Goal: Task Accomplishment & Management: Complete application form

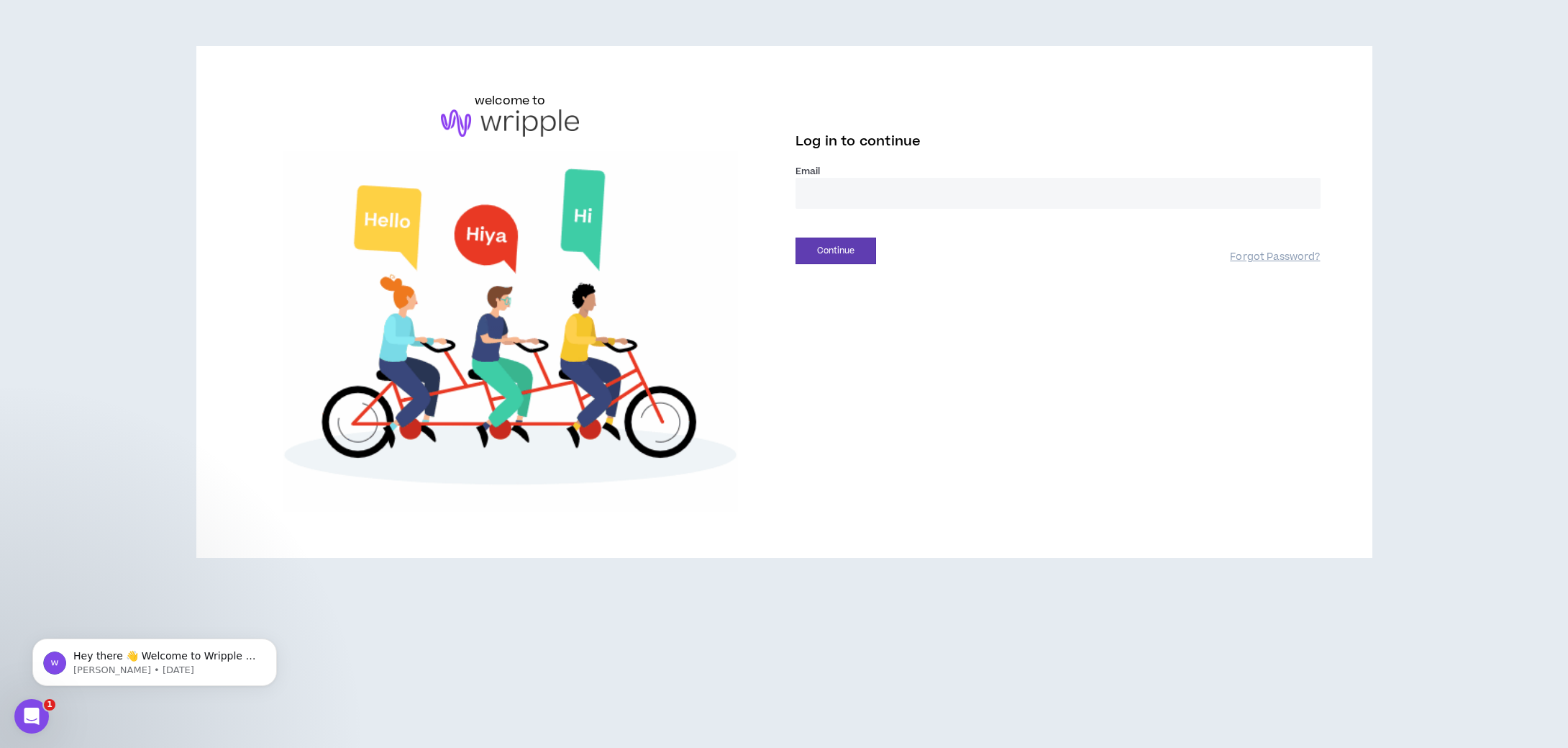
click at [857, 195] on input "email" at bounding box center [1058, 193] width 526 height 31
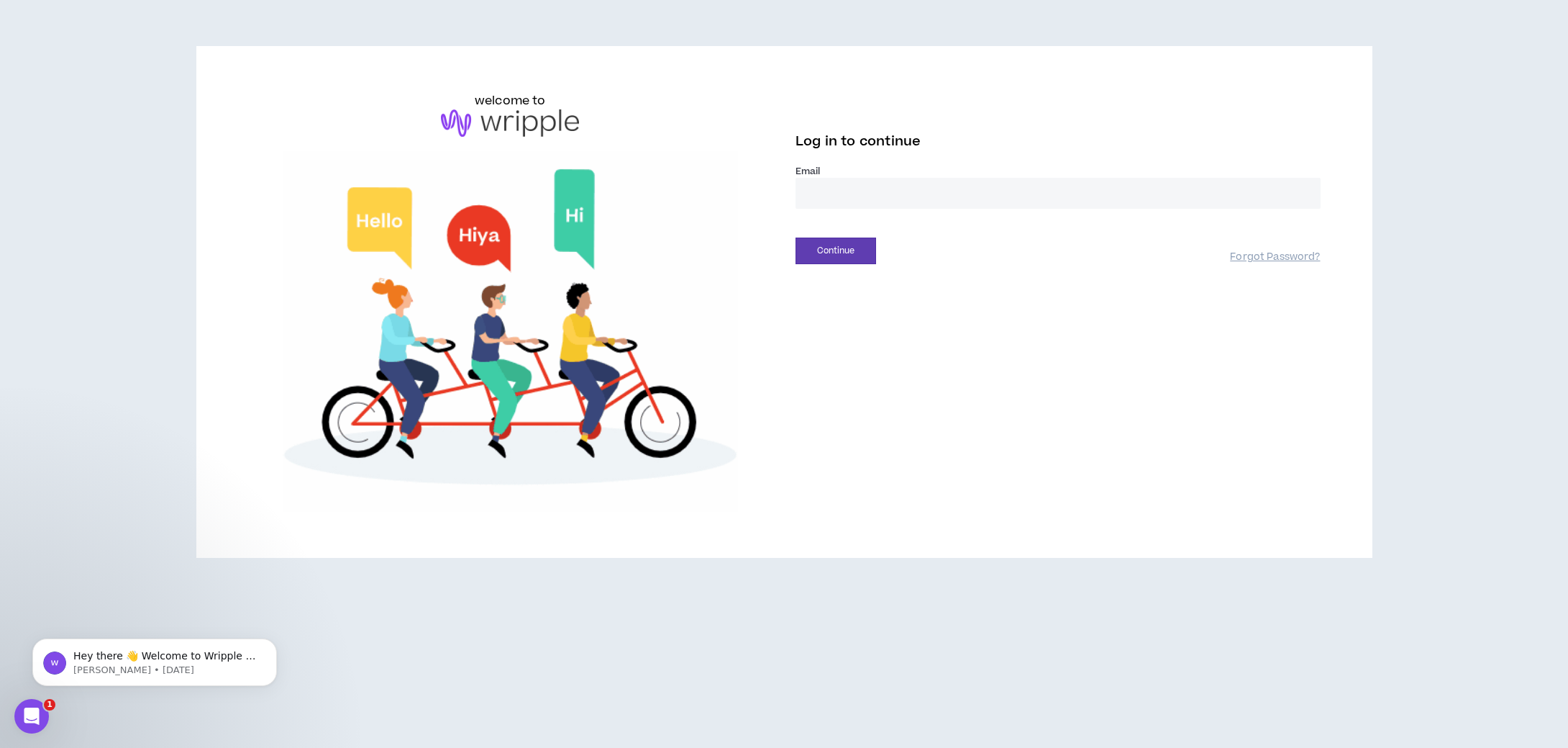
type input "**********"
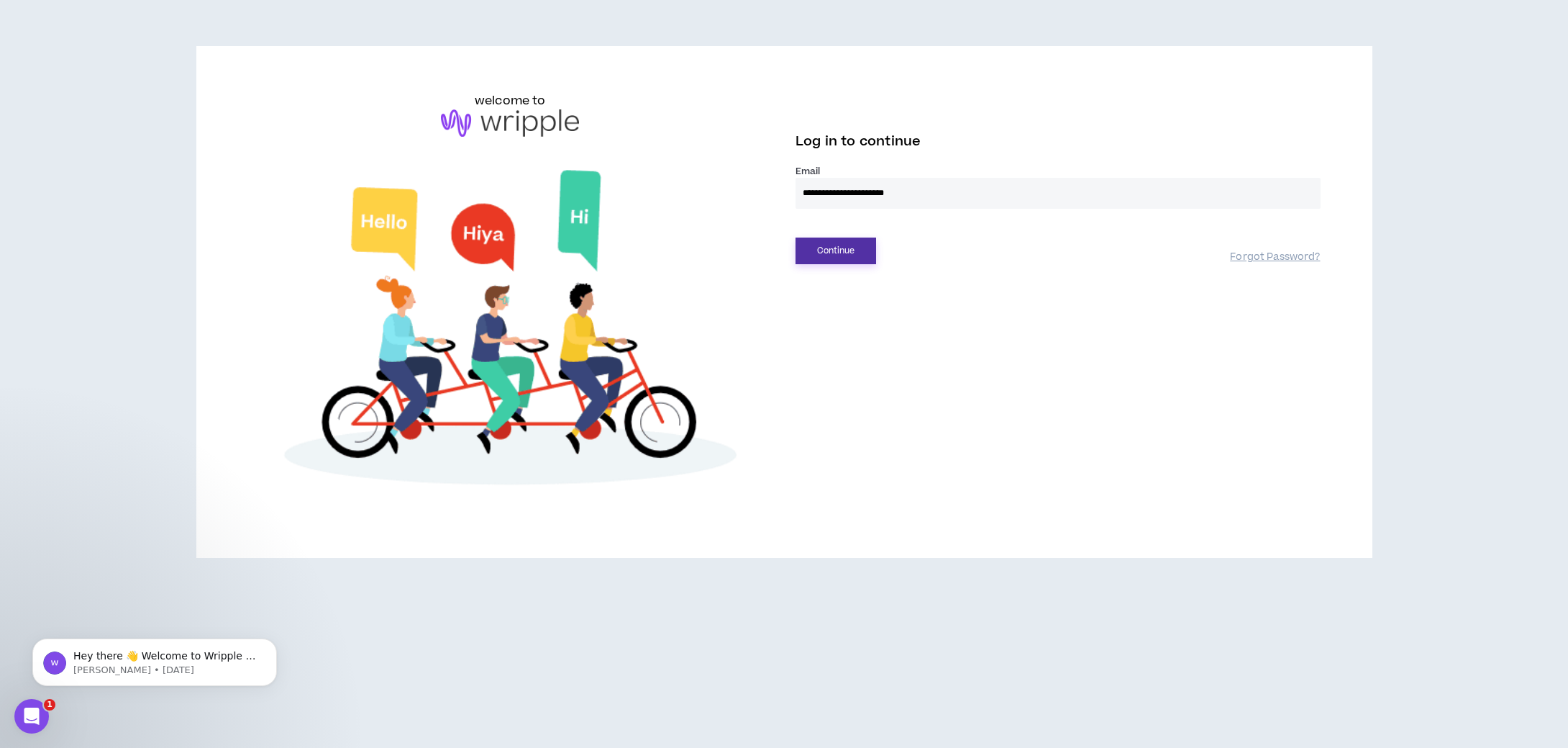
click at [853, 244] on button "Continue" at bounding box center [835, 251] width 80 height 27
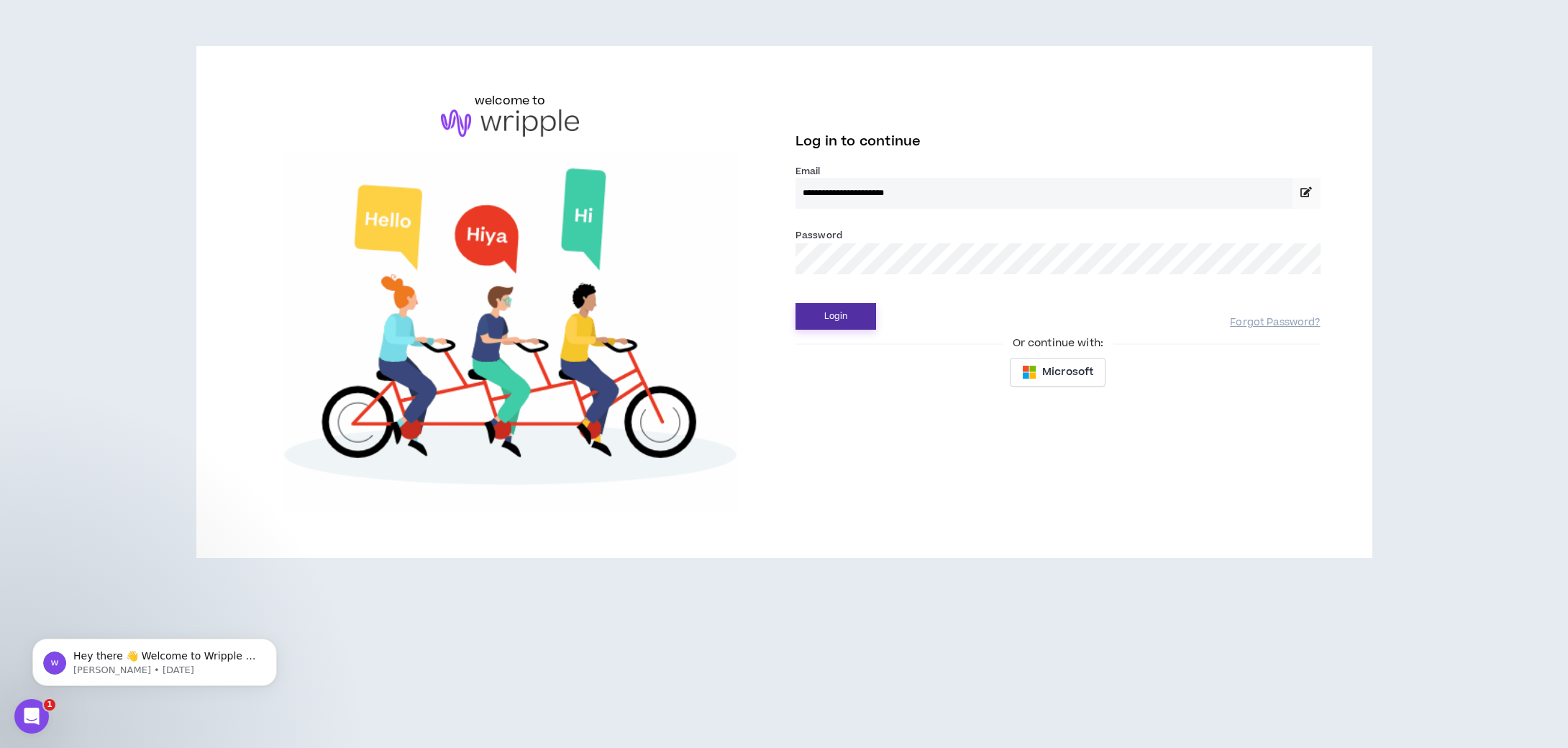
click at [842, 314] on button "Login" at bounding box center [835, 316] width 80 height 27
click at [837, 307] on button "Login" at bounding box center [835, 316] width 80 height 27
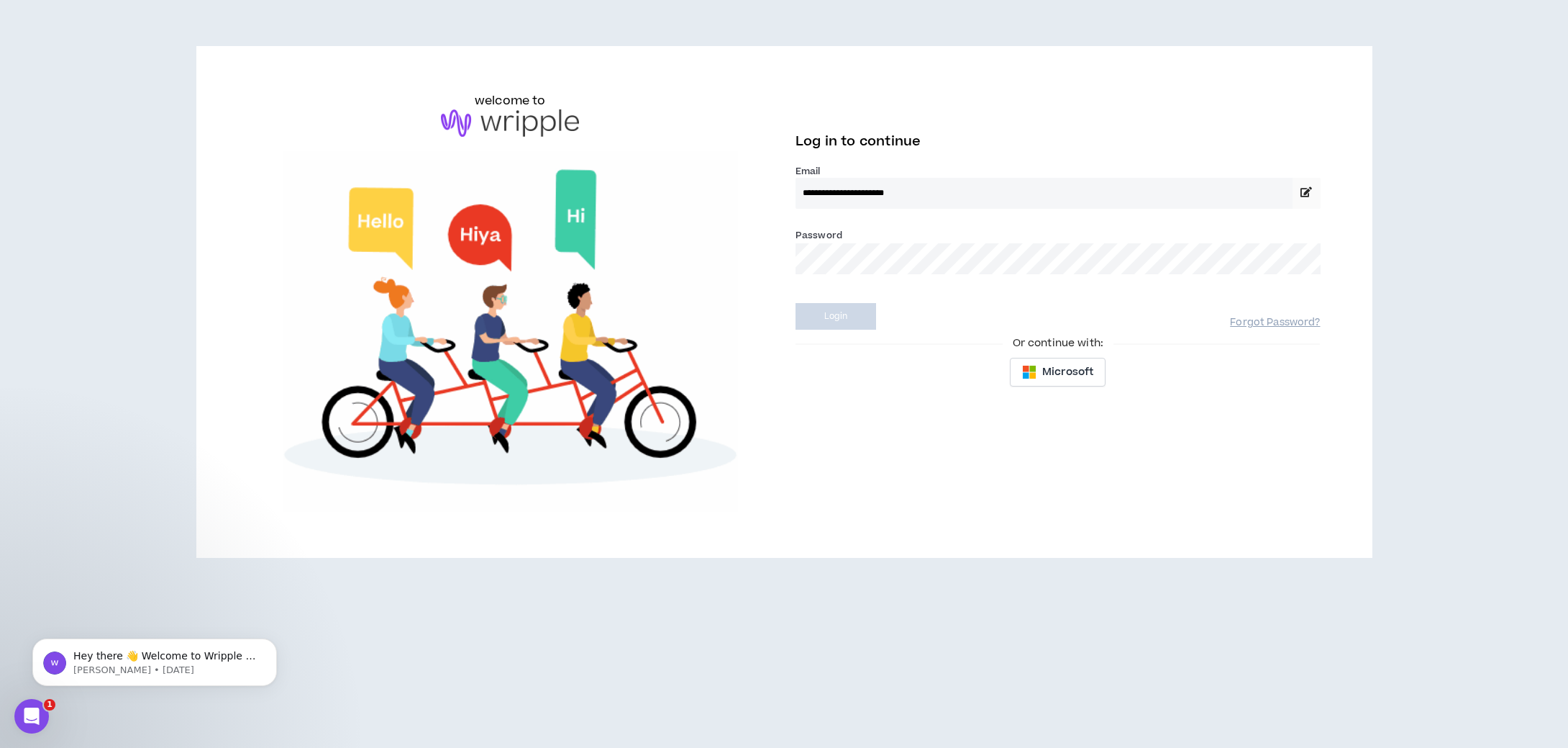
select select "*"
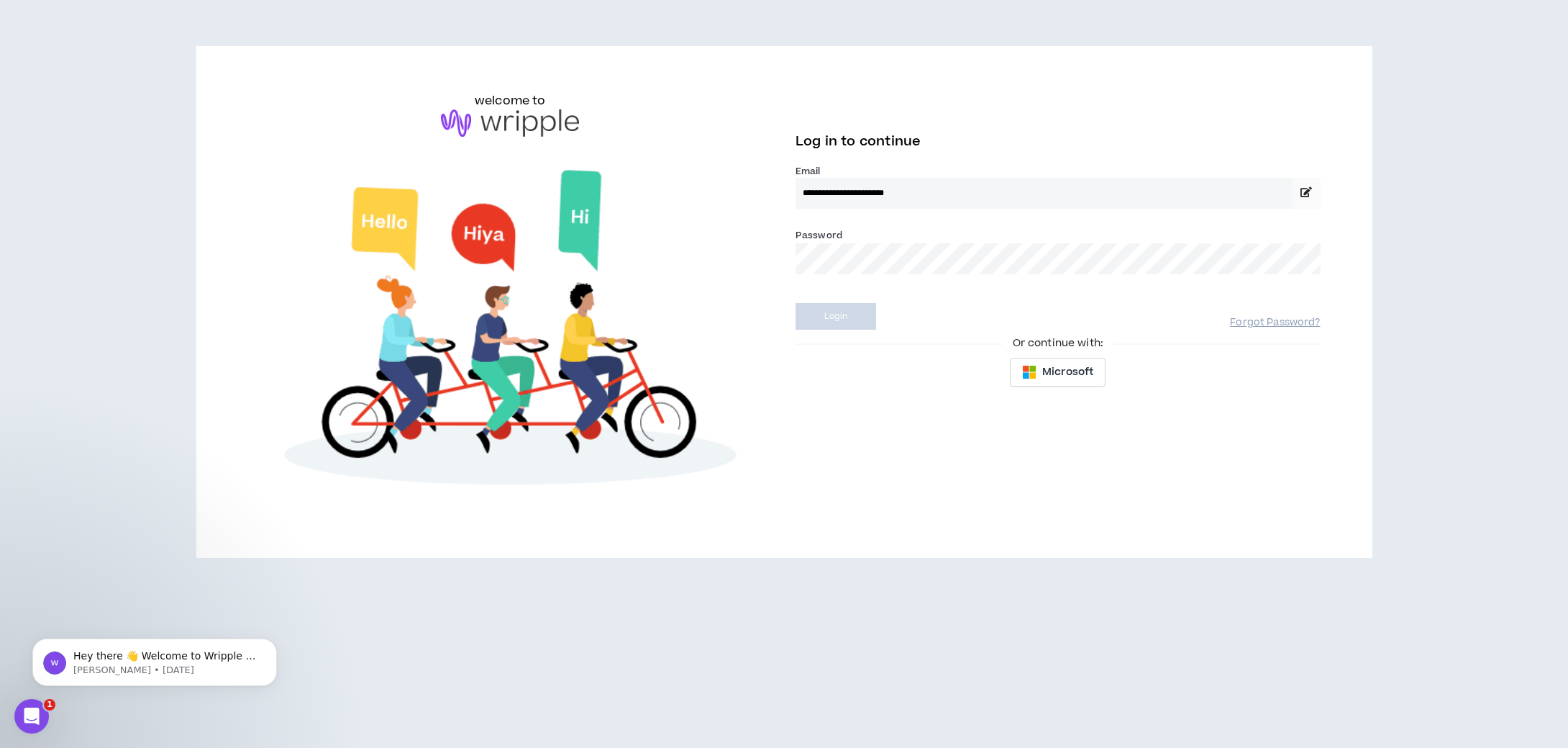
select select "US"
select select "*******"
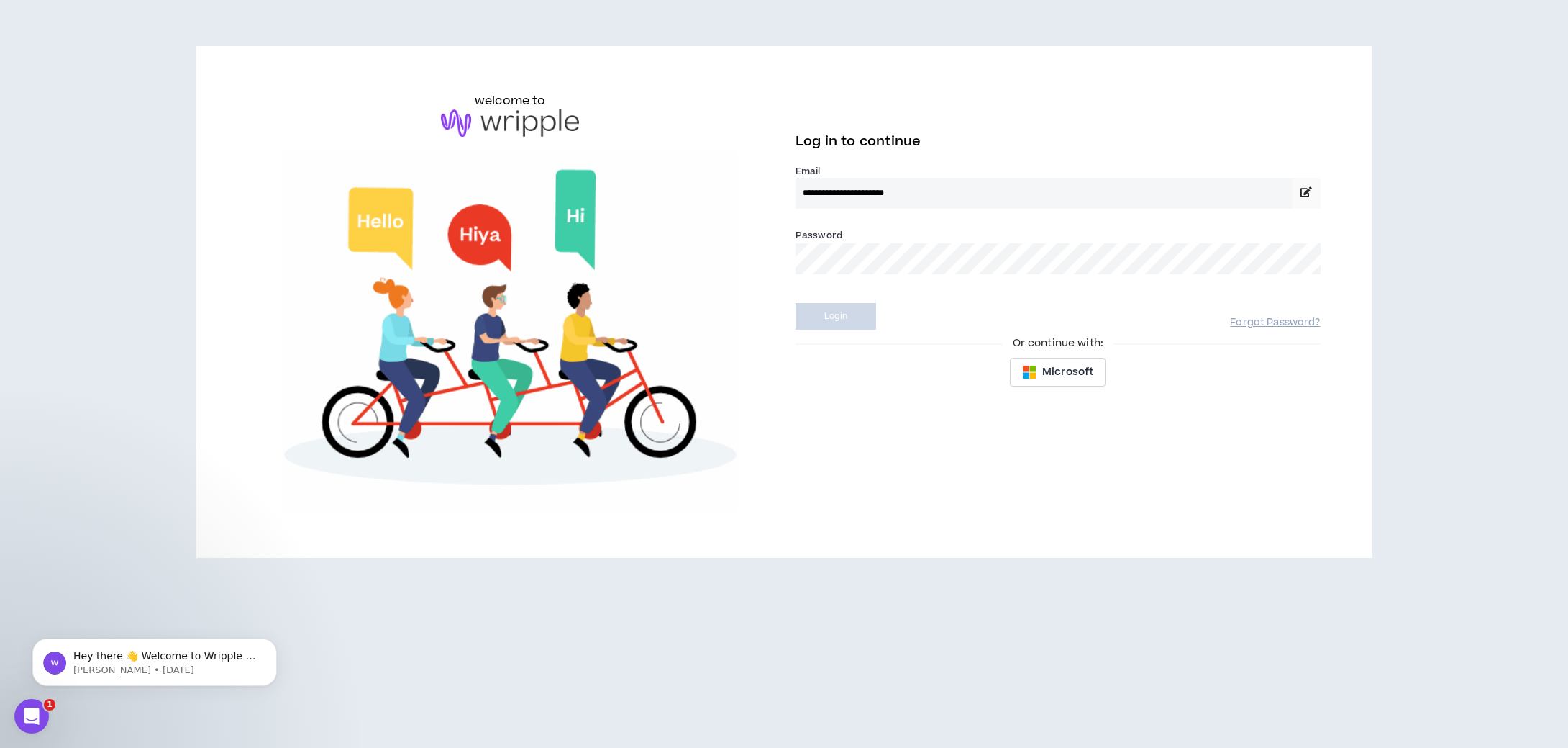
select select "*"
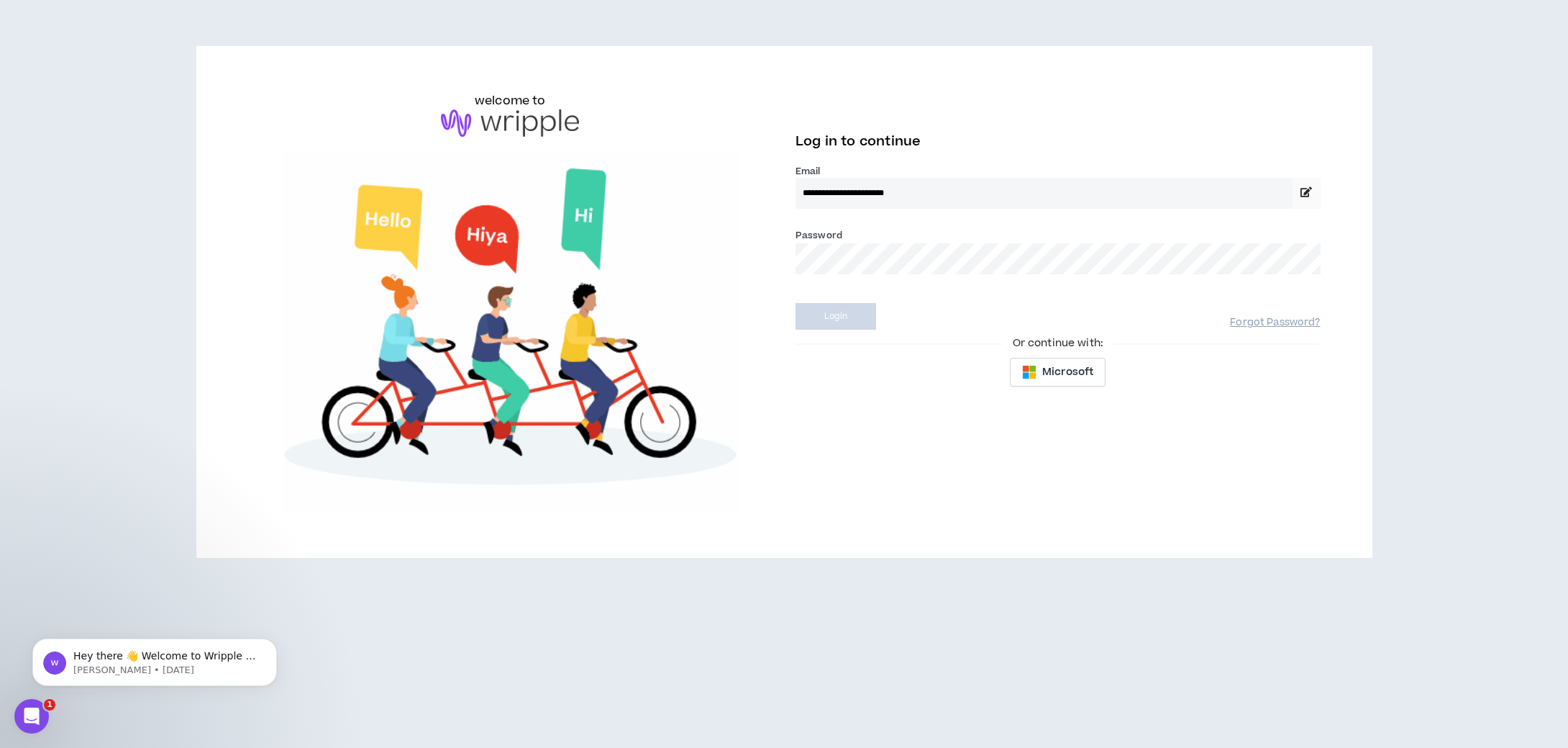
select select "**********"
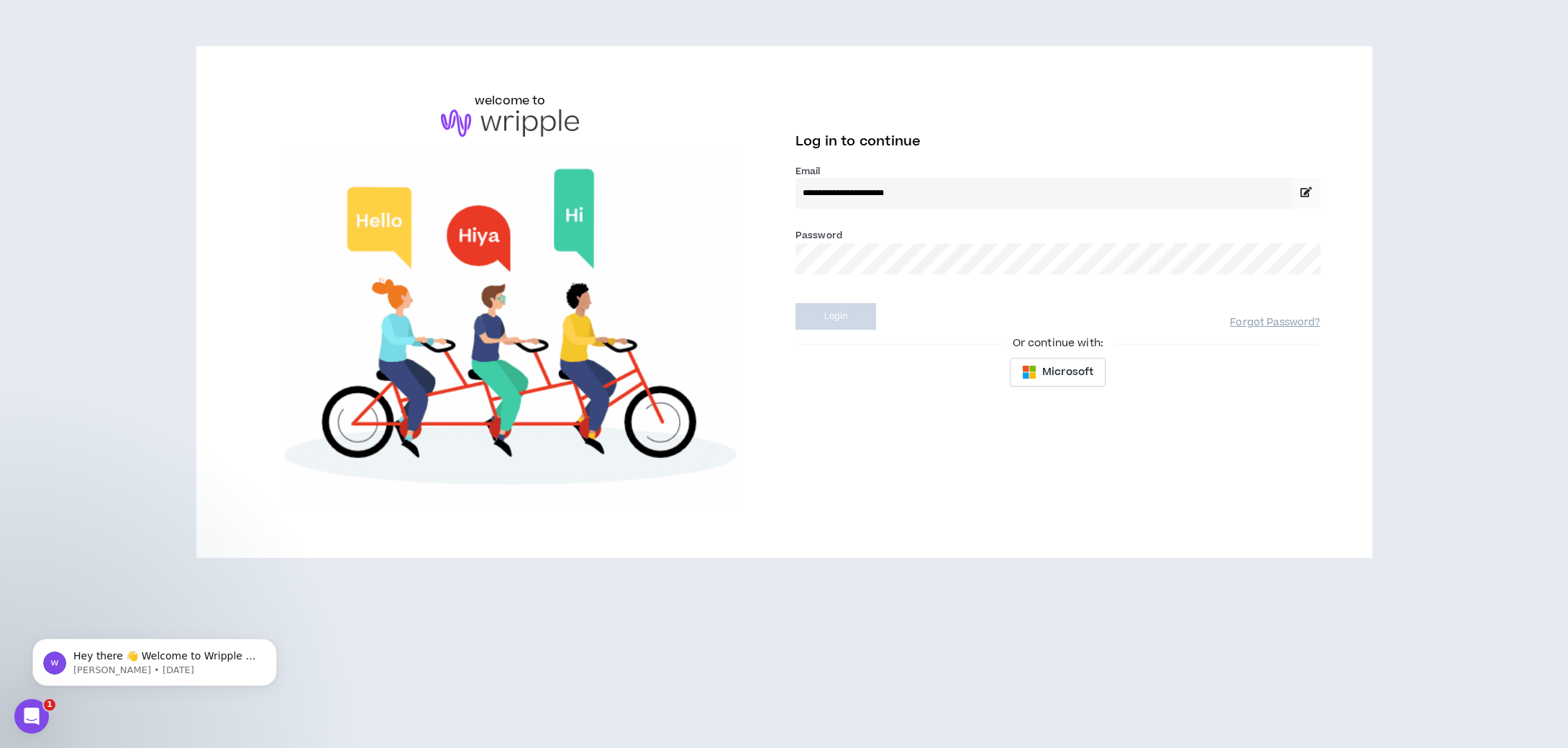
select select "*****"
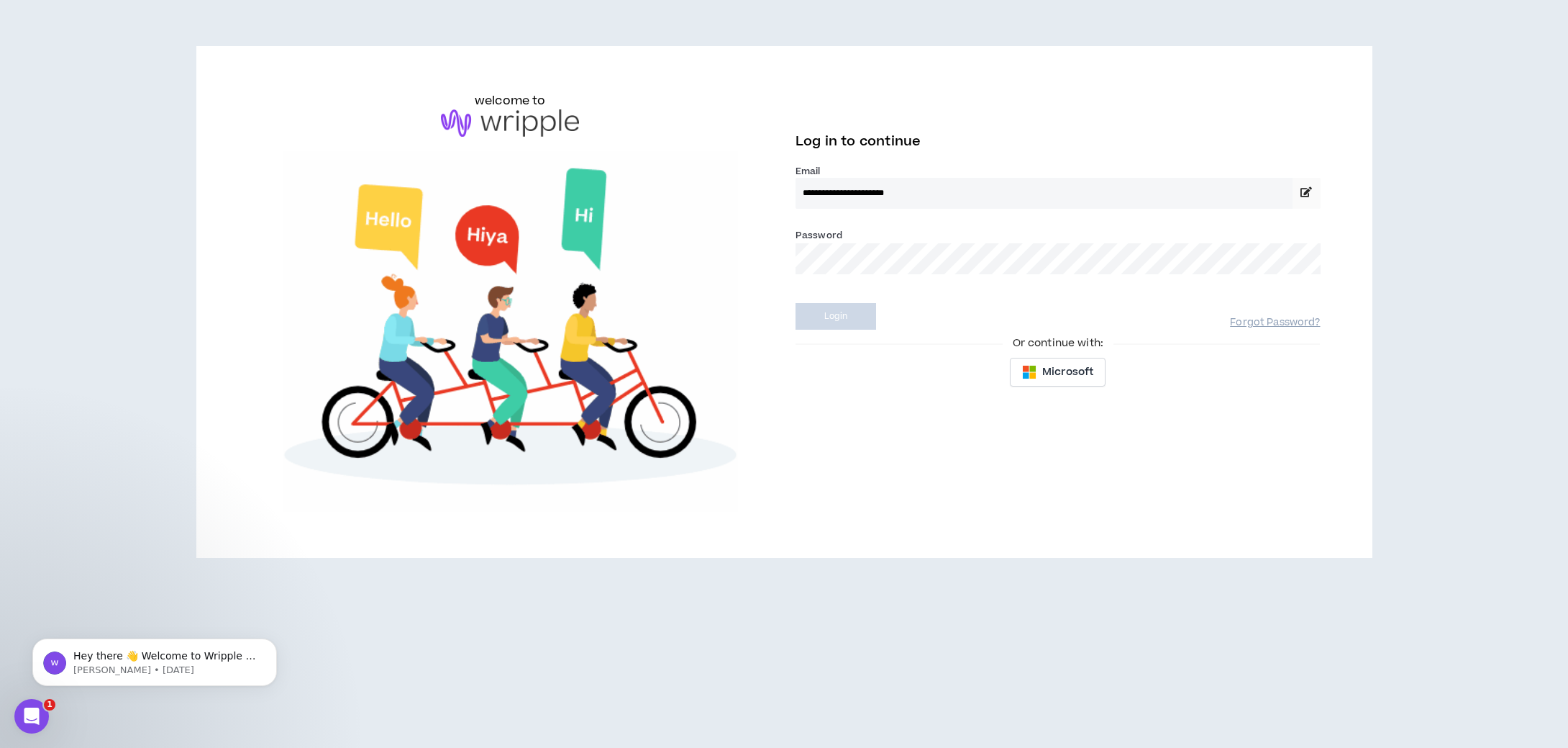
select select "***"
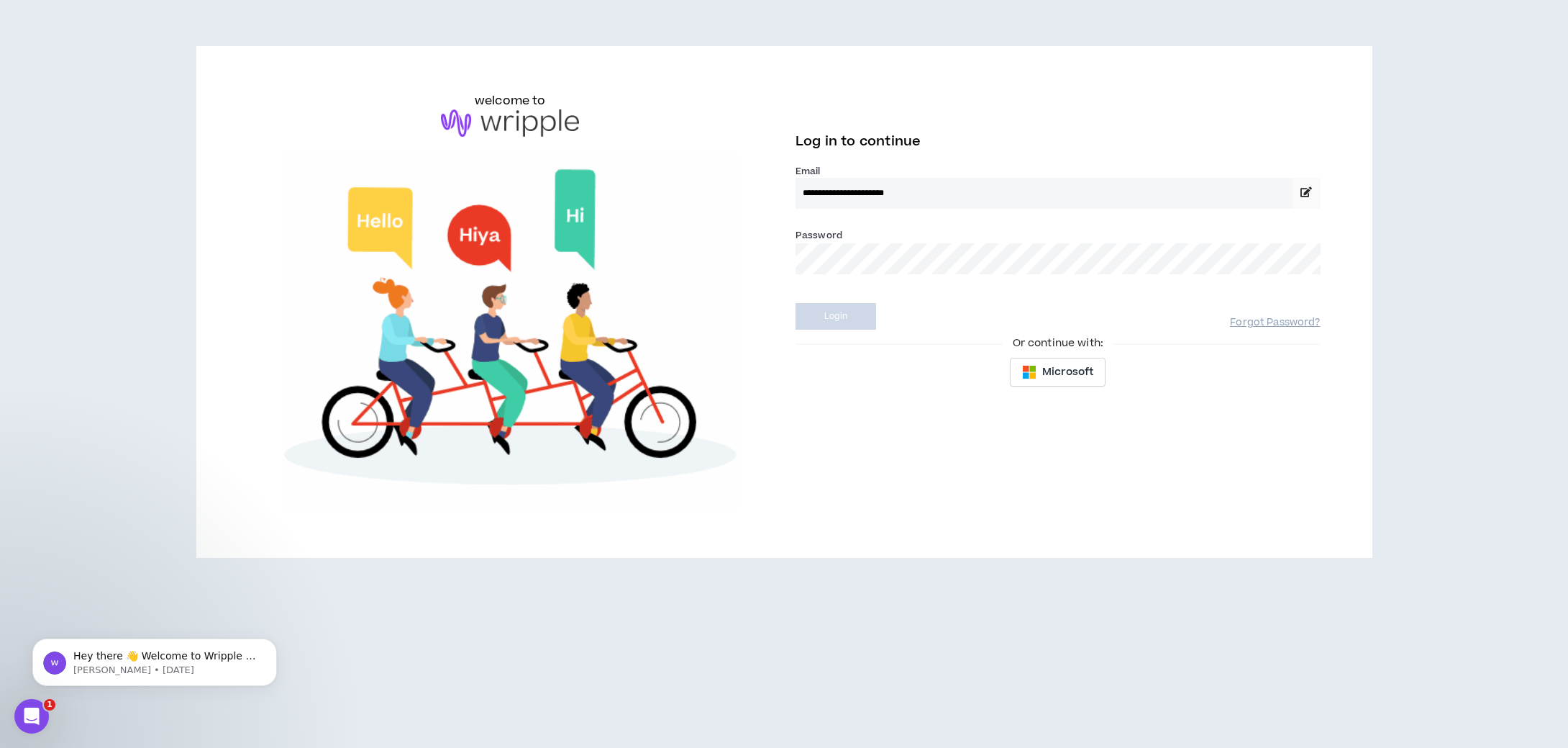
select select "**********"
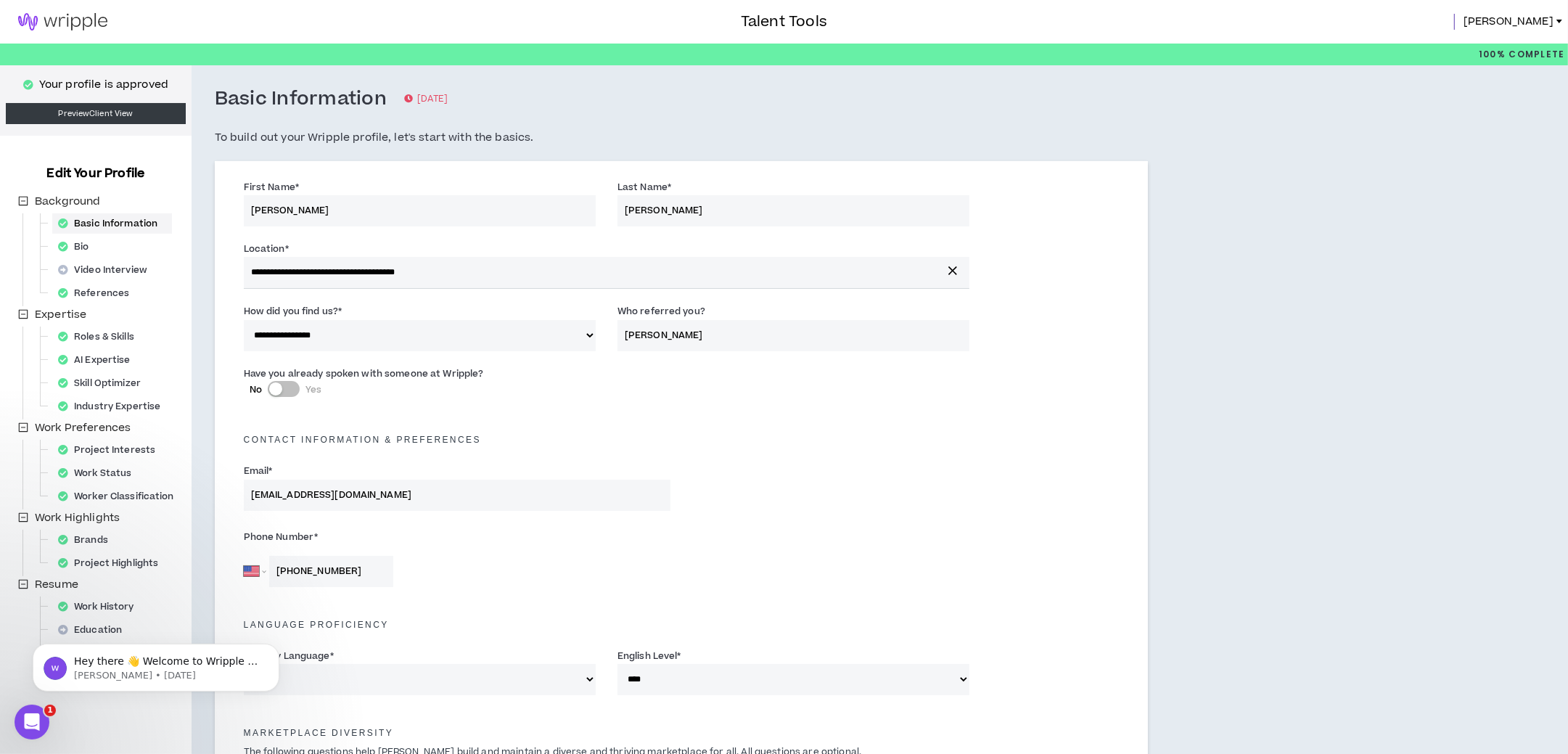
click at [94, 25] on img at bounding box center [62, 22] width 126 height 18
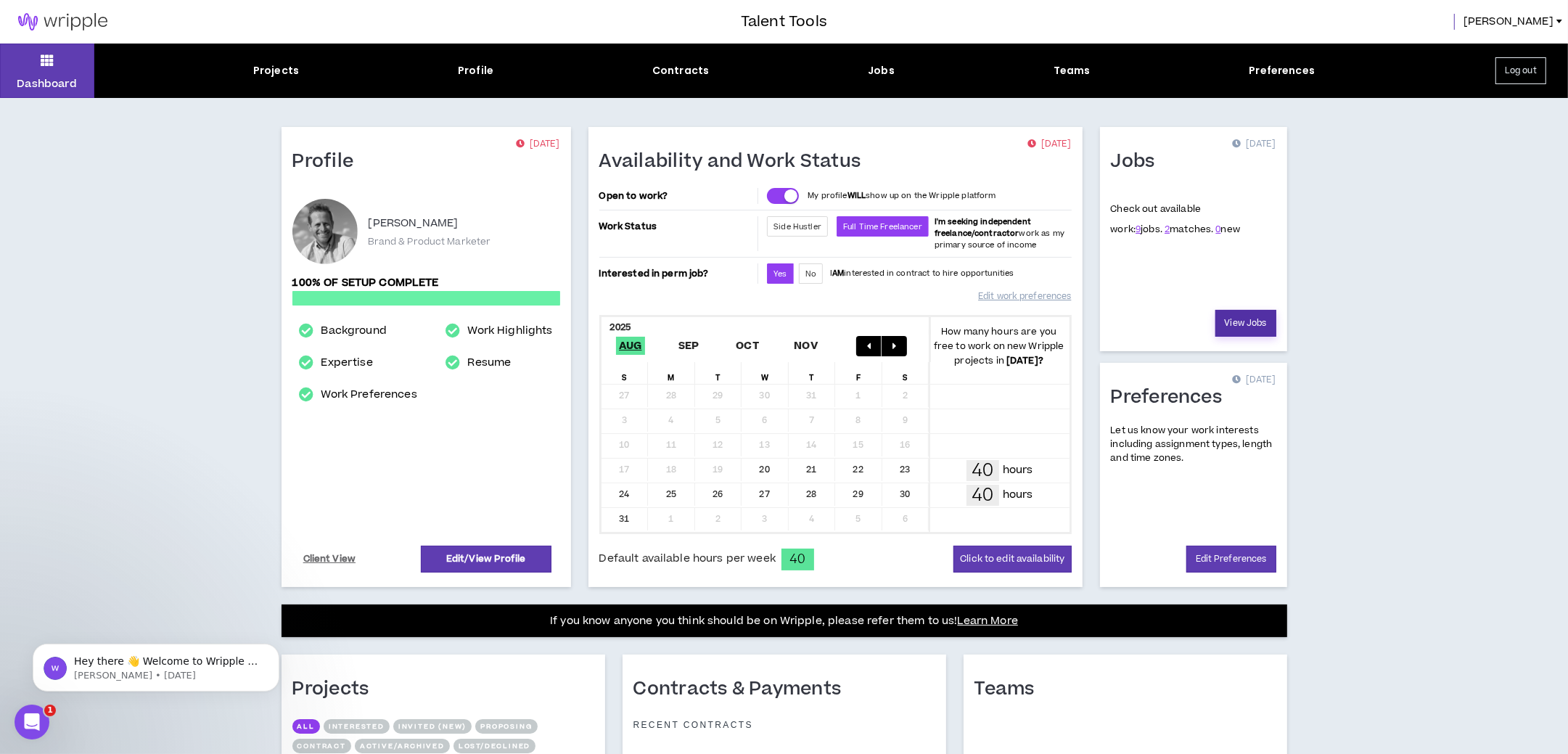
click at [1260, 327] on link "View Jobs" at bounding box center [1246, 323] width 61 height 27
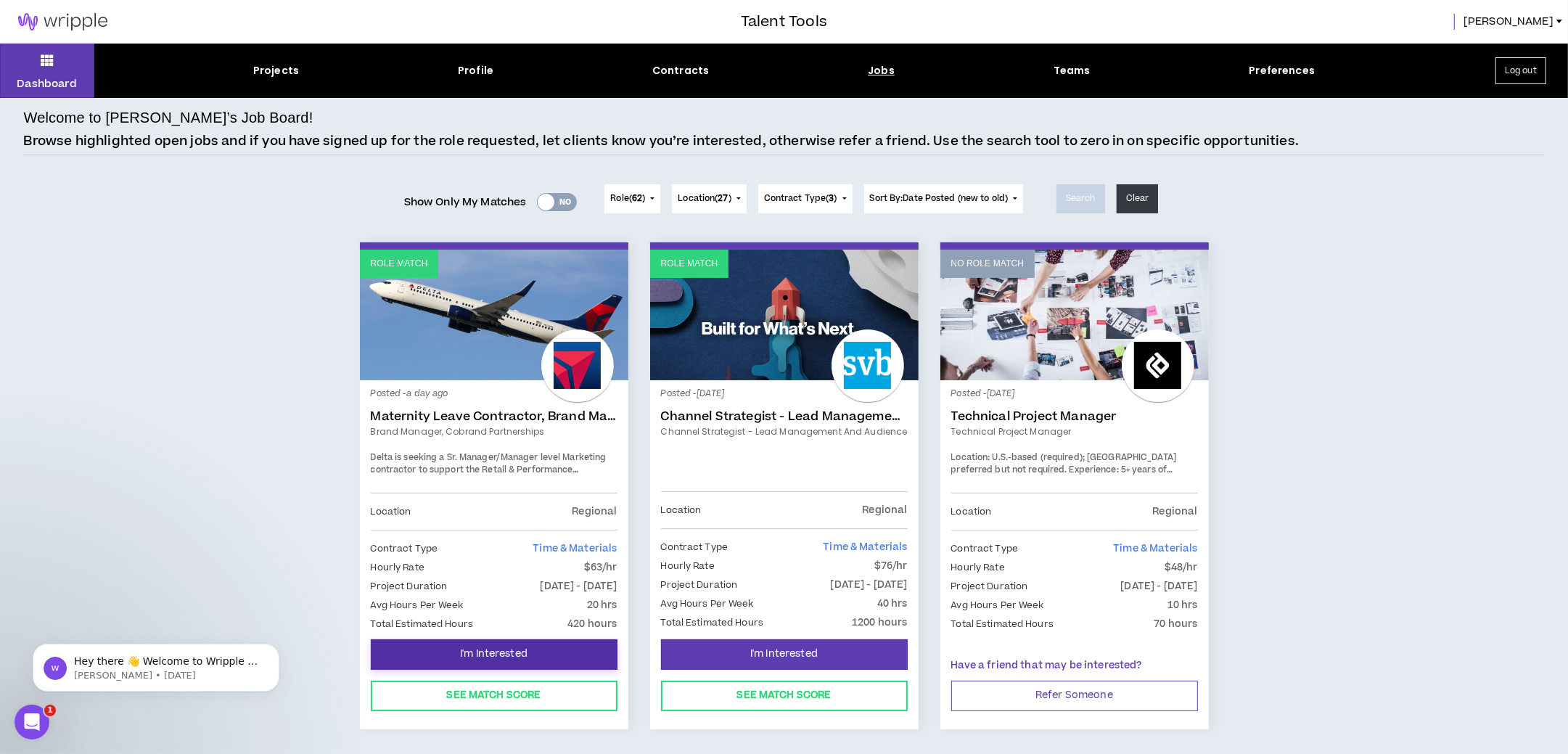
click at [488, 647] on span "I'm Interested" at bounding box center [494, 653] width 67 height 14
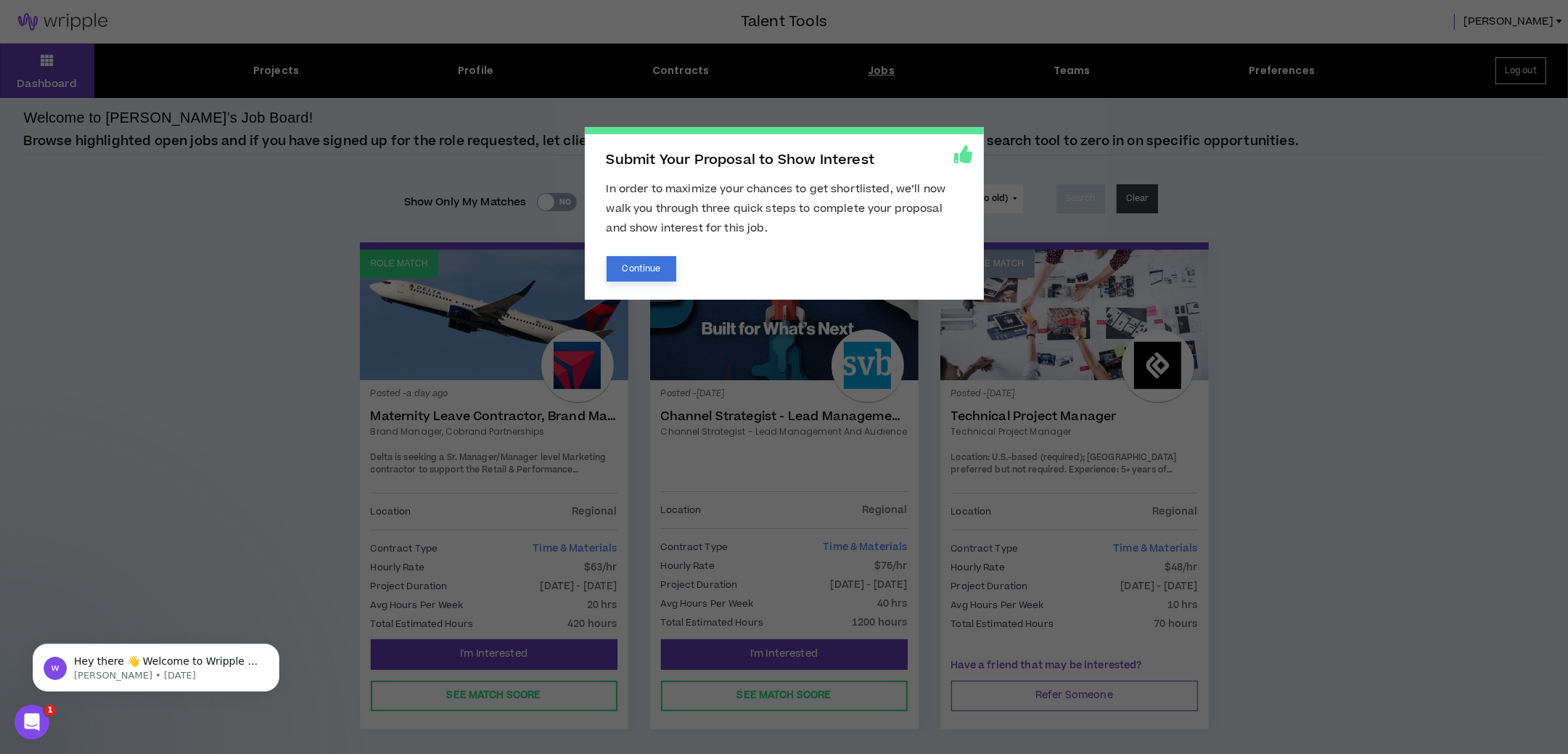
click at [653, 265] on button "Continue" at bounding box center [642, 269] width 70 height 26
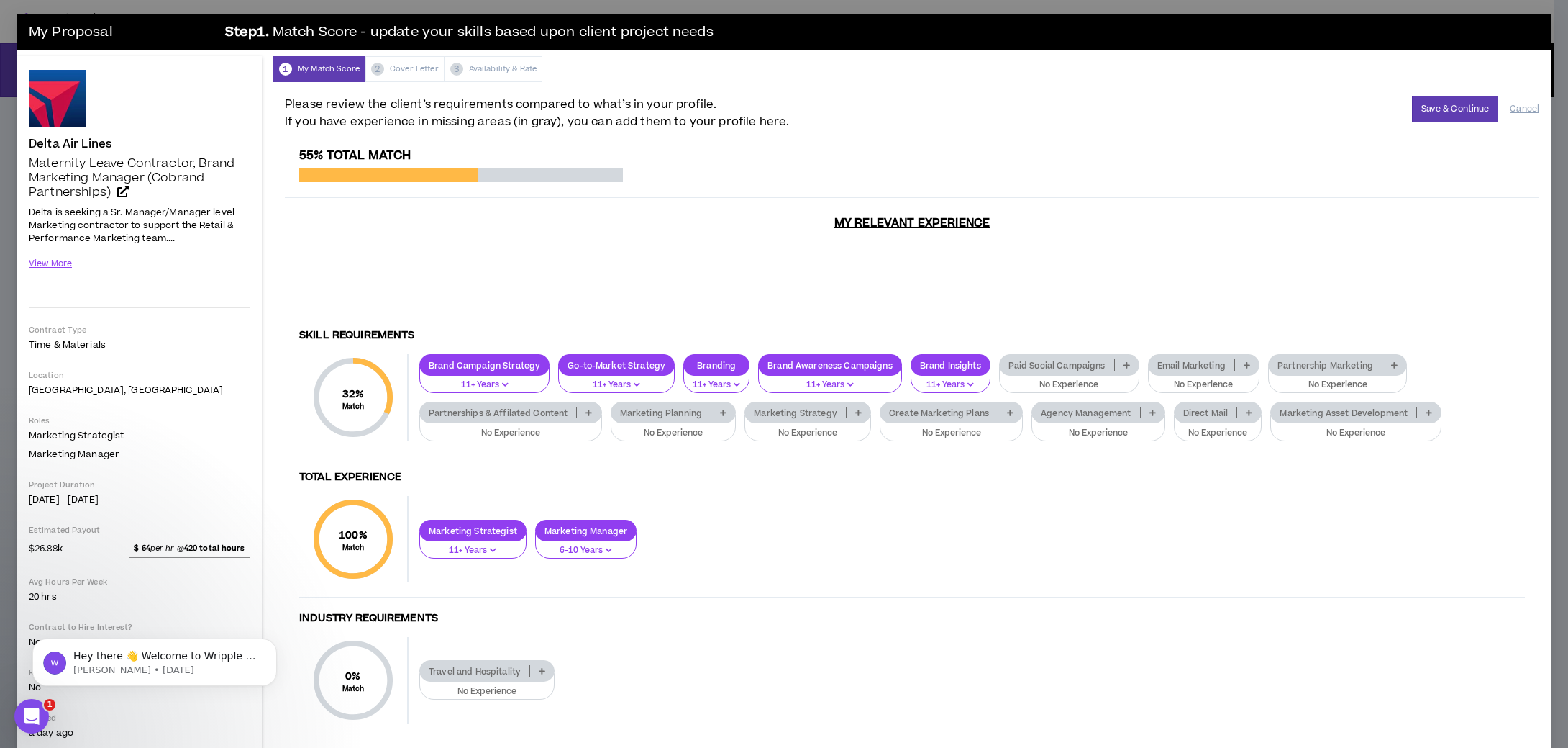
click at [591, 415] on icon at bounding box center [589, 412] width 6 height 7
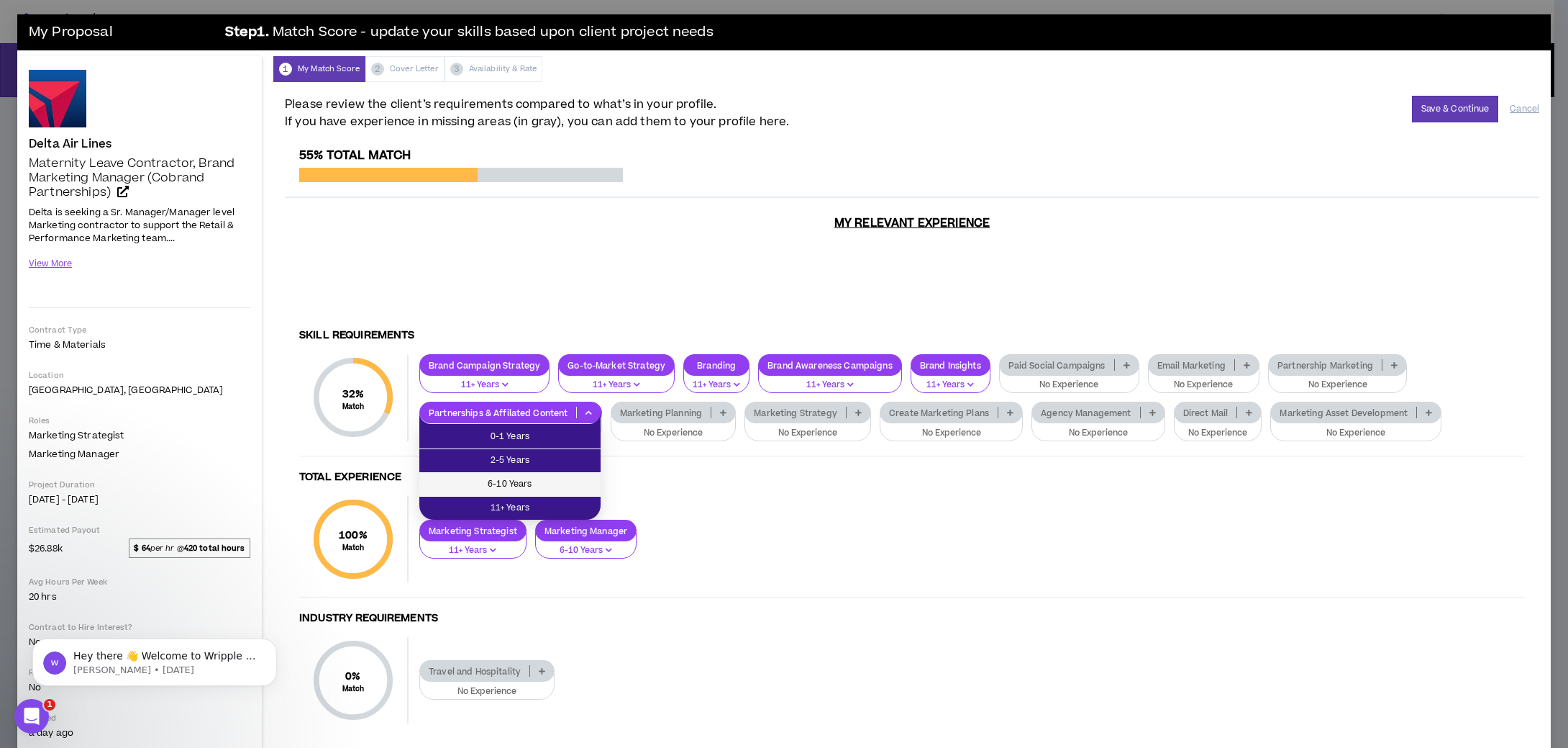
click at [564, 474] on li "6-10 Years" at bounding box center [510, 484] width 181 height 24
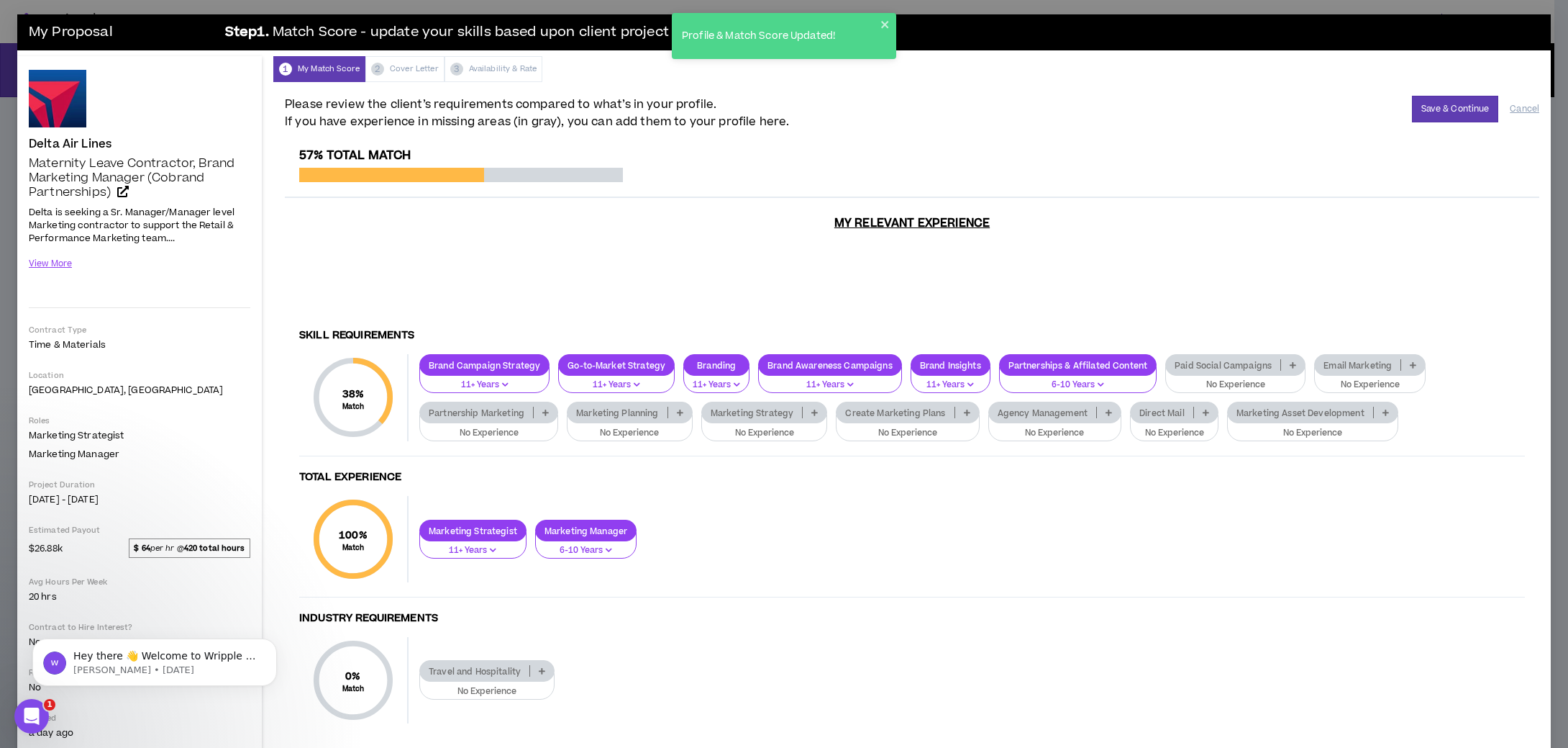
click at [541, 407] on div "Partnership Marketing" at bounding box center [488, 412] width 139 height 21
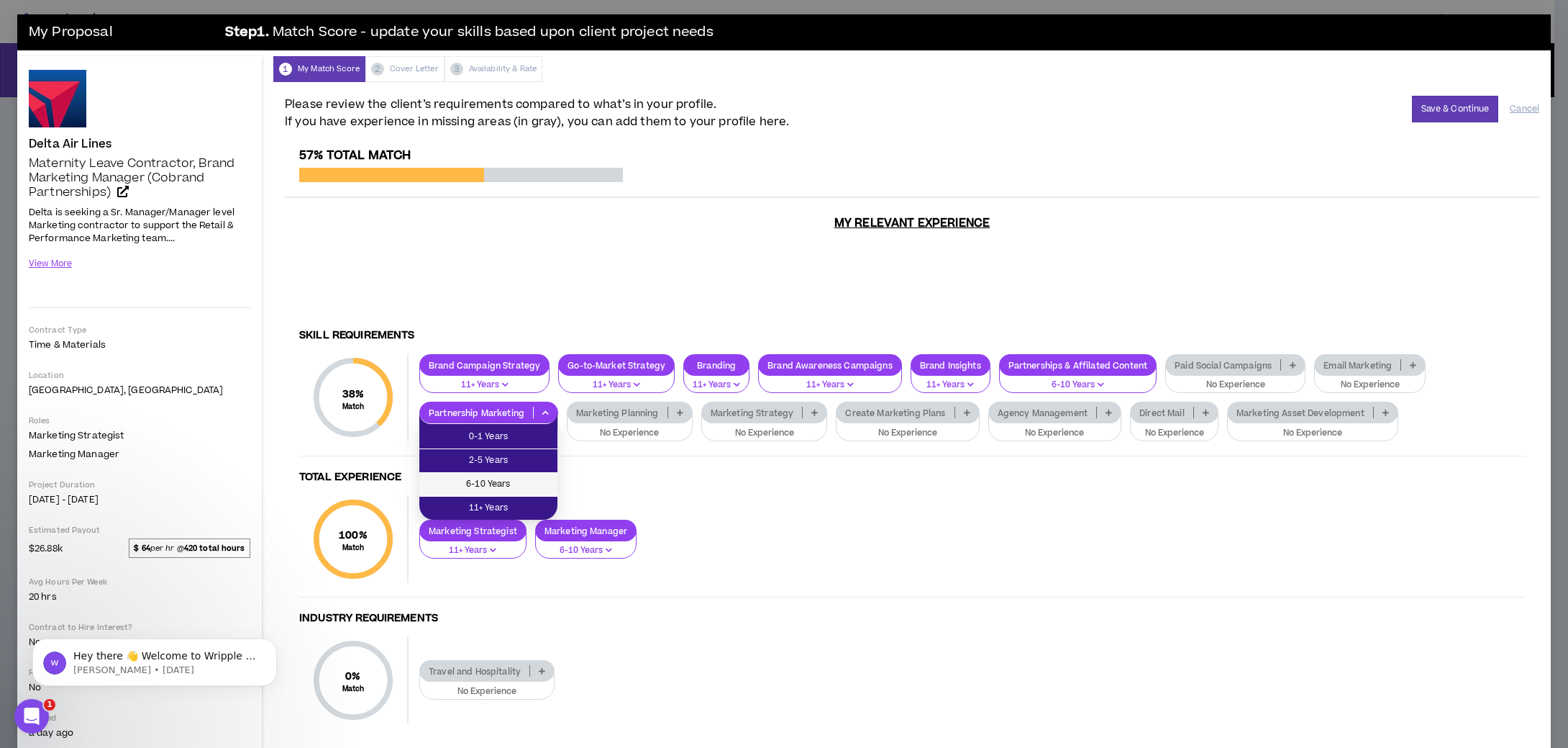
click at [518, 472] on li "6-10 Years" at bounding box center [488, 484] width 138 height 24
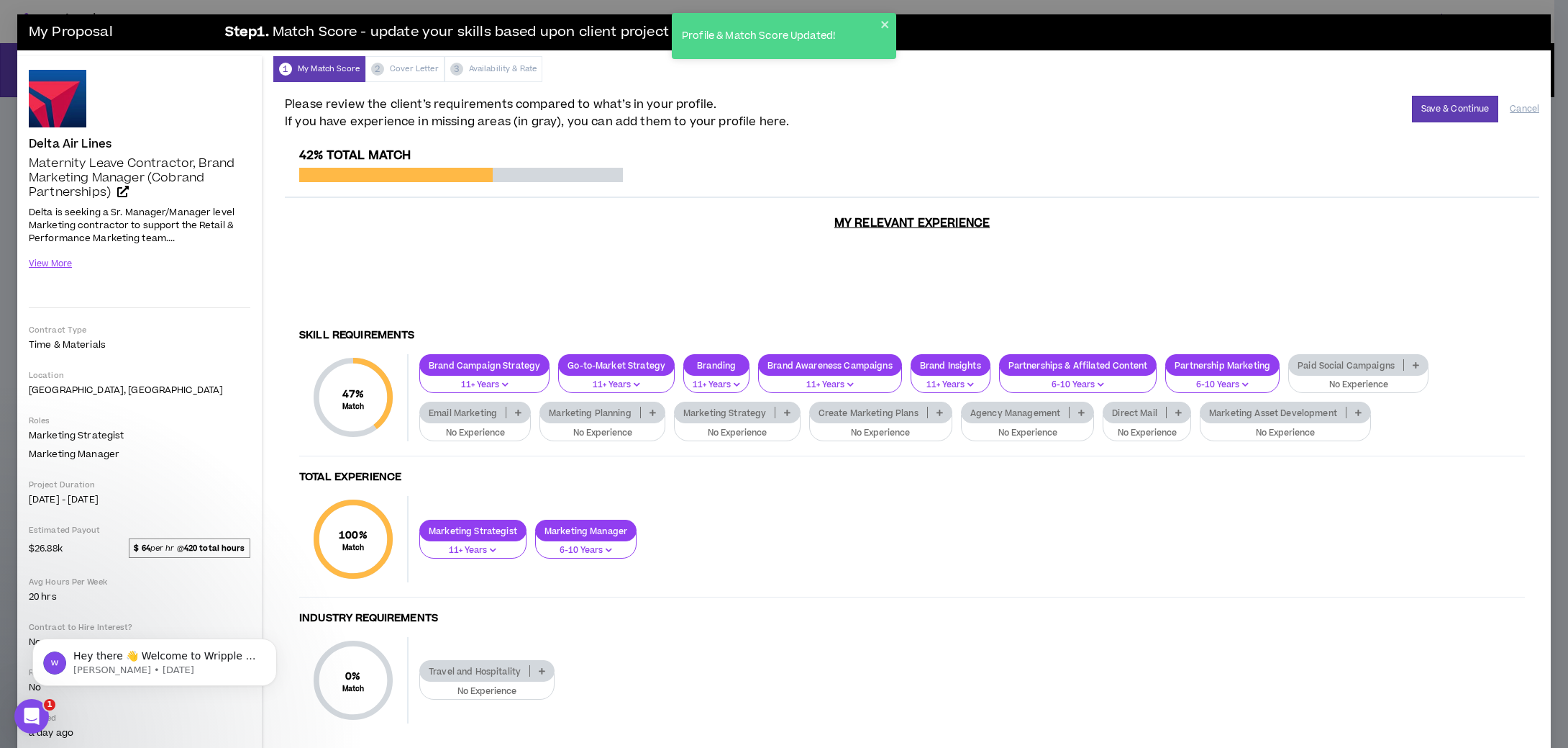
click at [516, 418] on p at bounding box center [518, 412] width 24 height 11
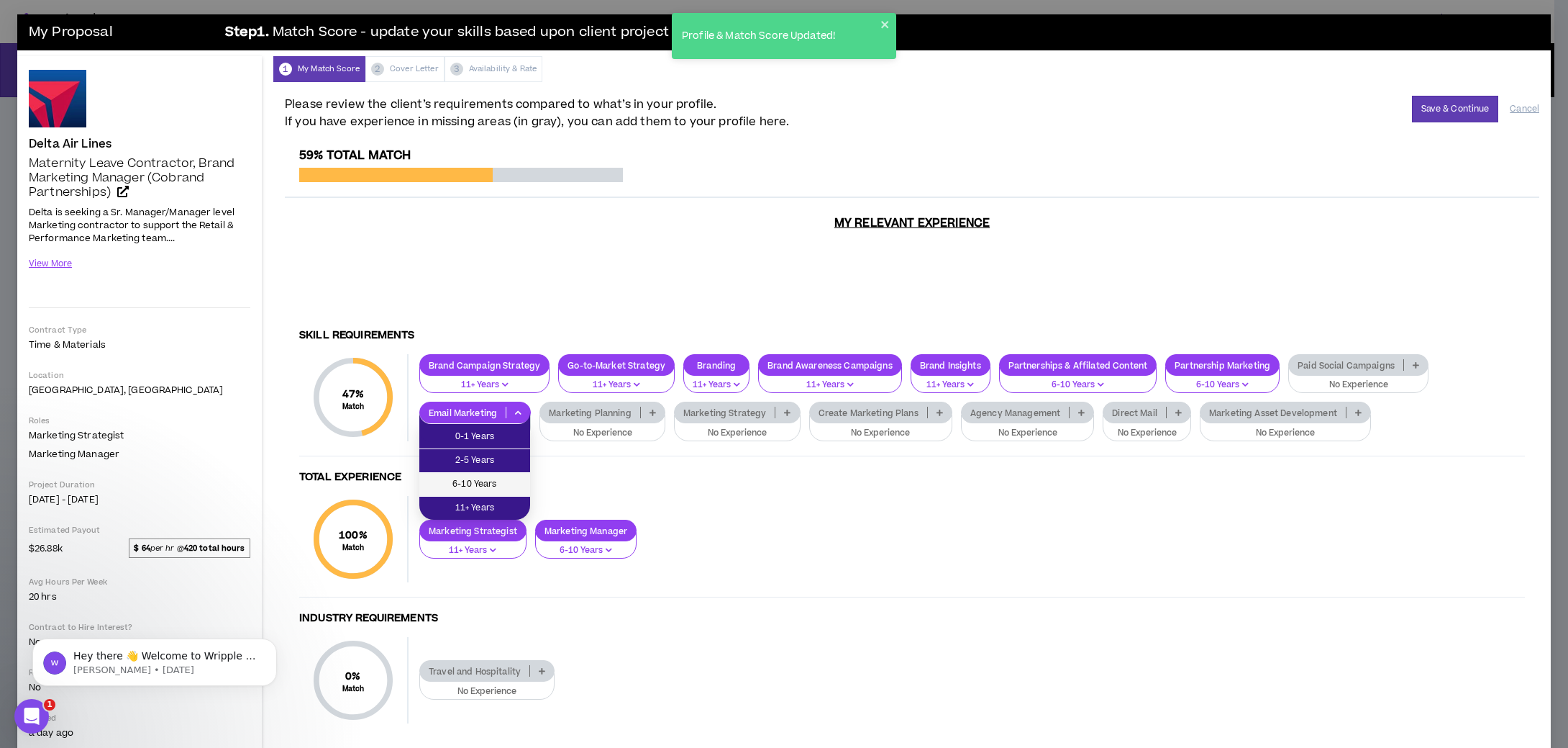
click at [478, 477] on span "6-10 Years" at bounding box center [475, 484] width 94 height 16
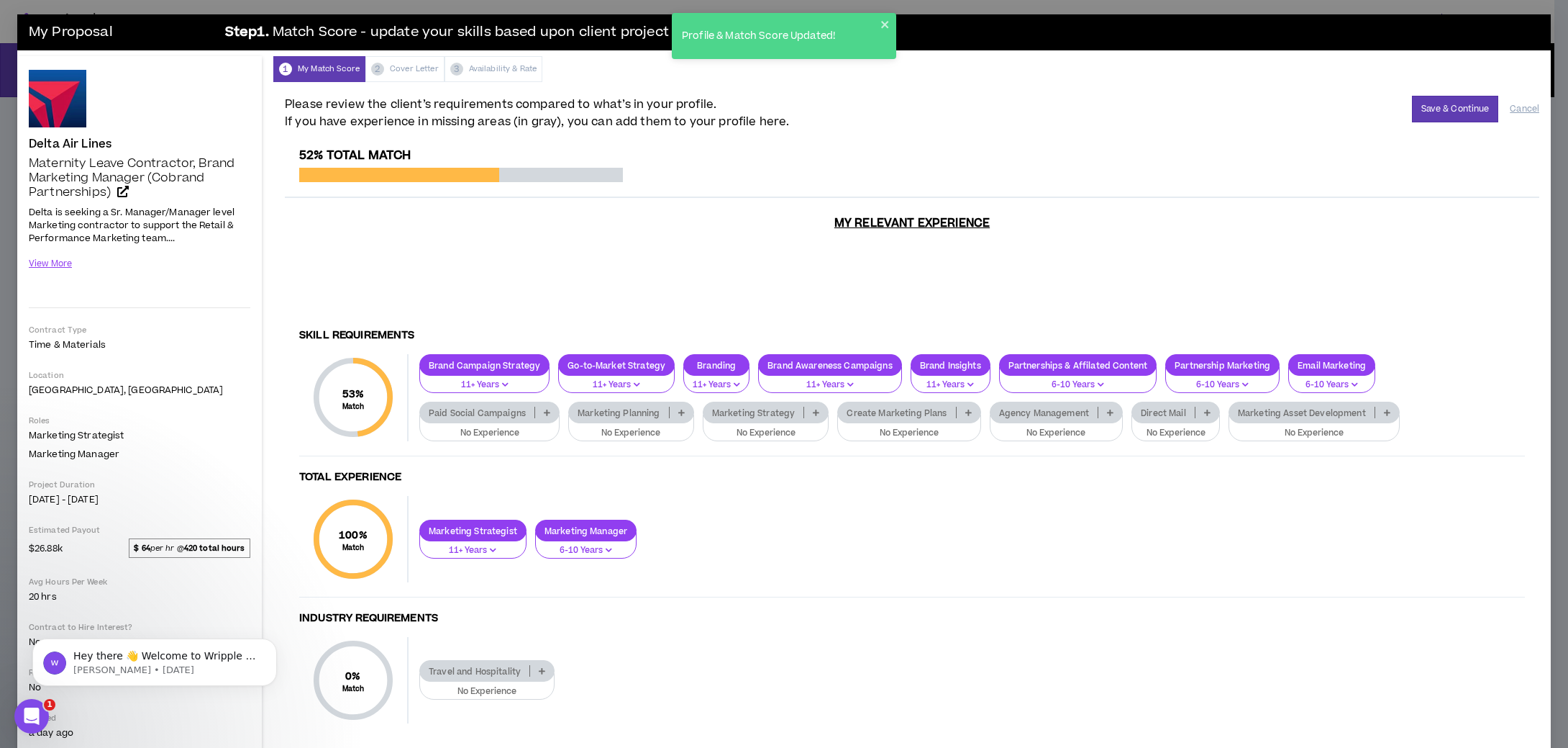
click at [553, 413] on p at bounding box center [547, 412] width 24 height 11
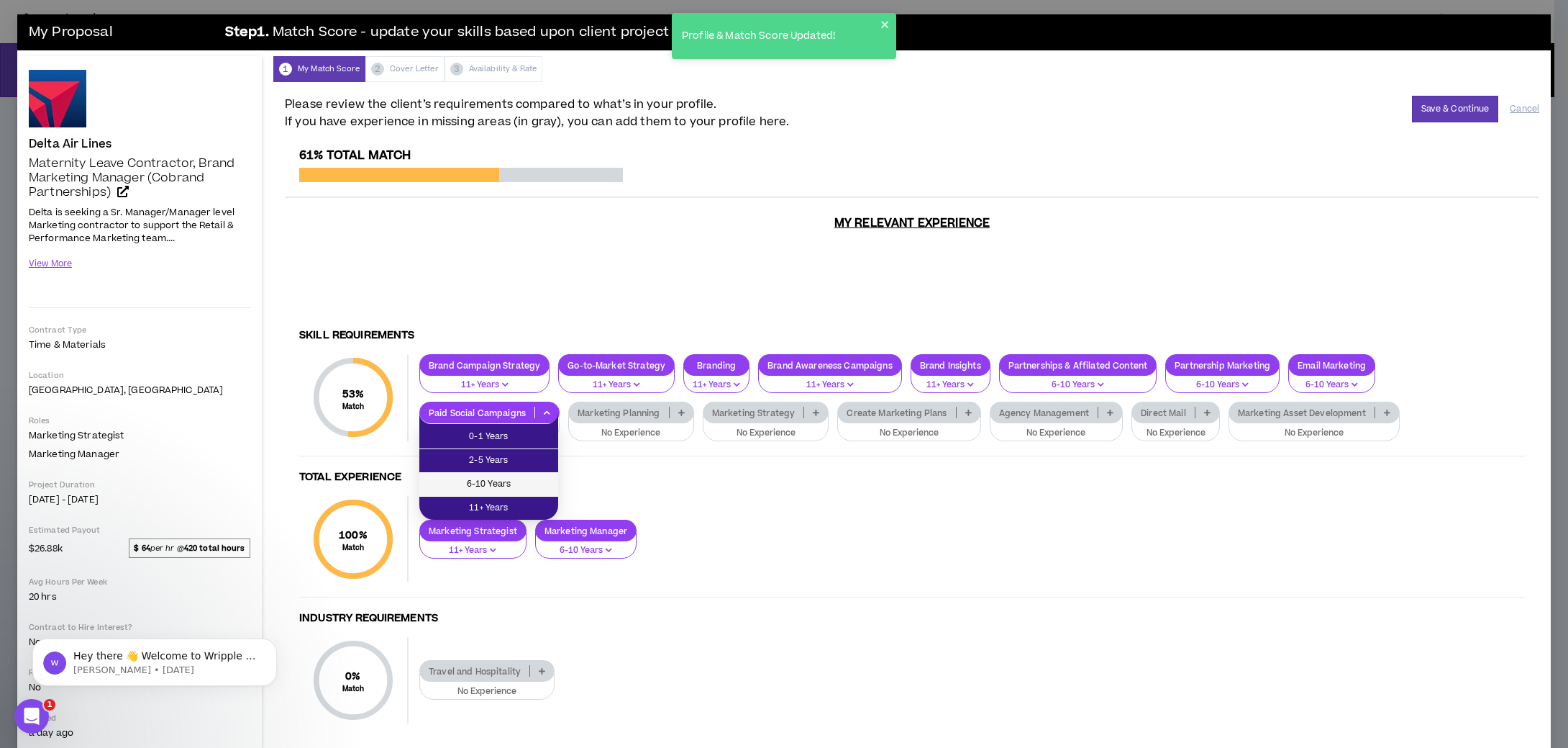
click at [518, 477] on span "6-10 Years" at bounding box center [488, 484] width 121 height 16
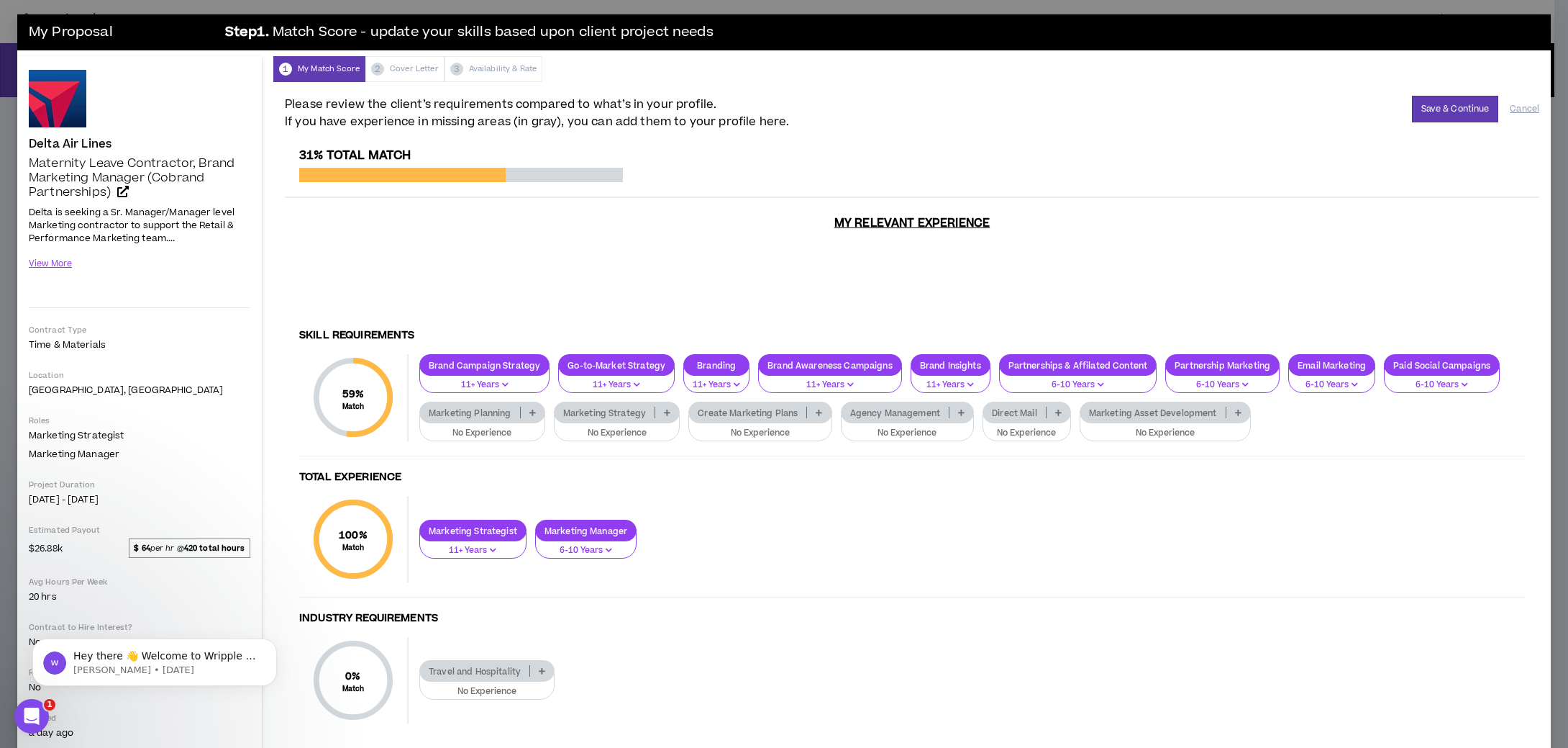
click at [534, 416] on icon at bounding box center [533, 412] width 6 height 7
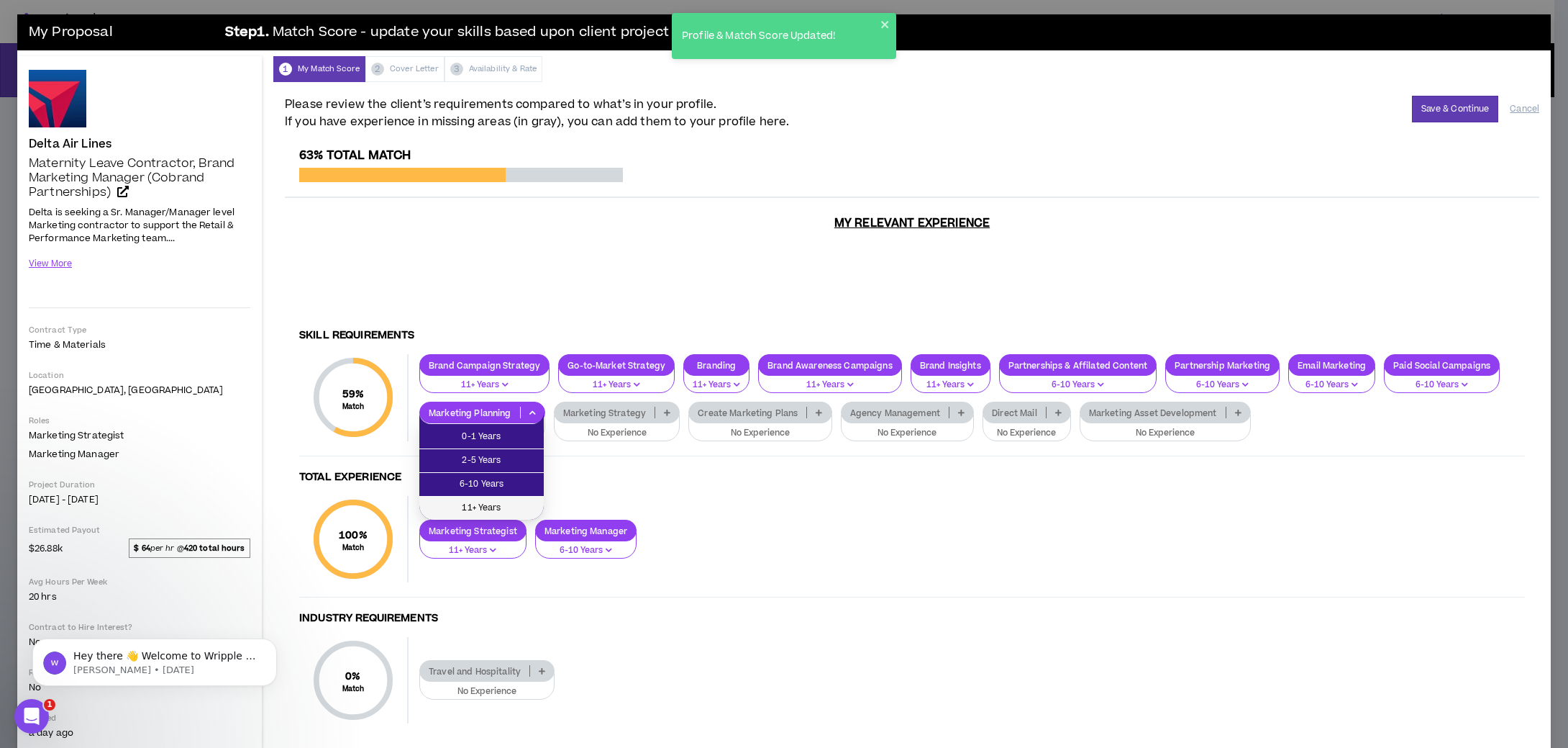
click at [504, 497] on li "11+ Years" at bounding box center [481, 507] width 125 height 23
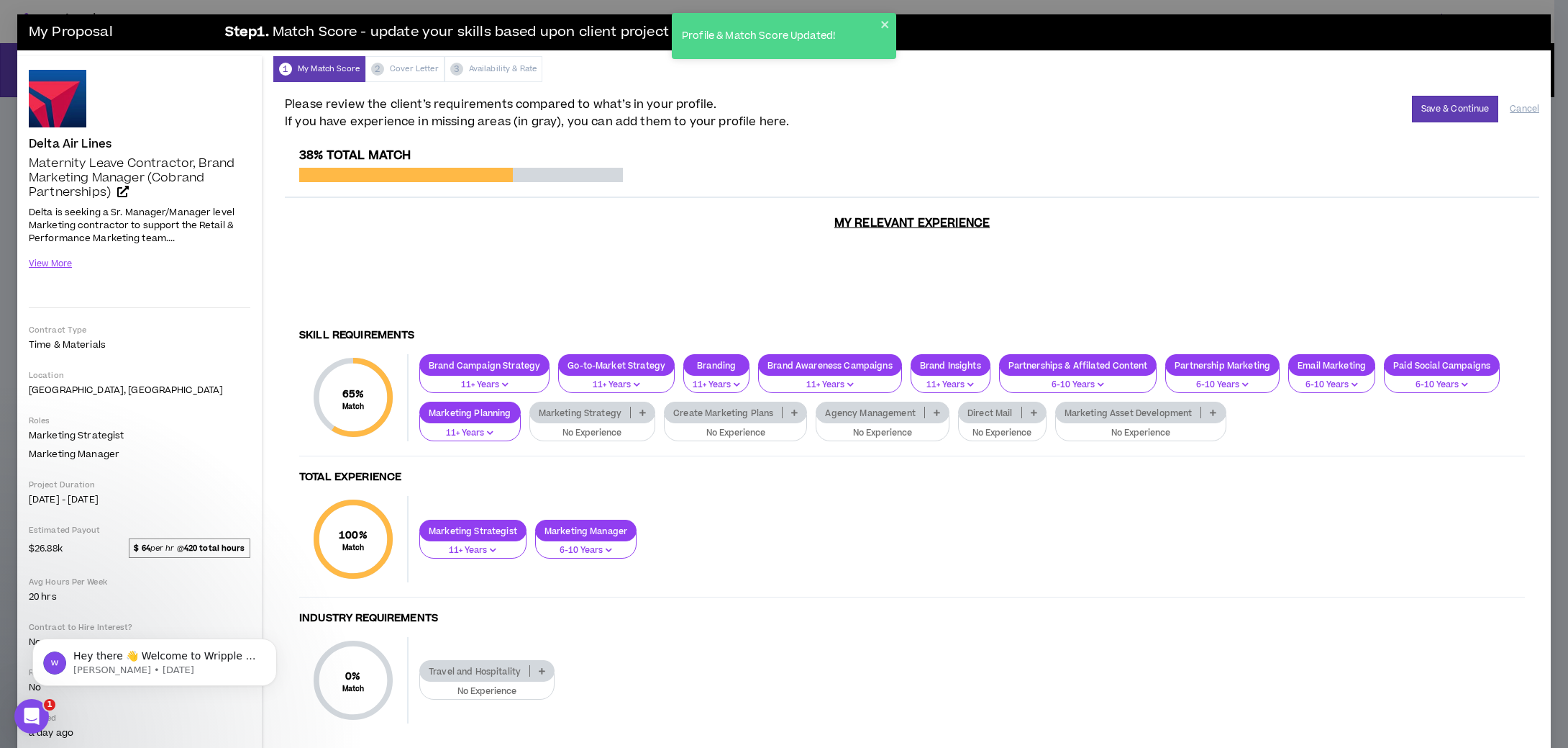
click at [643, 411] on icon at bounding box center [643, 412] width 6 height 7
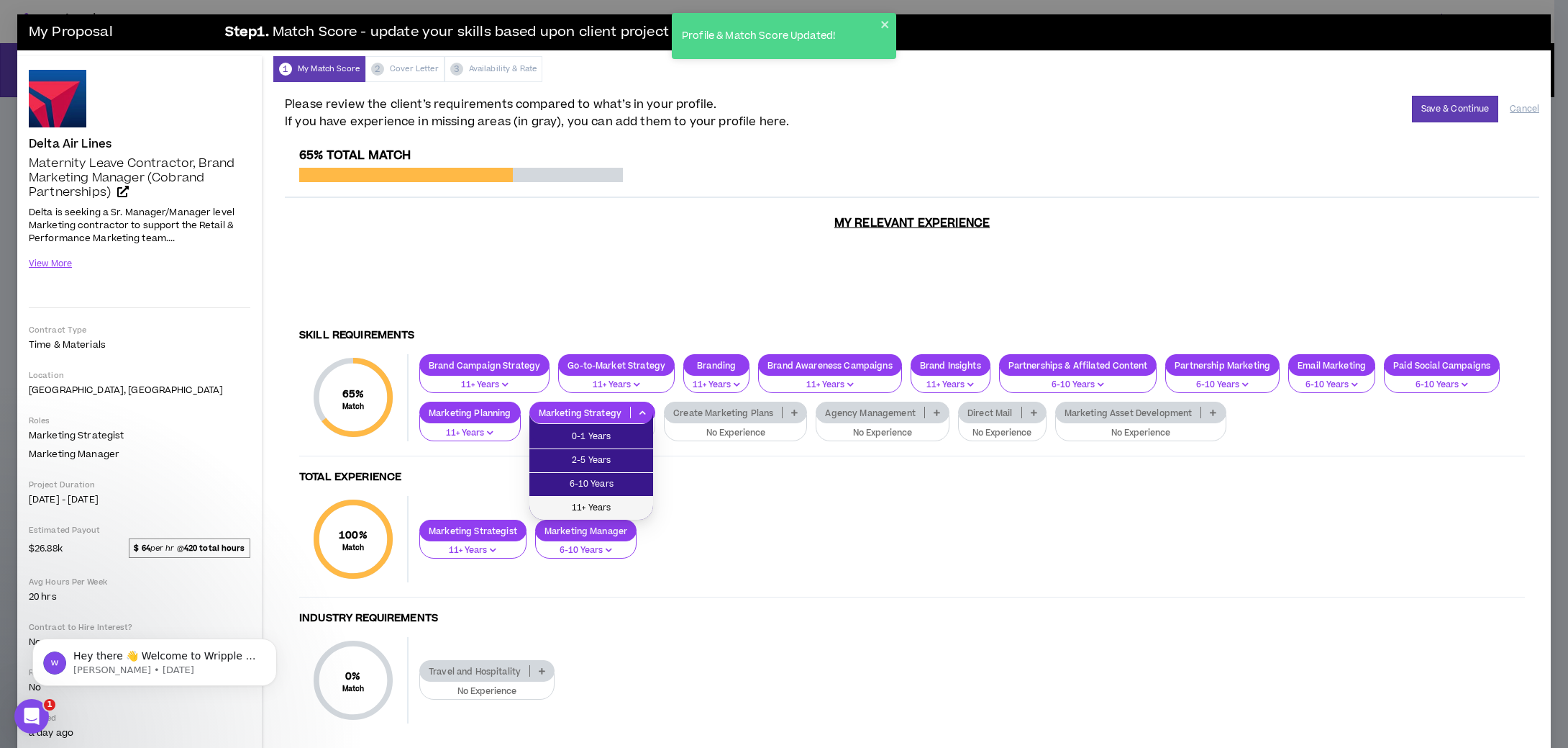
click at [620, 501] on span "11+ Years" at bounding box center [591, 508] width 106 height 16
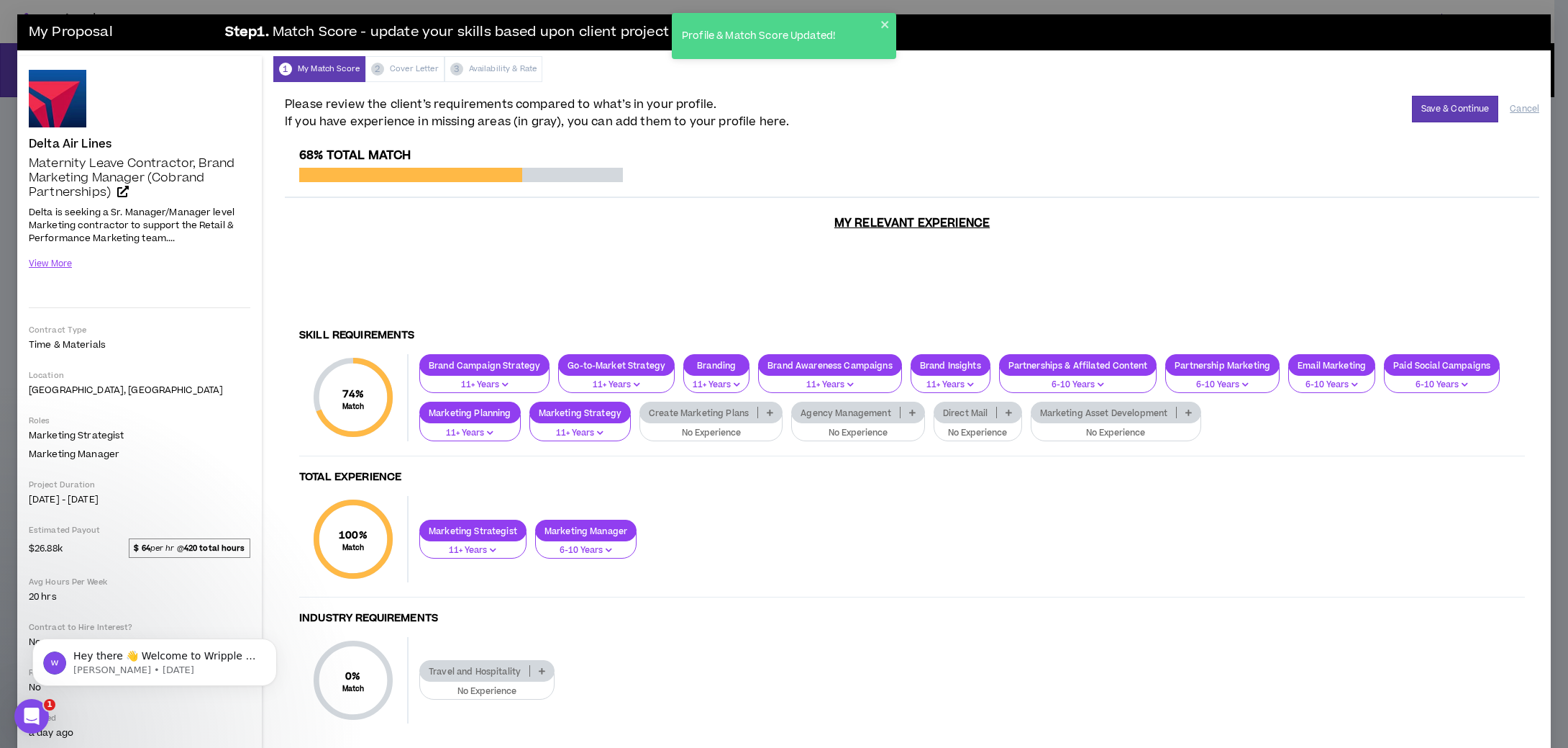
click at [770, 413] on icon at bounding box center [770, 412] width 6 height 7
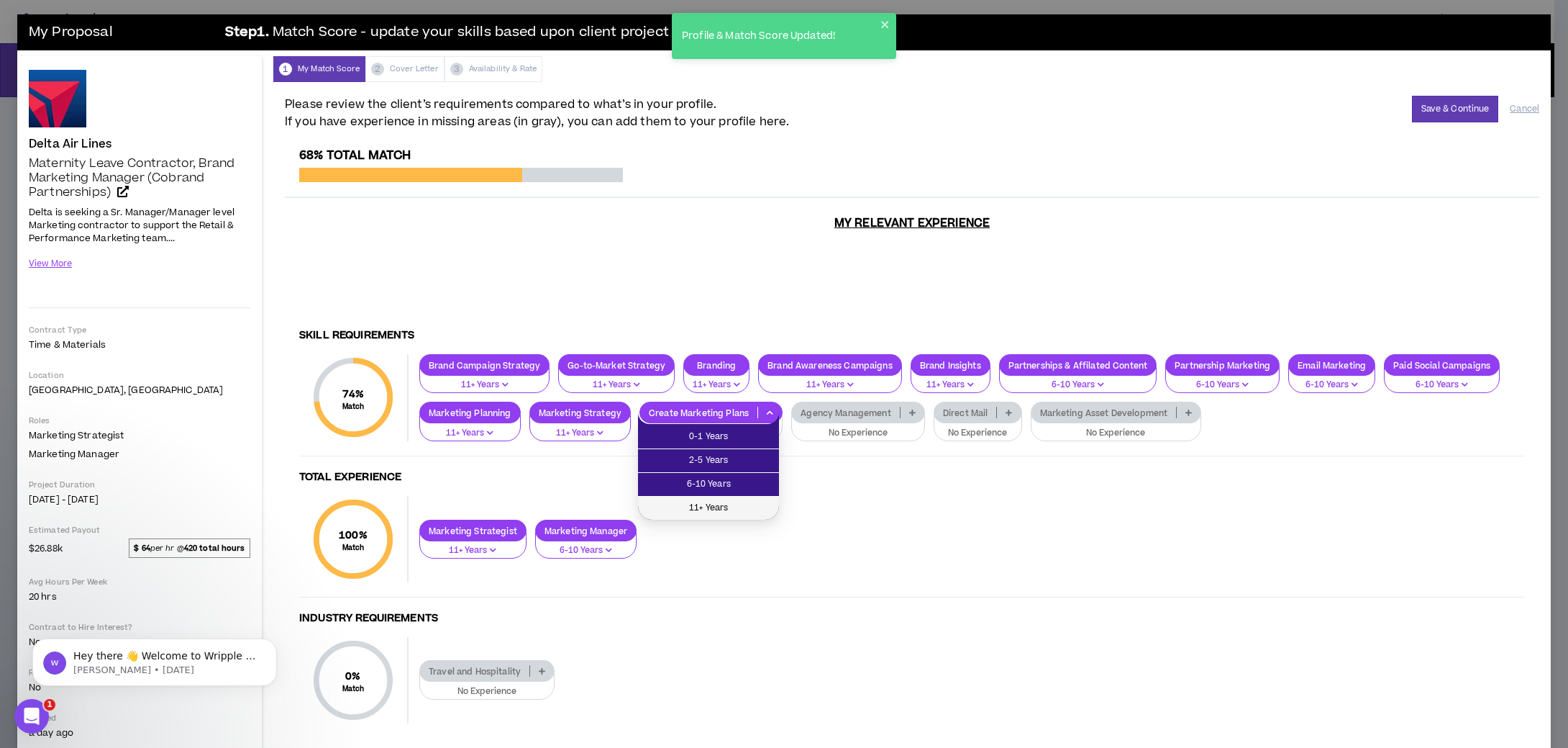
click at [724, 502] on span "11+ Years" at bounding box center [709, 508] width 124 height 16
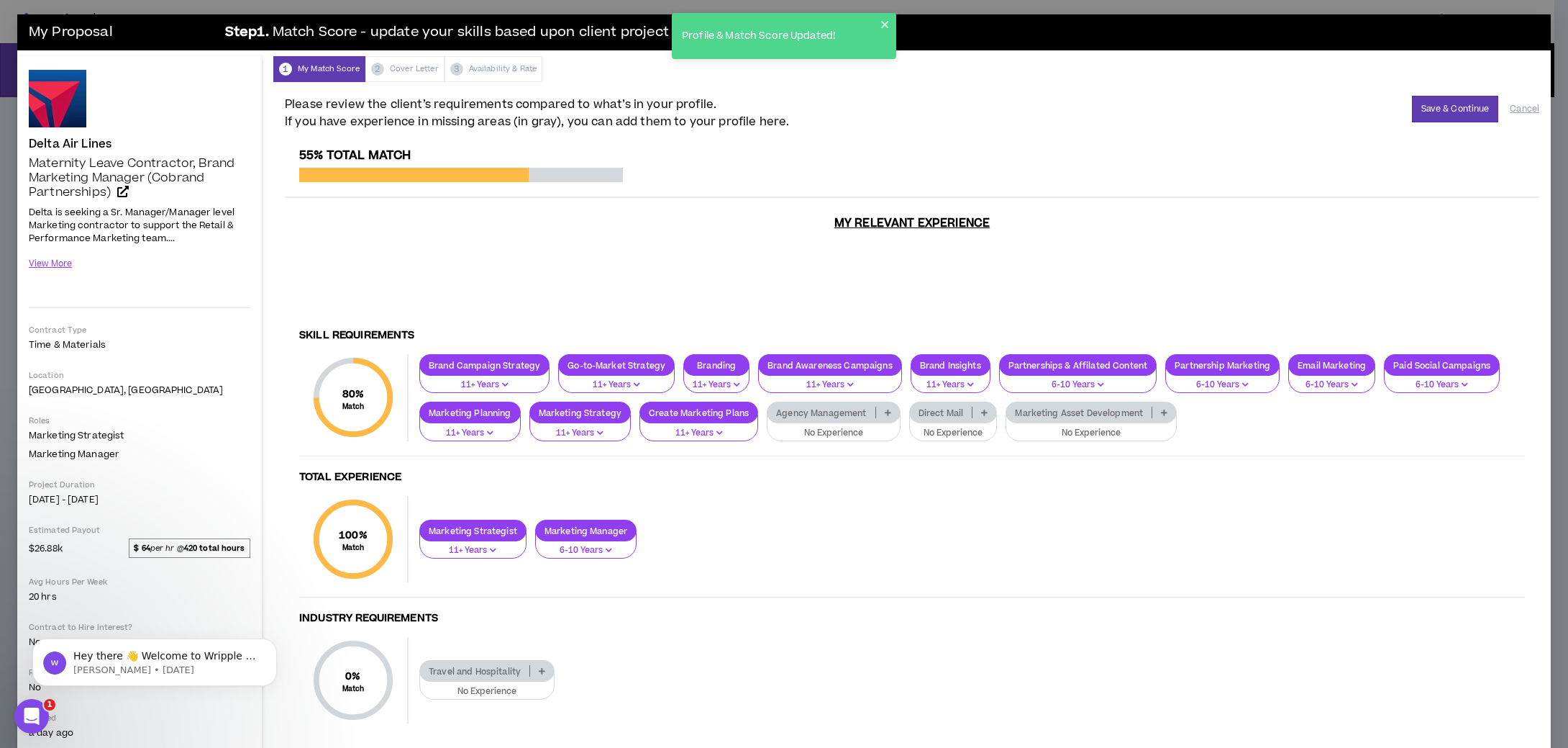
click at [876, 411] on p at bounding box center [888, 412] width 24 height 11
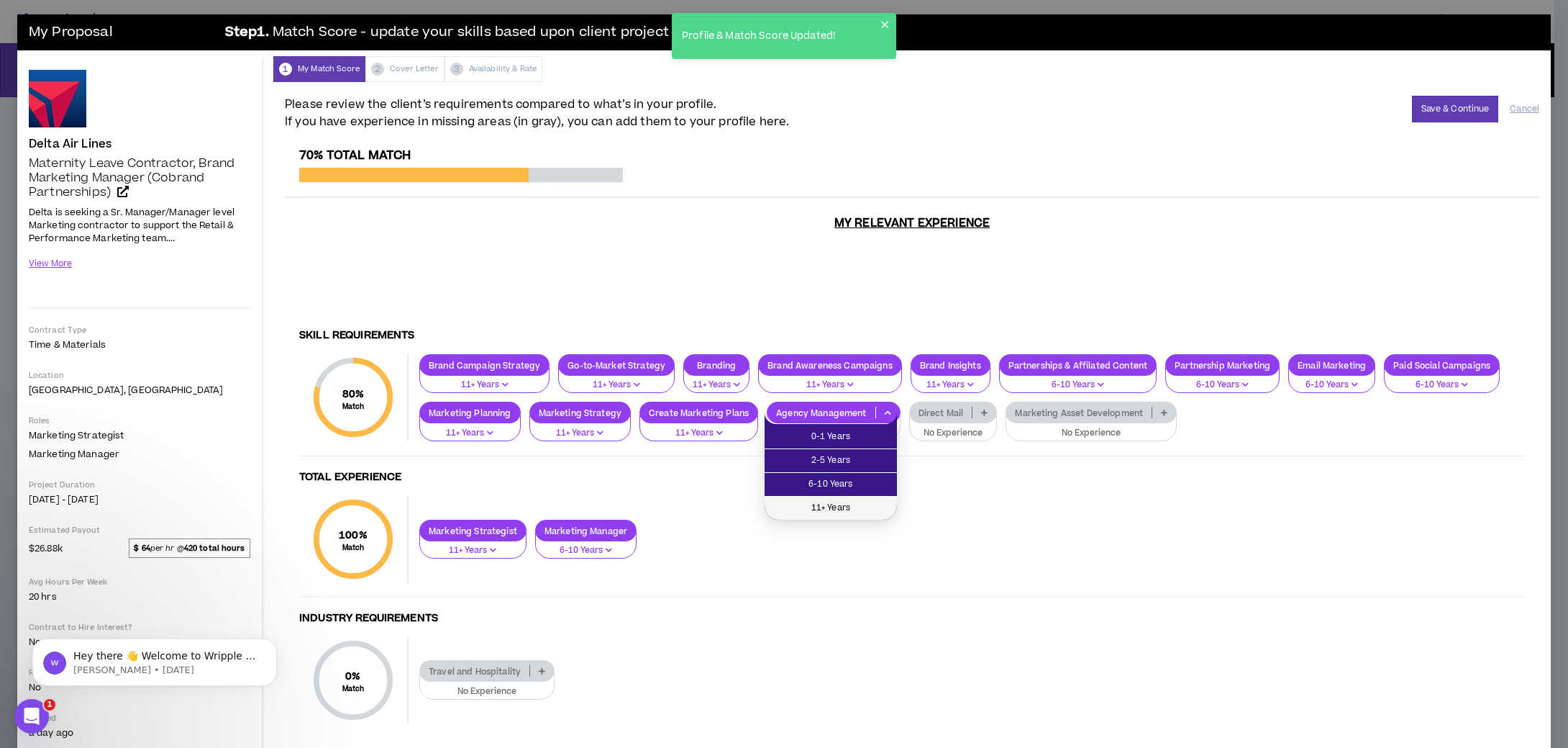
click at [850, 501] on span "11+ Years" at bounding box center [830, 508] width 115 height 16
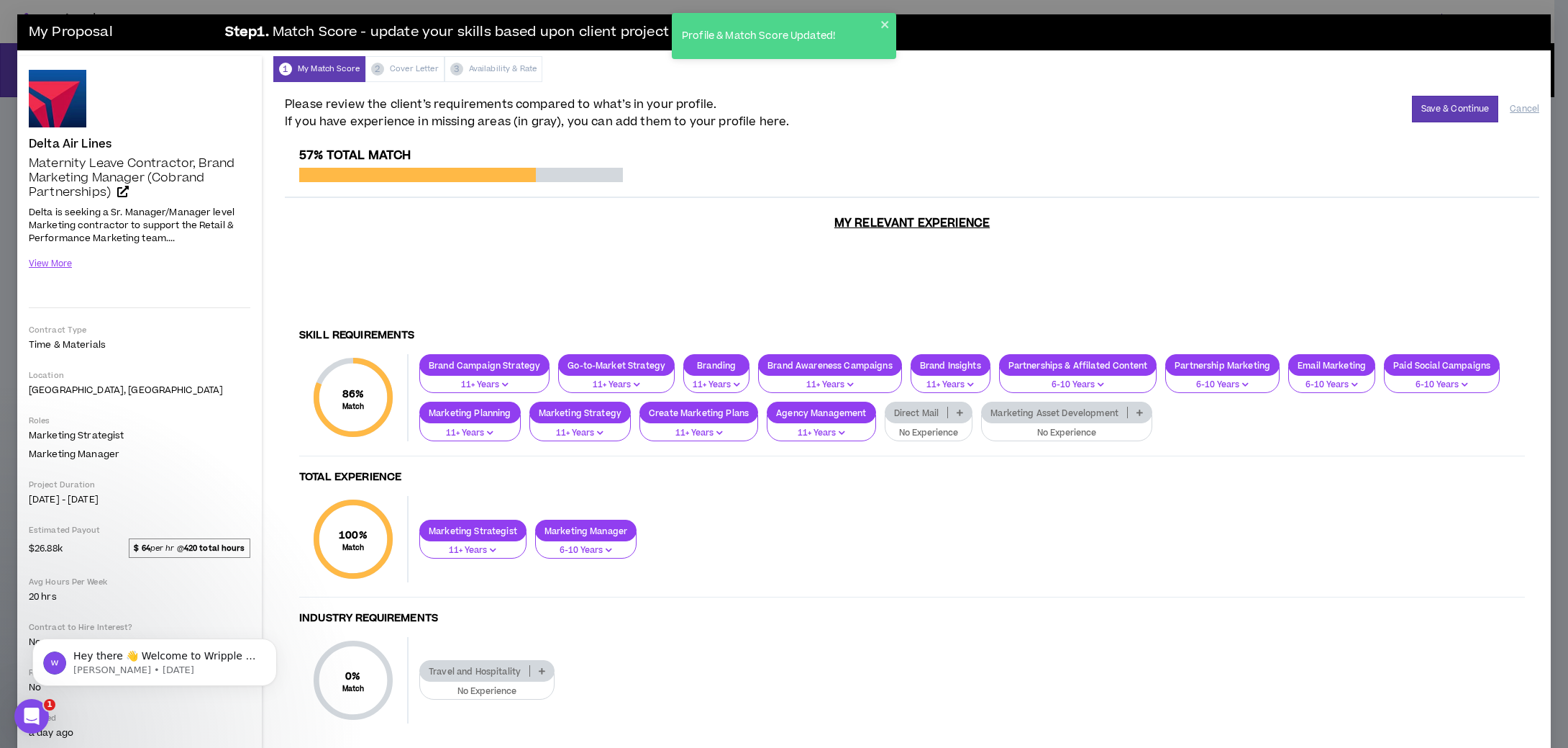
click at [960, 414] on icon at bounding box center [960, 412] width 6 height 7
click at [942, 476] on span "6-10 Years" at bounding box center [926, 484] width 70 height 16
click at [1121, 411] on icon at bounding box center [1123, 412] width 6 height 7
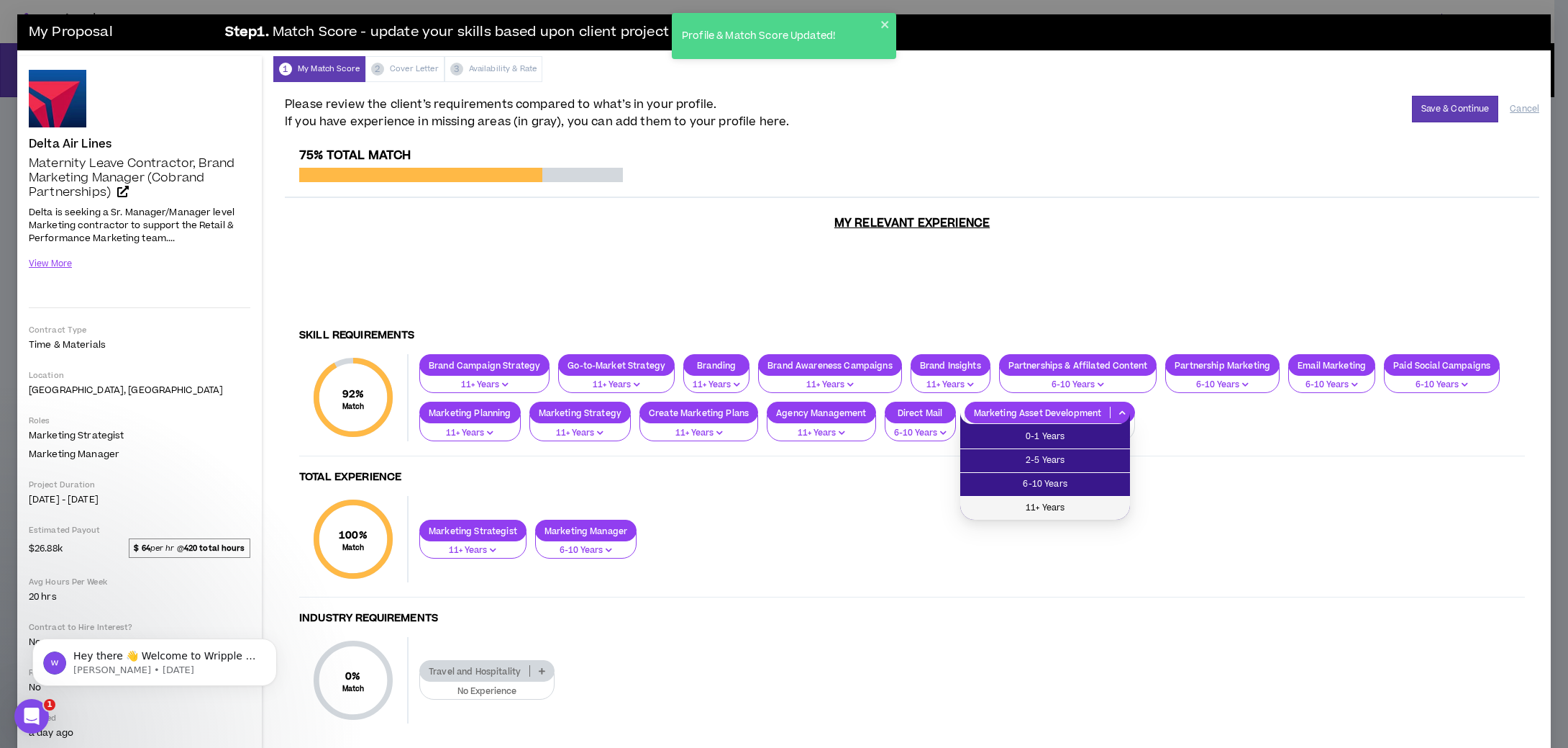
click at [1092, 499] on li "11+ Years" at bounding box center [1046, 507] width 170 height 23
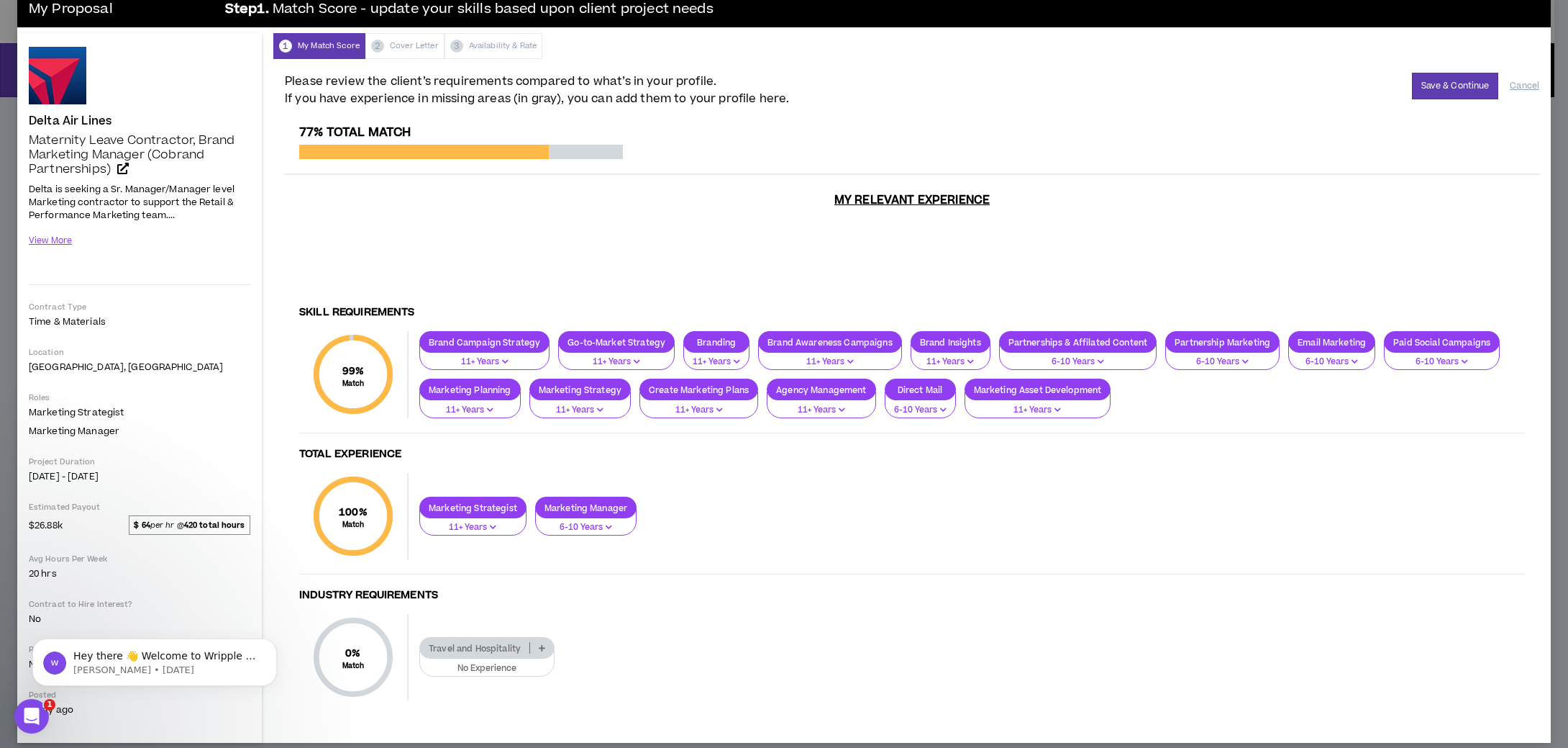
scroll to position [36, 0]
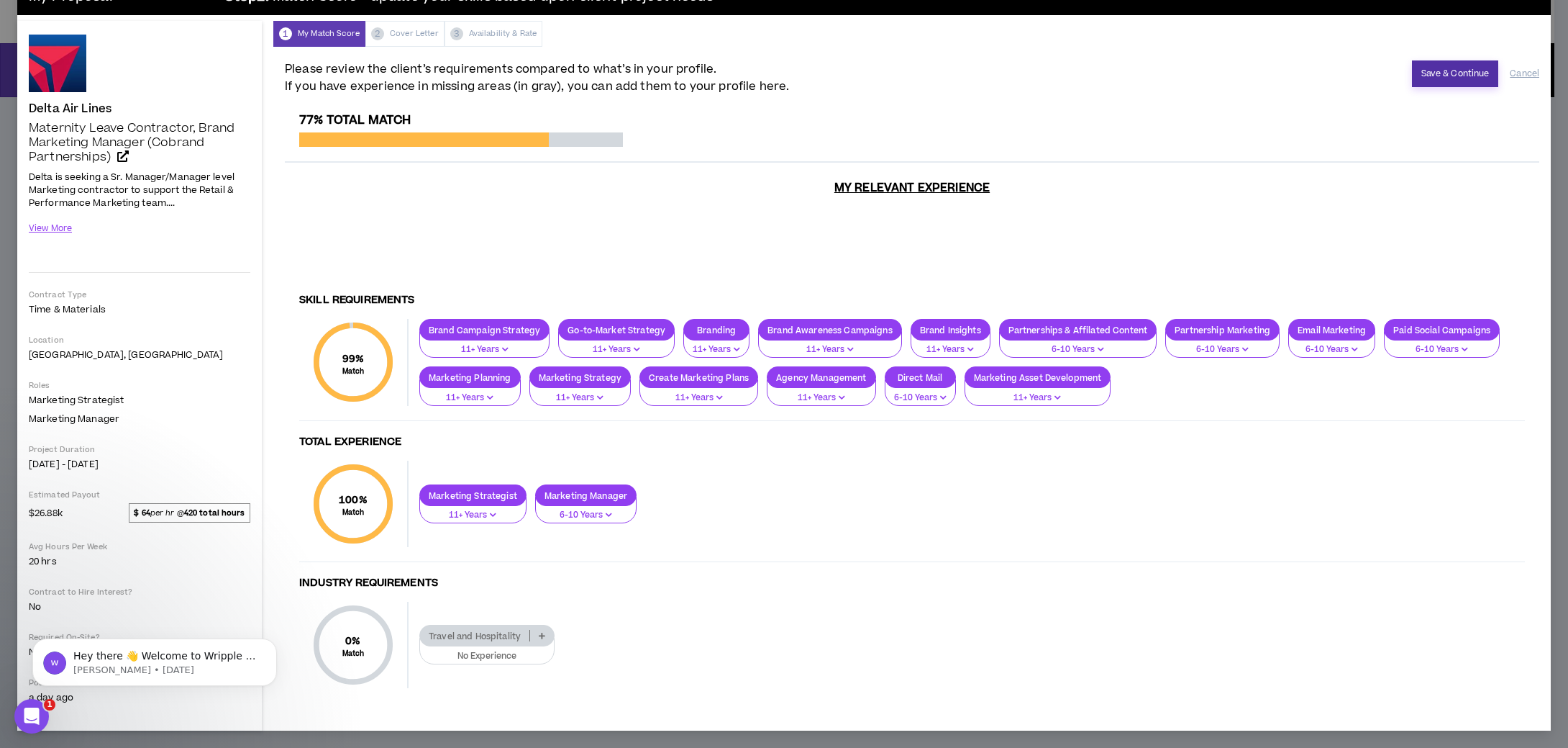
click at [1435, 67] on button "Save & Continue" at bounding box center [1456, 74] width 87 height 27
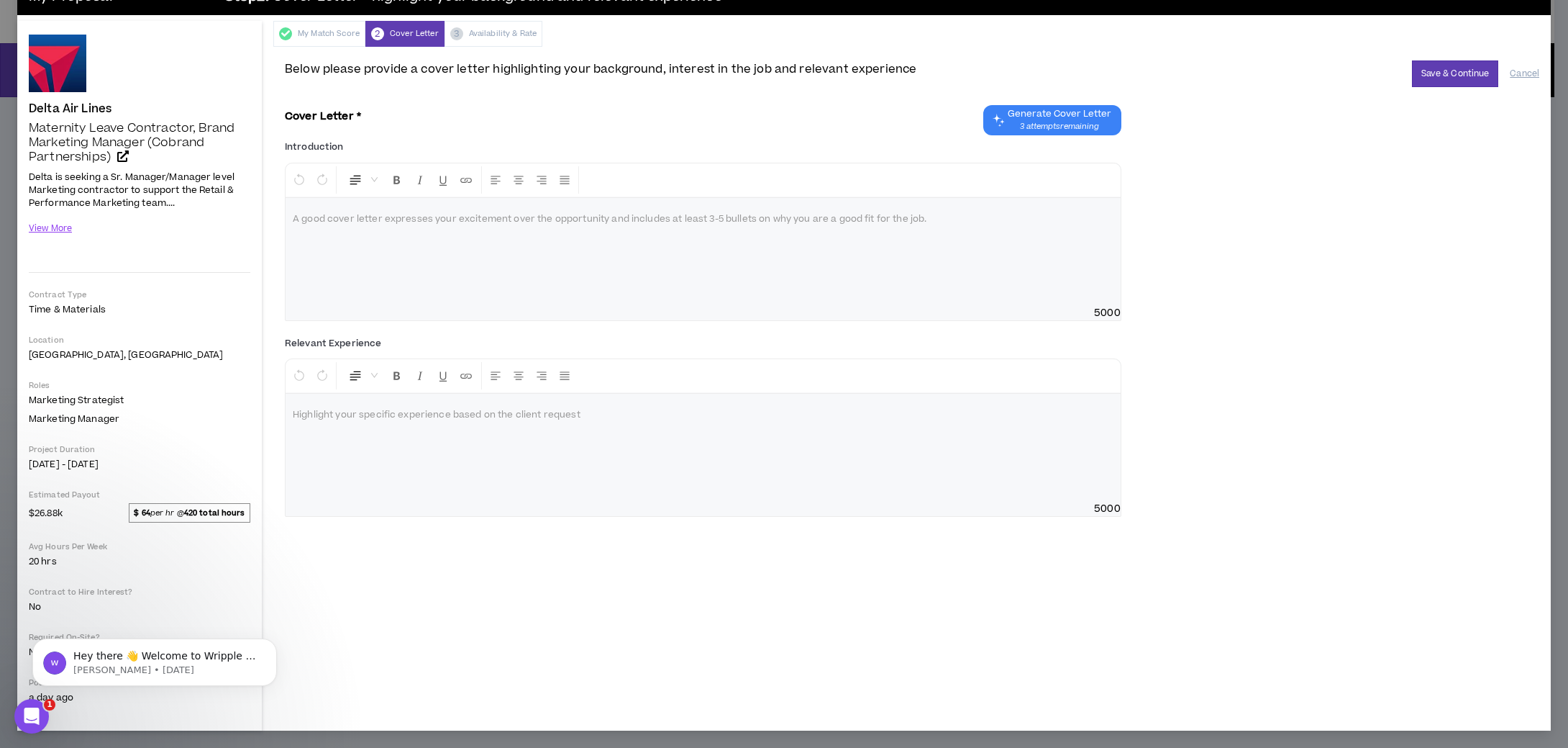
click at [1027, 126] on span "3 attempts remaining" at bounding box center [1060, 126] width 103 height 11
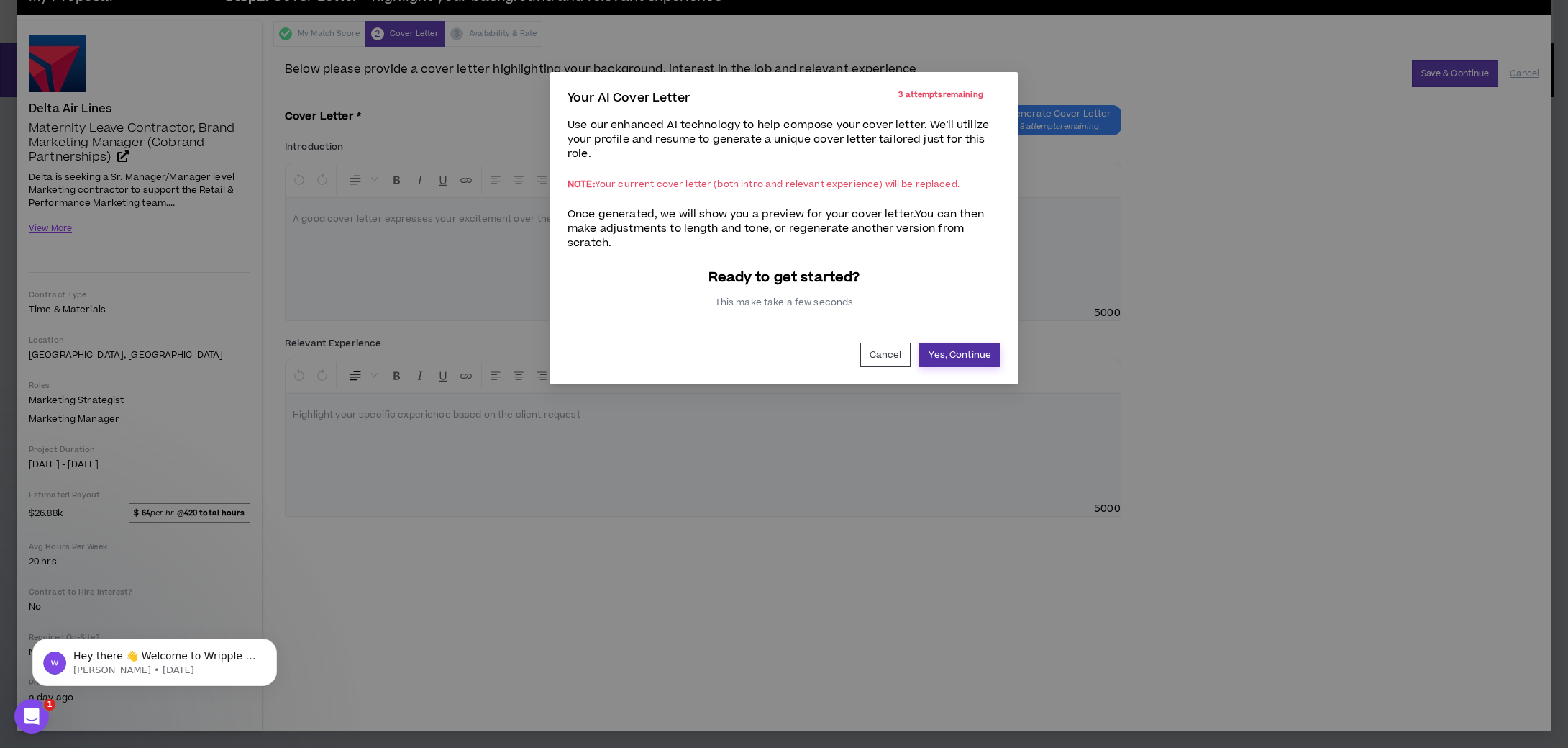
click at [946, 357] on button "Yes, Continue" at bounding box center [960, 354] width 81 height 25
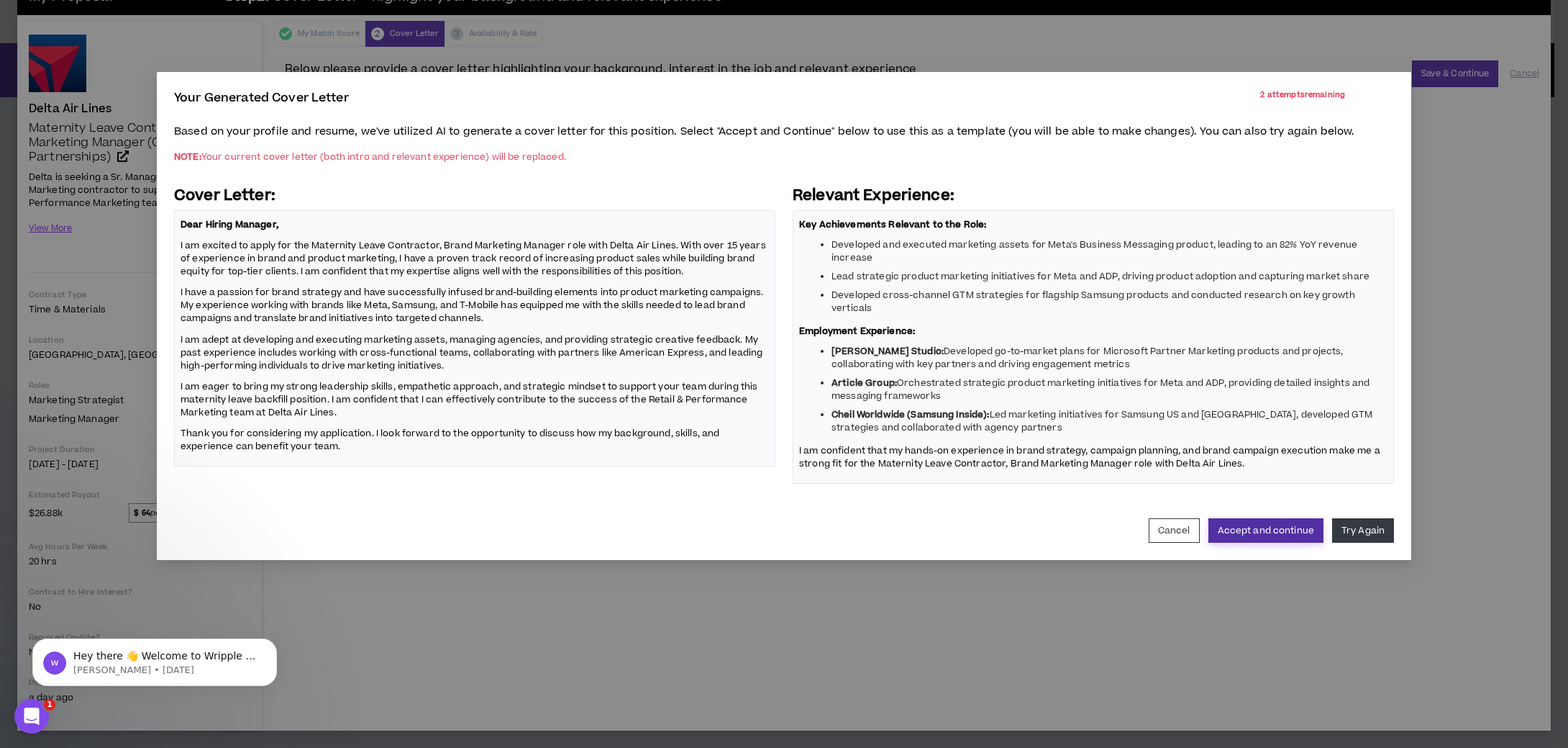
click at [1279, 524] on button "Accept and continue" at bounding box center [1266, 530] width 115 height 25
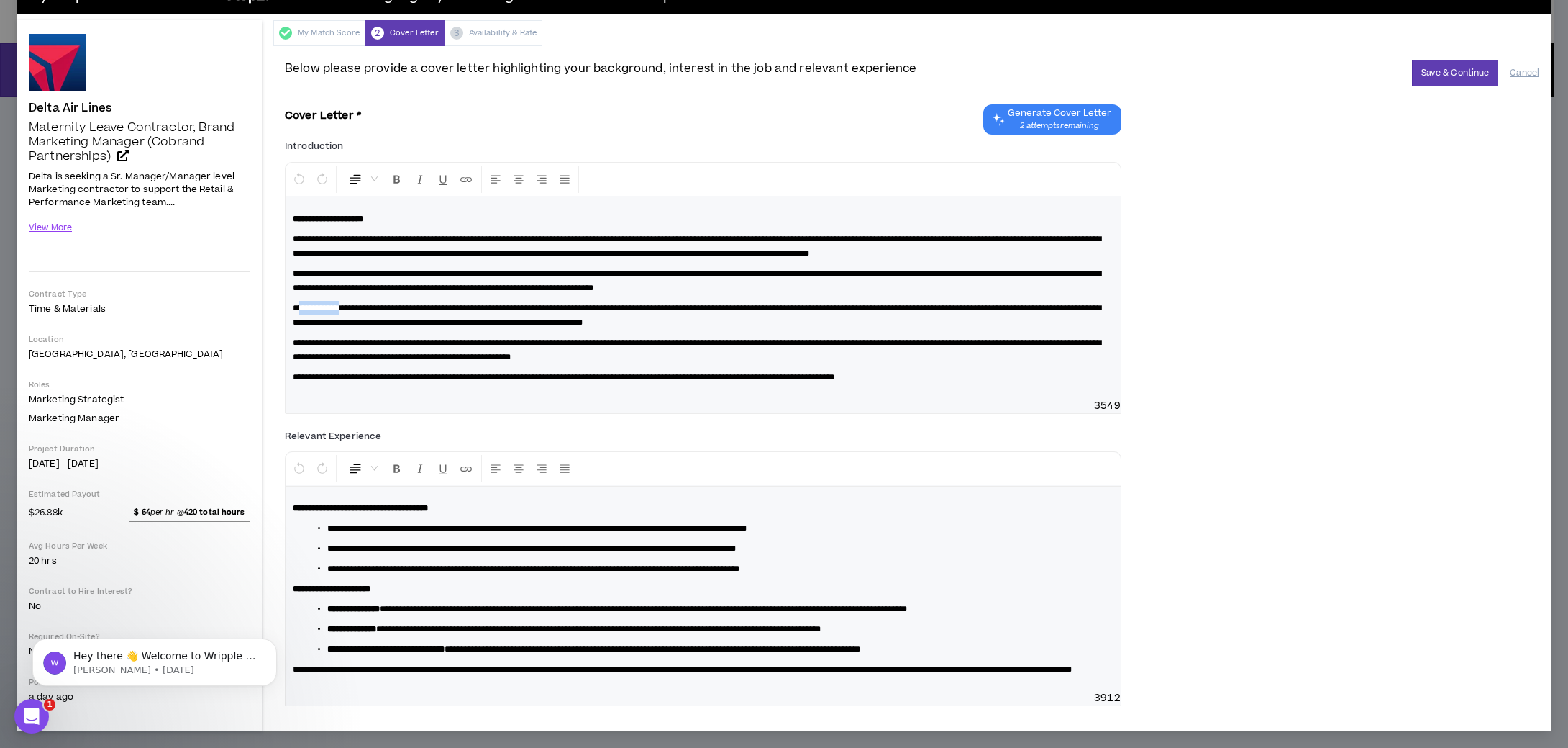
drag, startPoint x: 353, startPoint y: 322, endPoint x: 295, endPoint y: 318, distance: 58.1
click at [295, 318] on span "**********" at bounding box center [697, 314] width 809 height 23
click at [571, 325] on span "**********" at bounding box center [697, 314] width 809 height 23
click at [1098, 318] on span "**********" at bounding box center [697, 314] width 809 height 23
drag, startPoint x: 406, startPoint y: 336, endPoint x: 336, endPoint y: 330, distance: 70.3
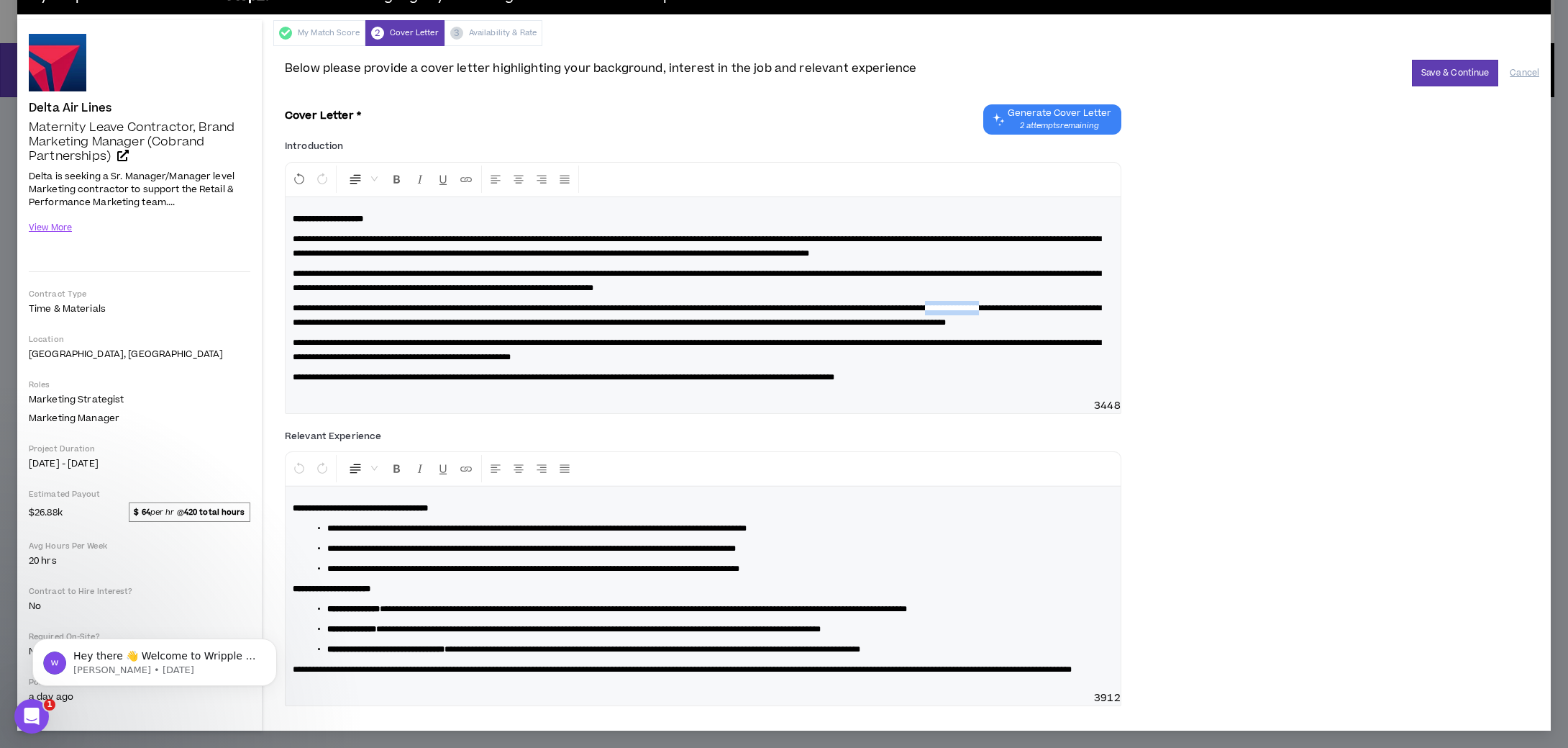
click at [336, 326] on span "**********" at bounding box center [697, 314] width 809 height 23
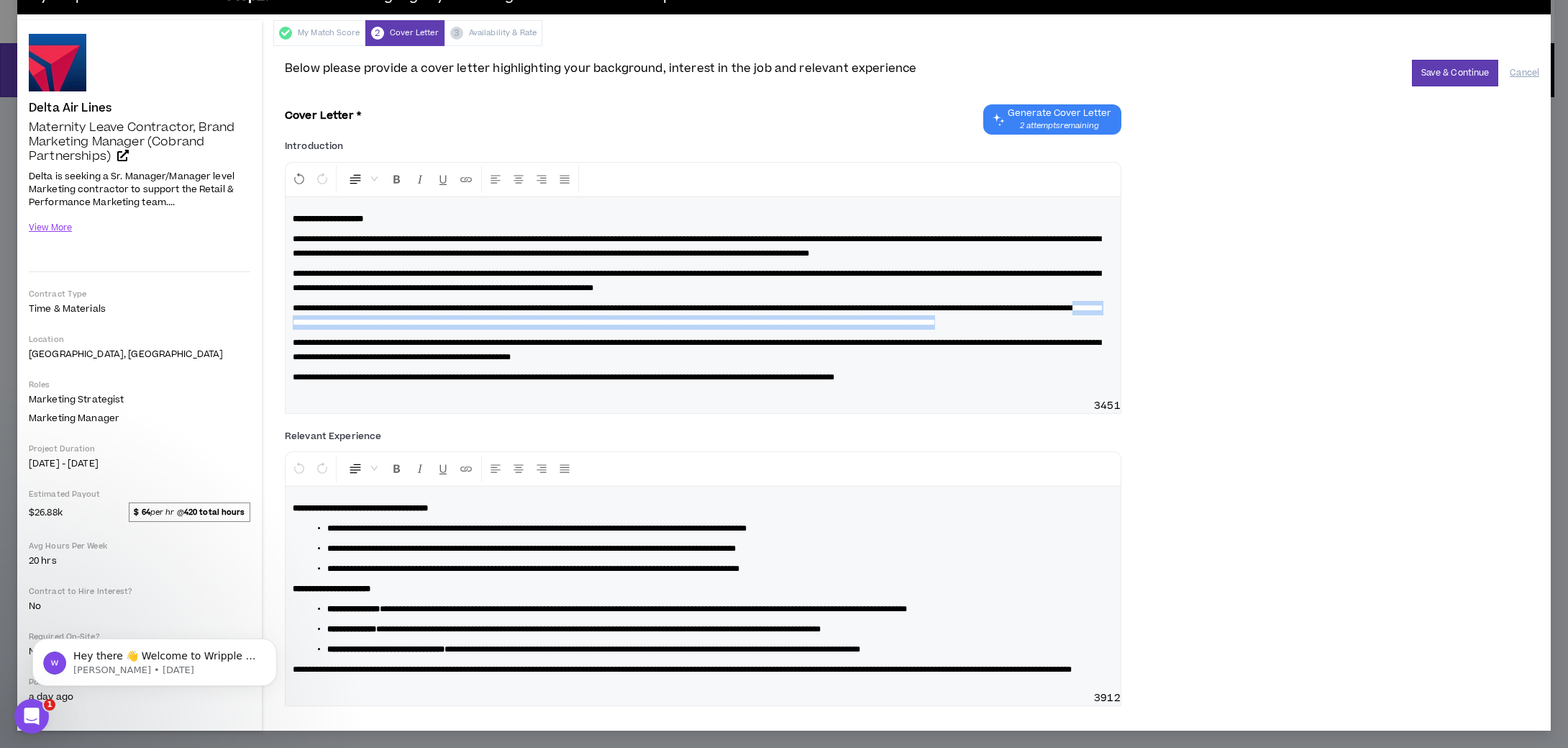
drag, startPoint x: 598, startPoint y: 349, endPoint x: 526, endPoint y: 338, distance: 72.8
click at [526, 330] on p "**********" at bounding box center [703, 315] width 821 height 29
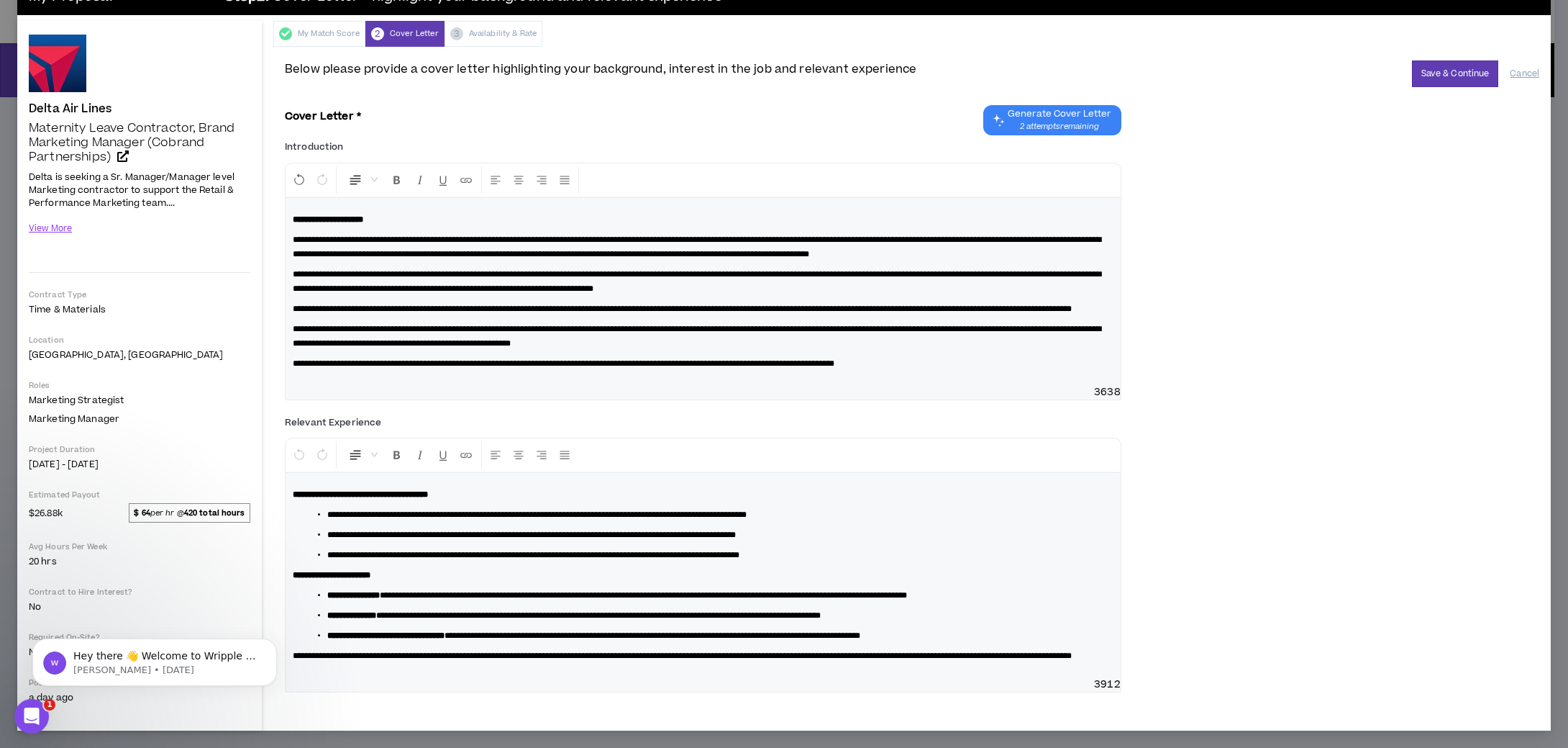
scroll to position [50, 0]
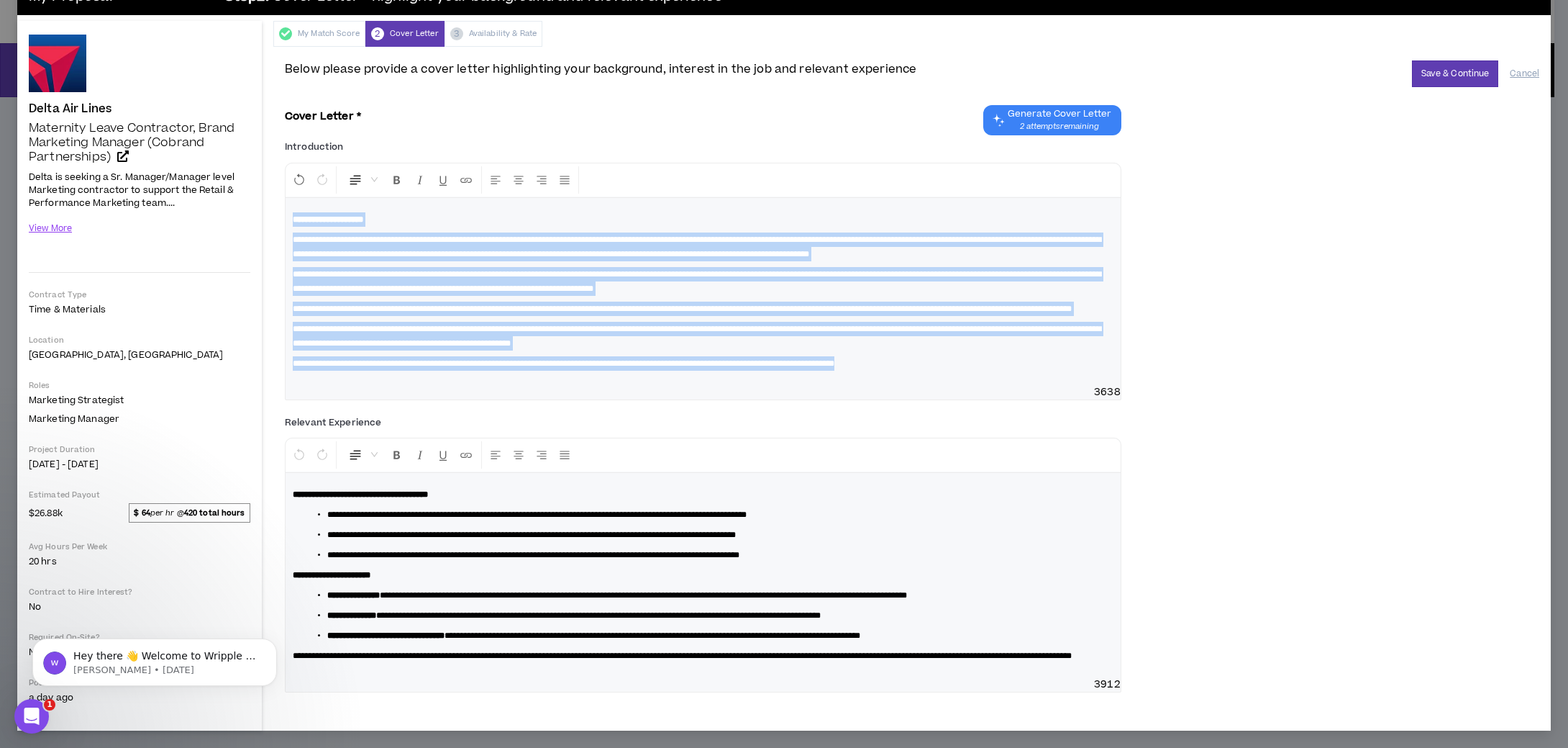
drag, startPoint x: 1023, startPoint y: 370, endPoint x: 191, endPoint y: 172, distance: 855.2
click at [191, 172] on div "Delta Air Lines Maternity Leave Contractor, Brand Marketing Manager (Cobrand Pa…" at bounding box center [784, 375] width 1534 height 709
copy div "**********"
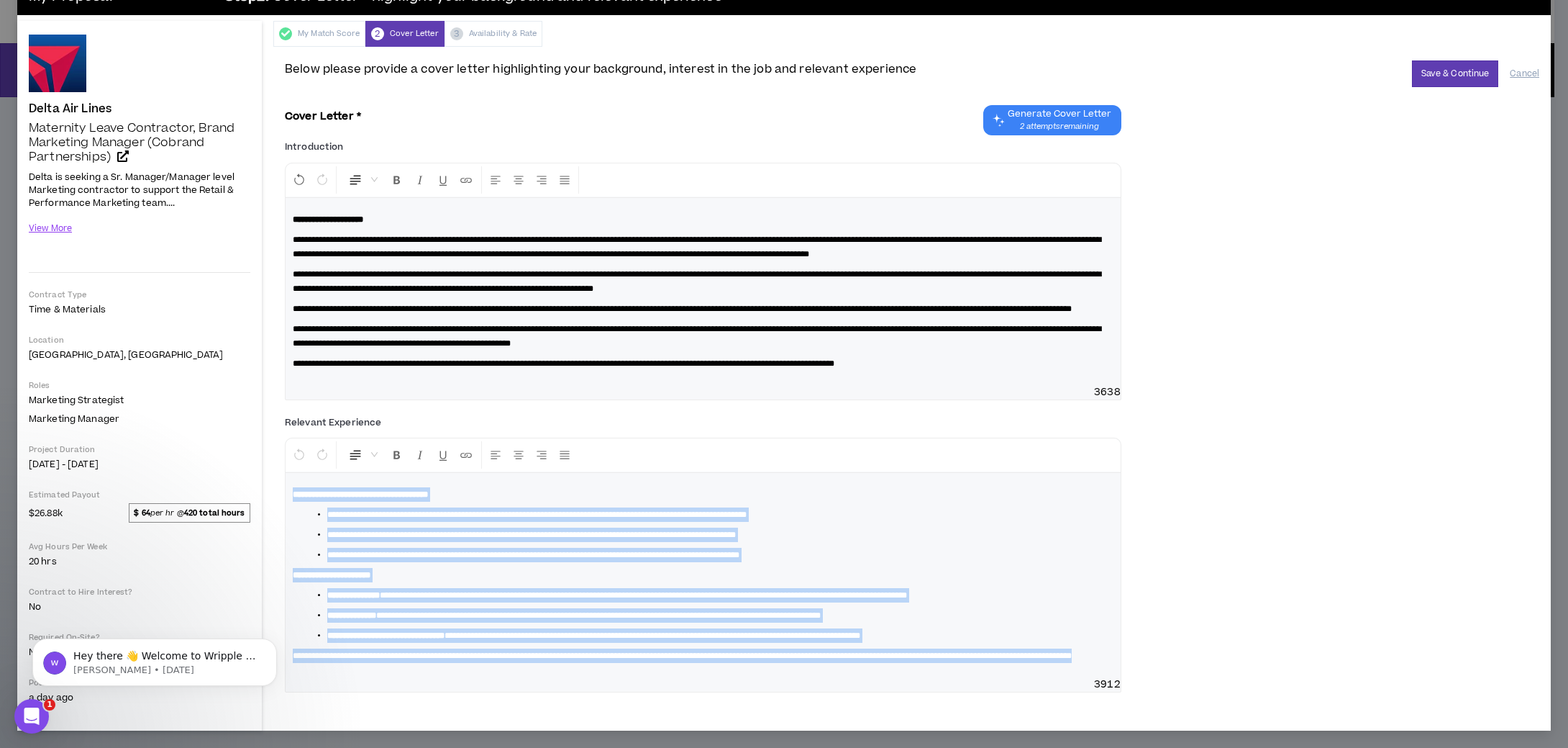
drag, startPoint x: 591, startPoint y: 692, endPoint x: 295, endPoint y: 491, distance: 357.8
click at [295, 491] on div "**********" at bounding box center [703, 574] width 835 height 204
copy div "**********"
click at [580, 559] on span "**********" at bounding box center [533, 554] width 412 height 9
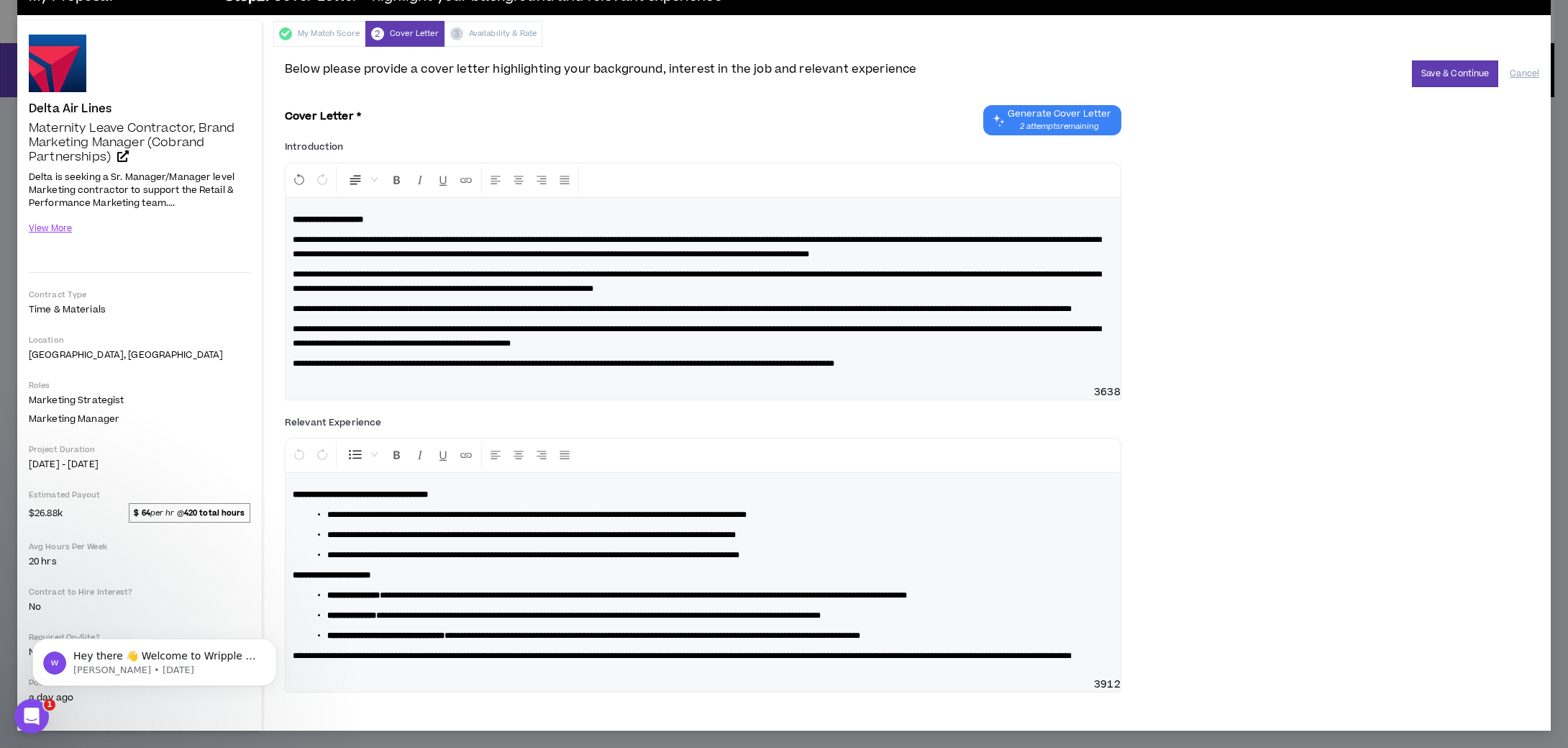
scroll to position [75, 0]
click at [1428, 60] on button "Save & Continue" at bounding box center [1456, 74] width 87 height 27
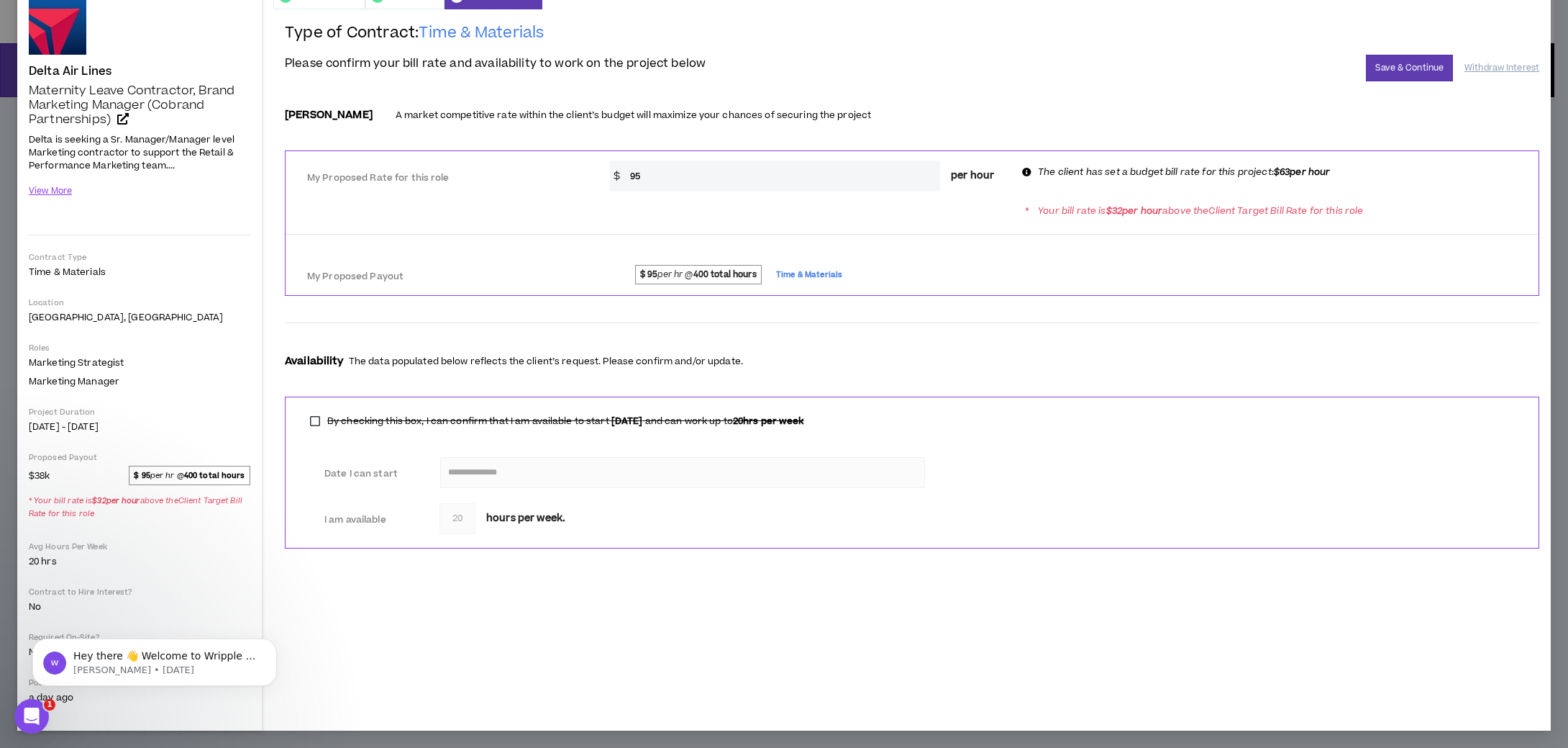
scroll to position [73, 0]
click at [730, 174] on input "95" at bounding box center [782, 175] width 318 height 31
type input "9"
type input "63"
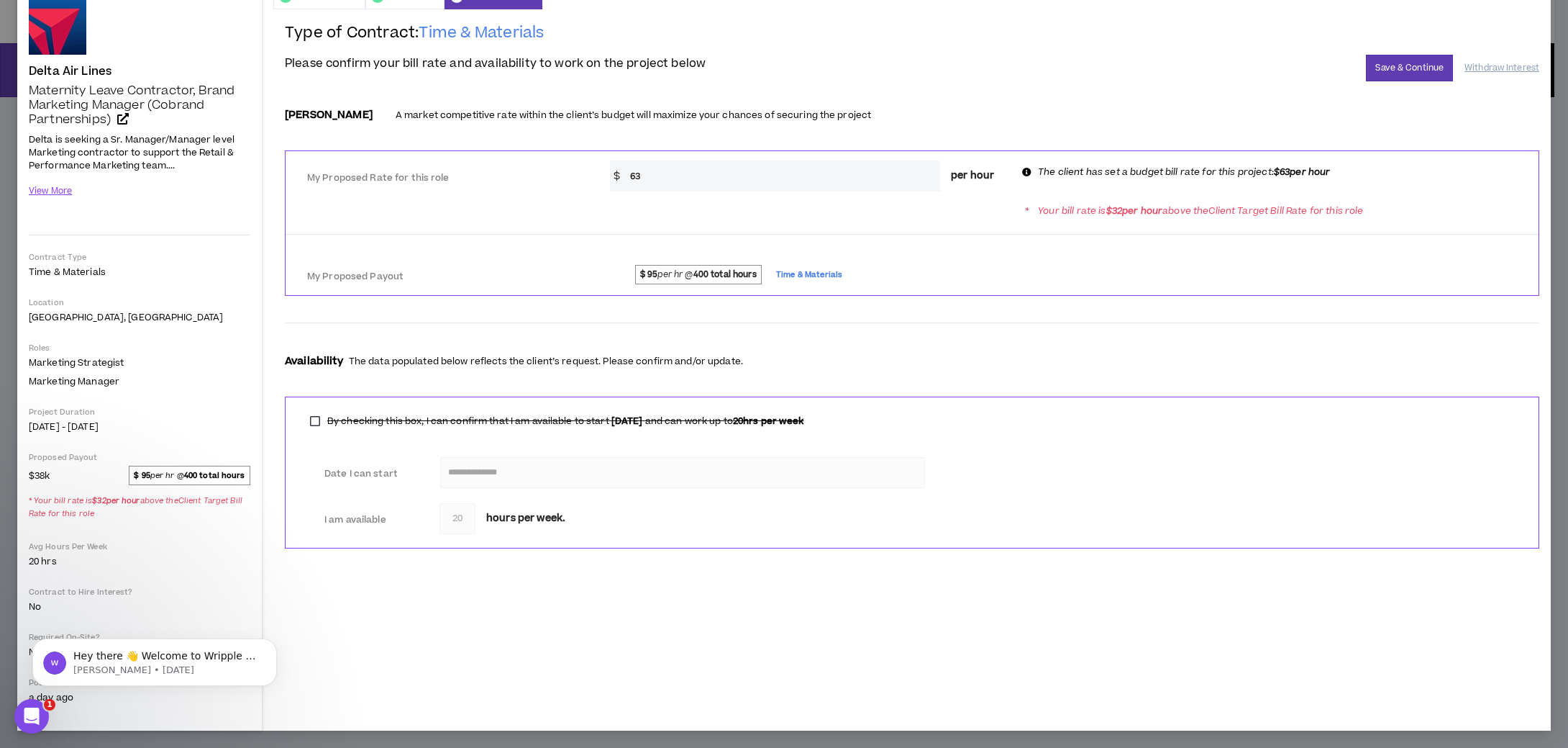
click at [1065, 301] on form "**********" at bounding box center [912, 330] width 1254 height 461
click at [1382, 73] on button "Save & Continue" at bounding box center [1410, 68] width 87 height 27
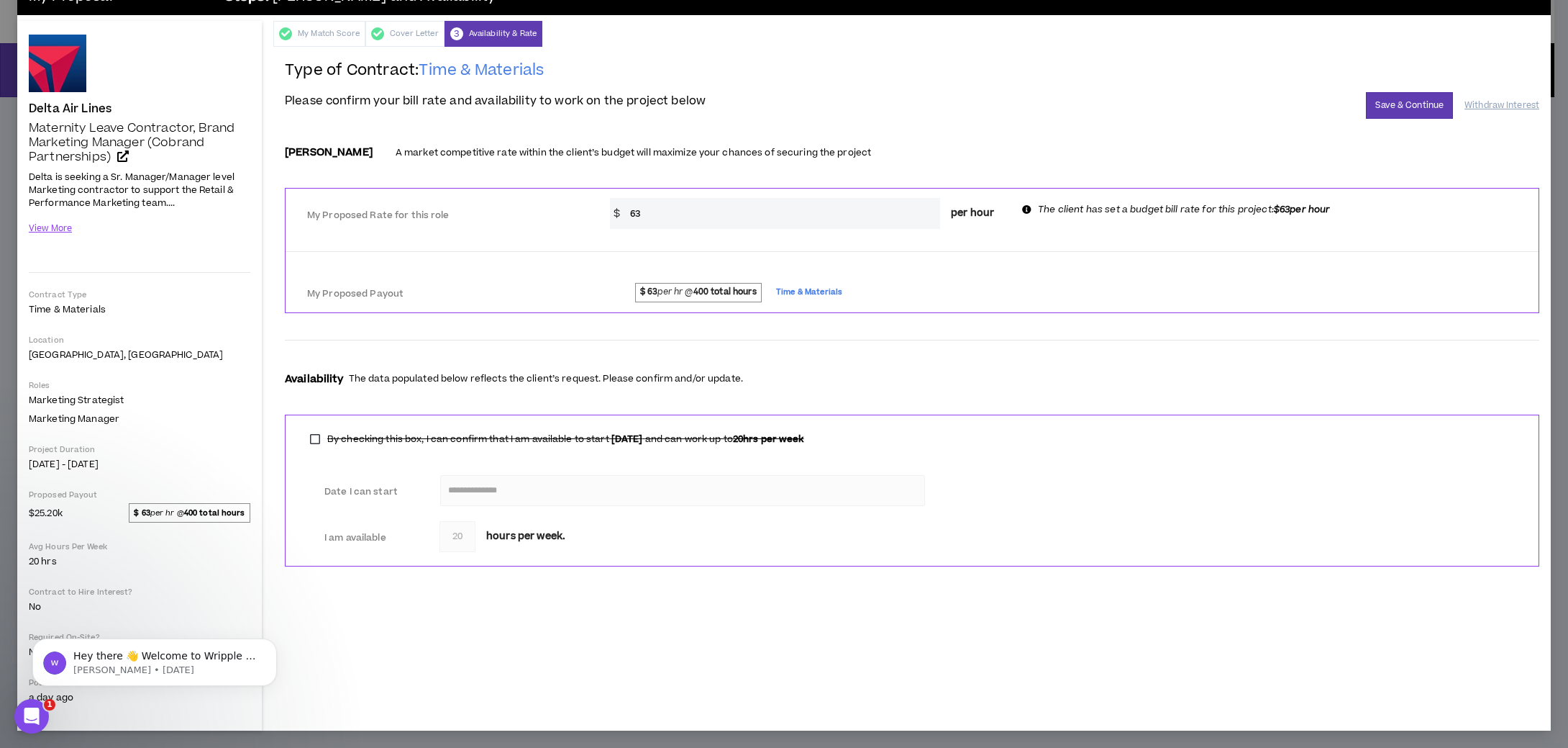
scroll to position [36, 0]
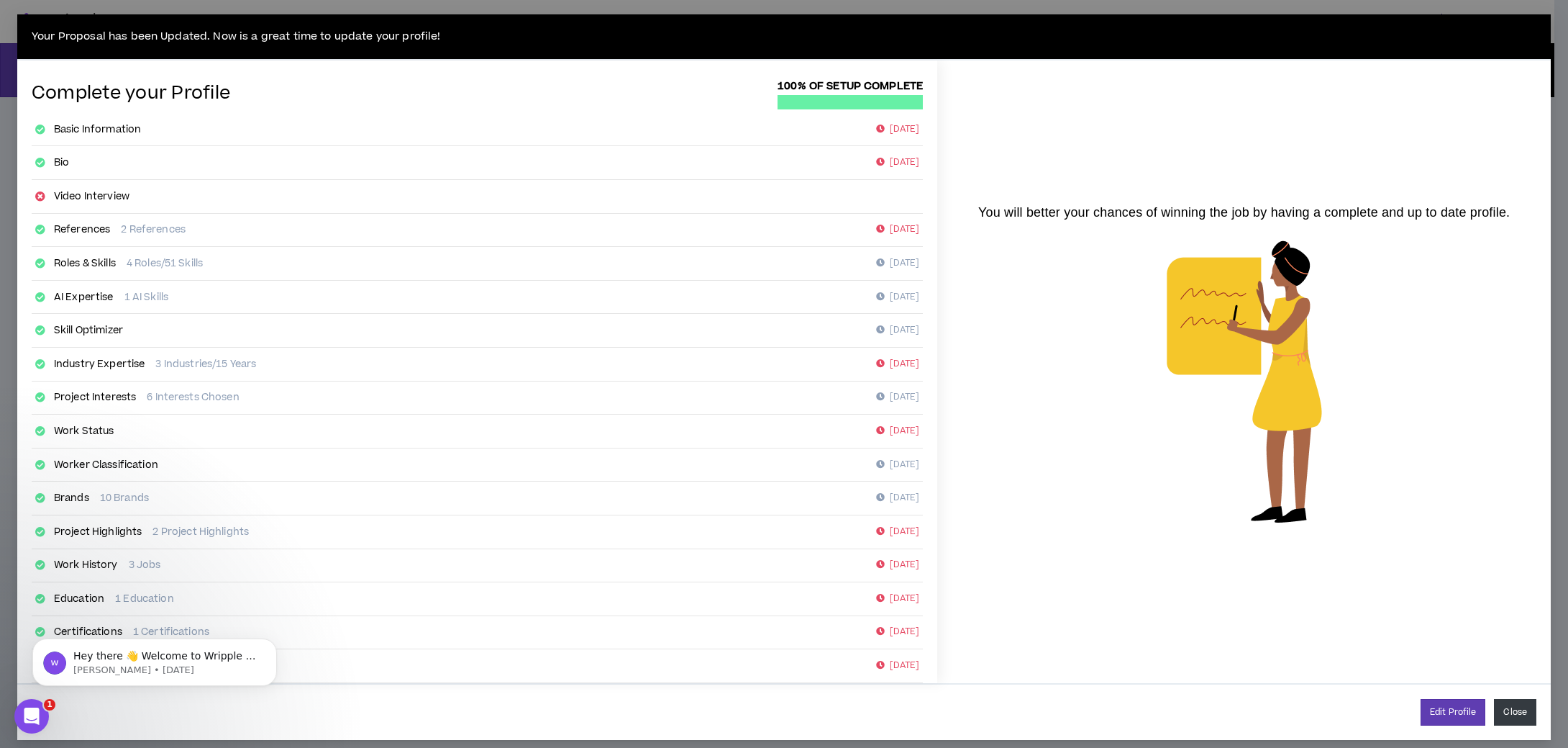
click at [1516, 703] on button "Close" at bounding box center [1515, 712] width 42 height 27
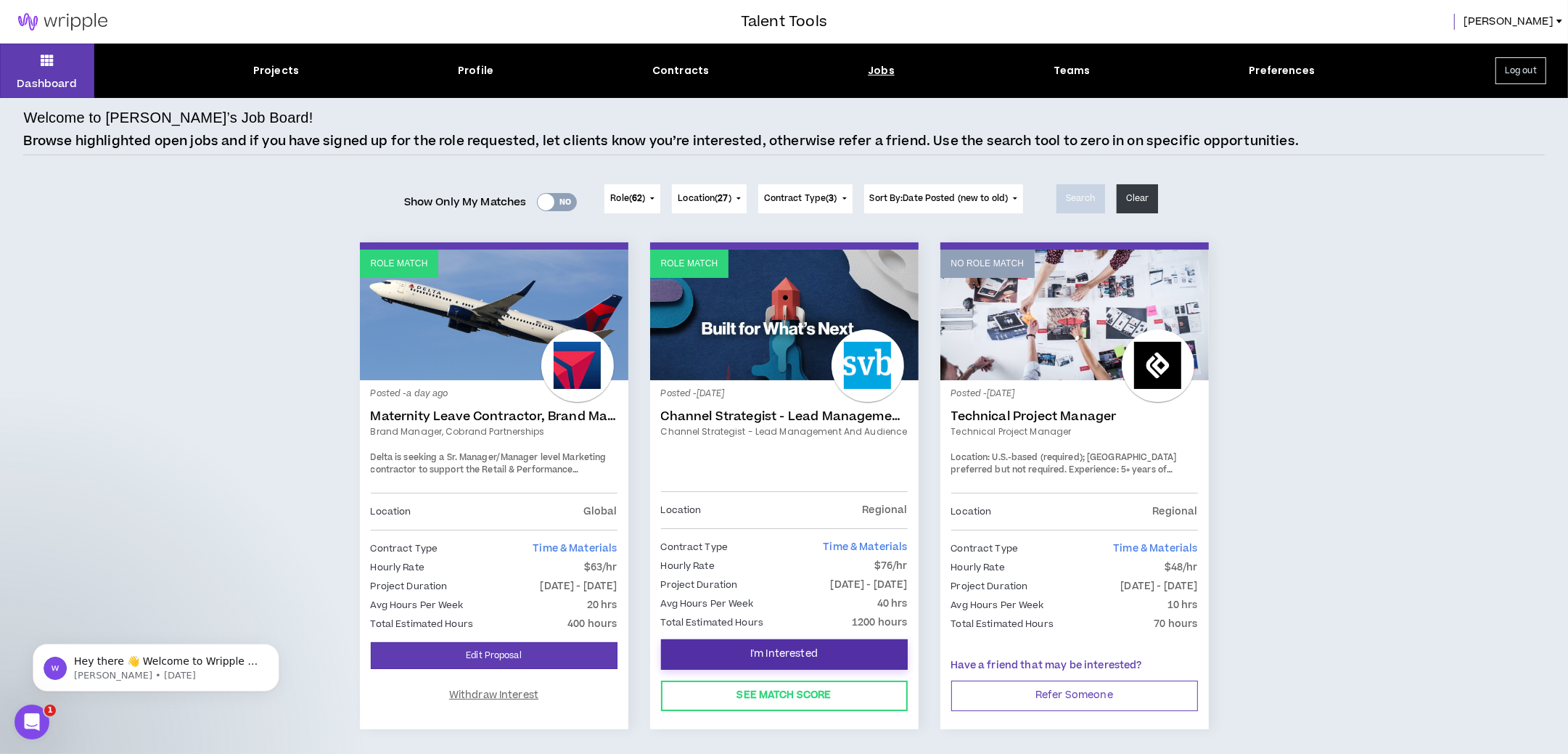
click at [762, 647] on span "I'm Interested" at bounding box center [784, 653] width 67 height 14
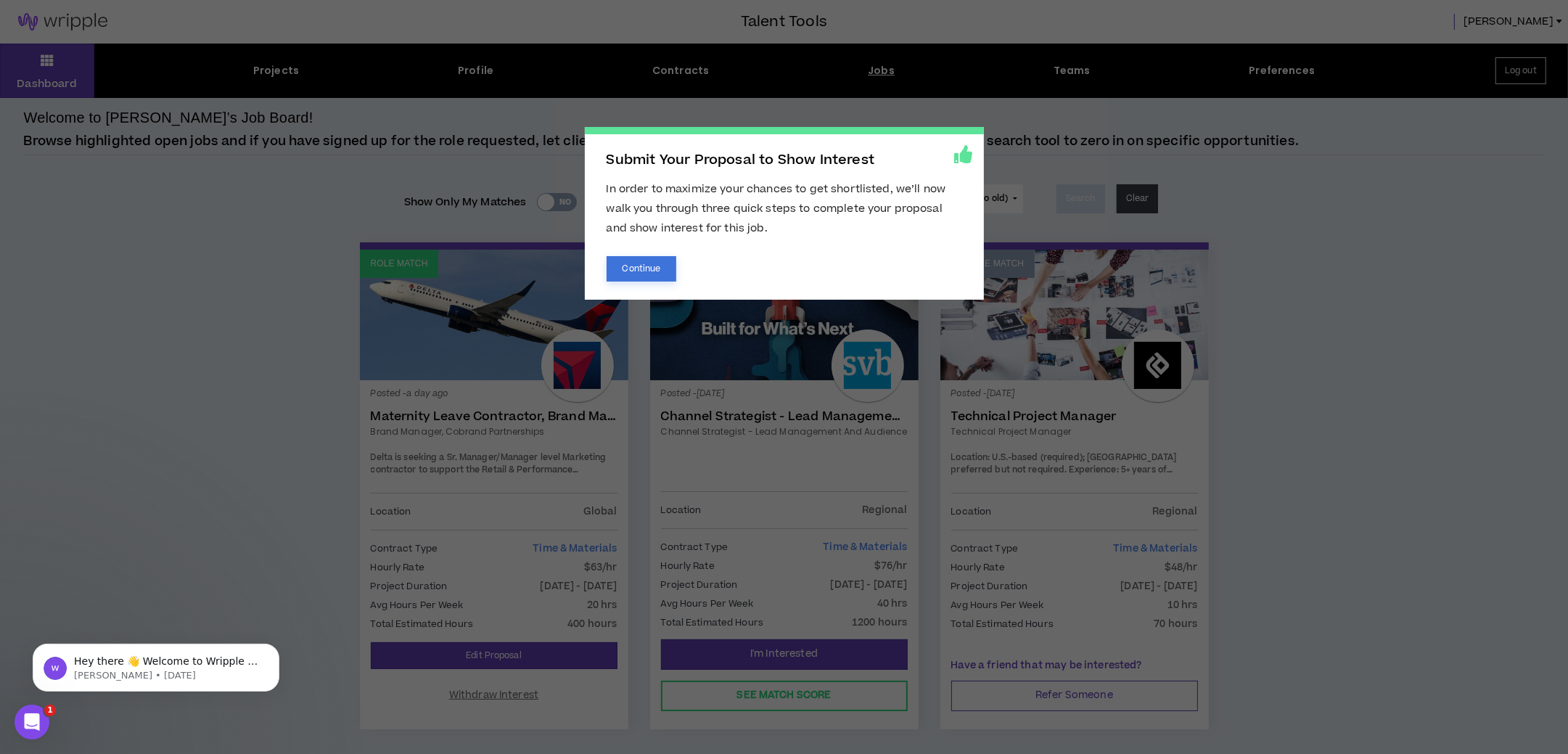
click at [629, 266] on button "Continue" at bounding box center [642, 269] width 70 height 26
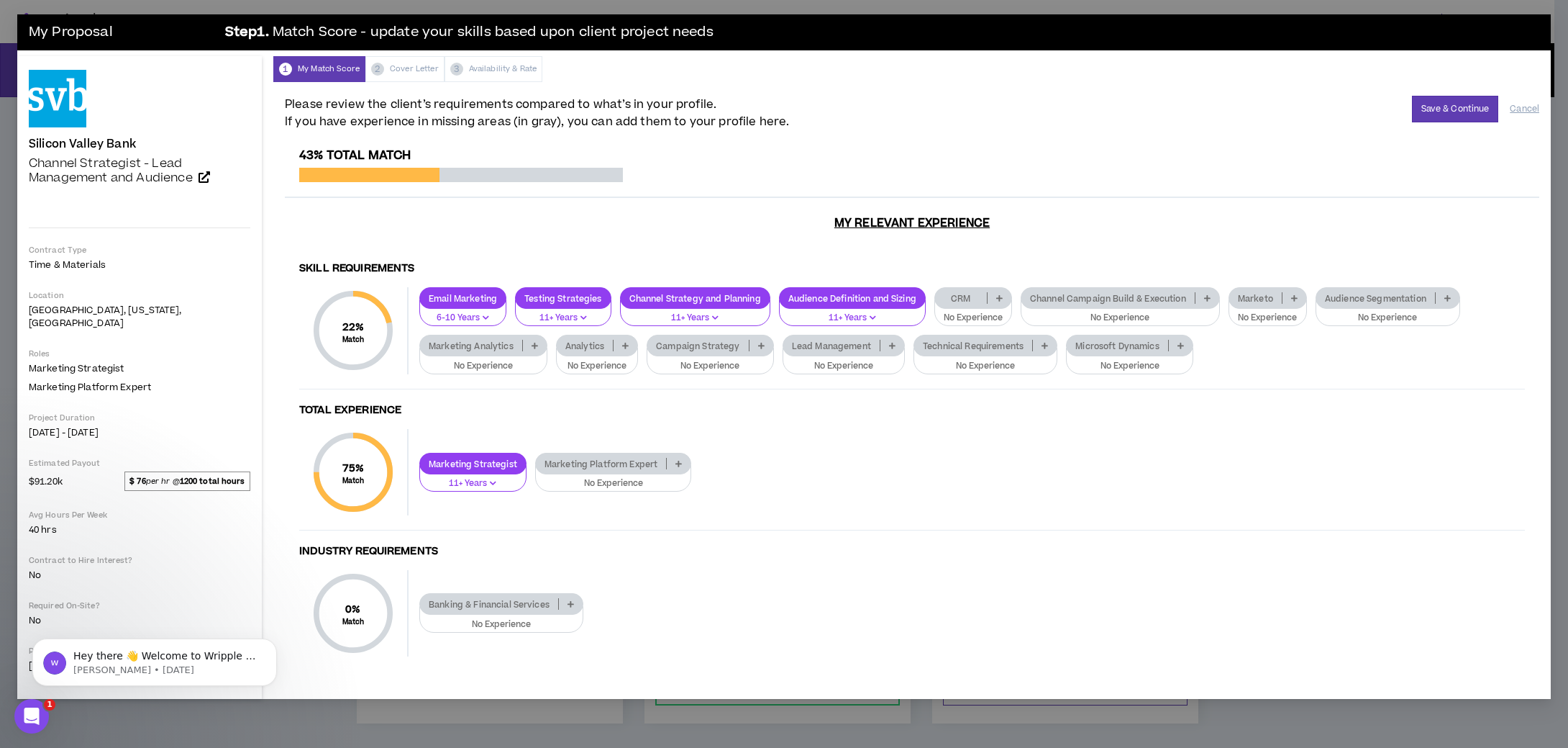
click at [538, 340] on p at bounding box center [535, 345] width 24 height 11
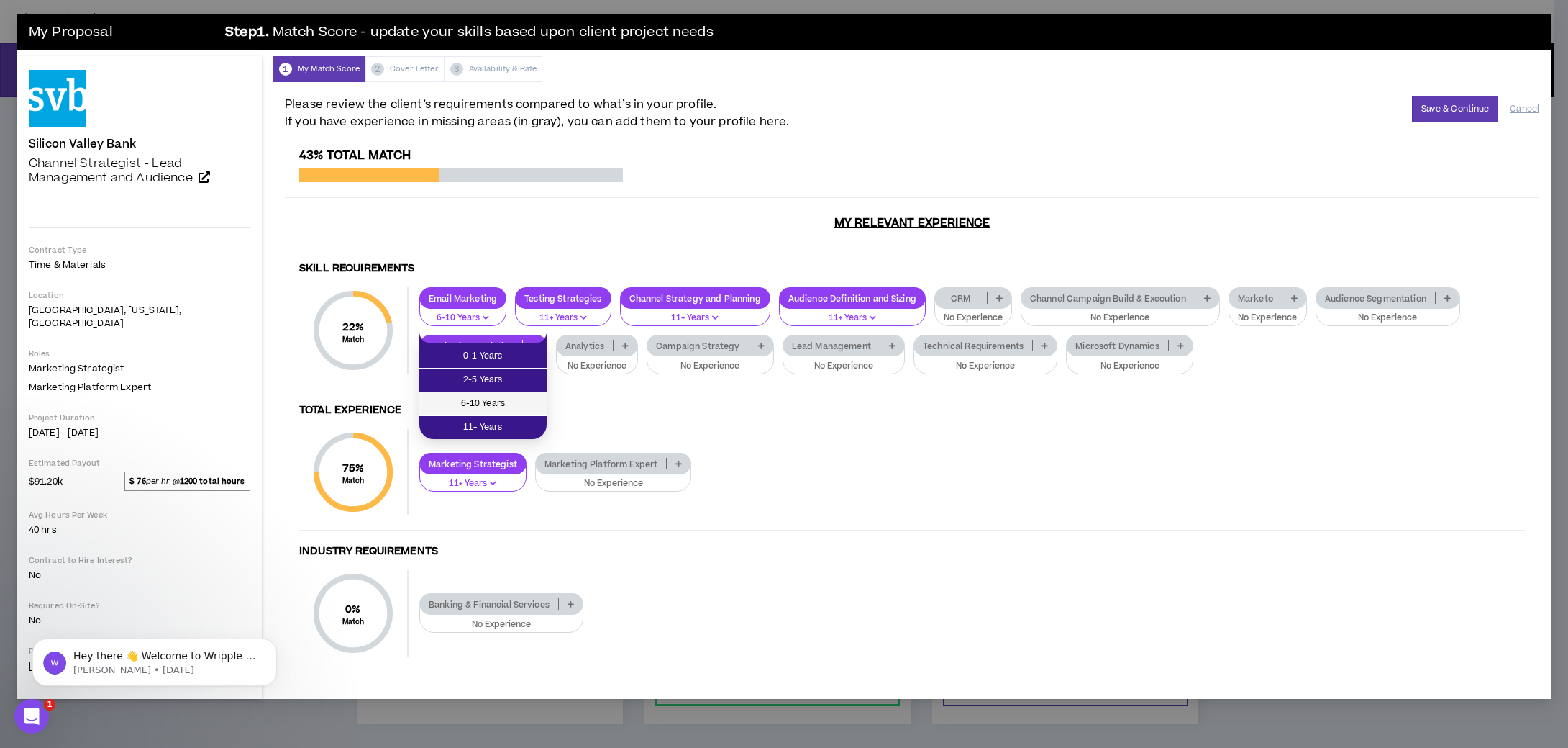
click at [503, 395] on span "6-10 Years" at bounding box center [483, 403] width 110 height 16
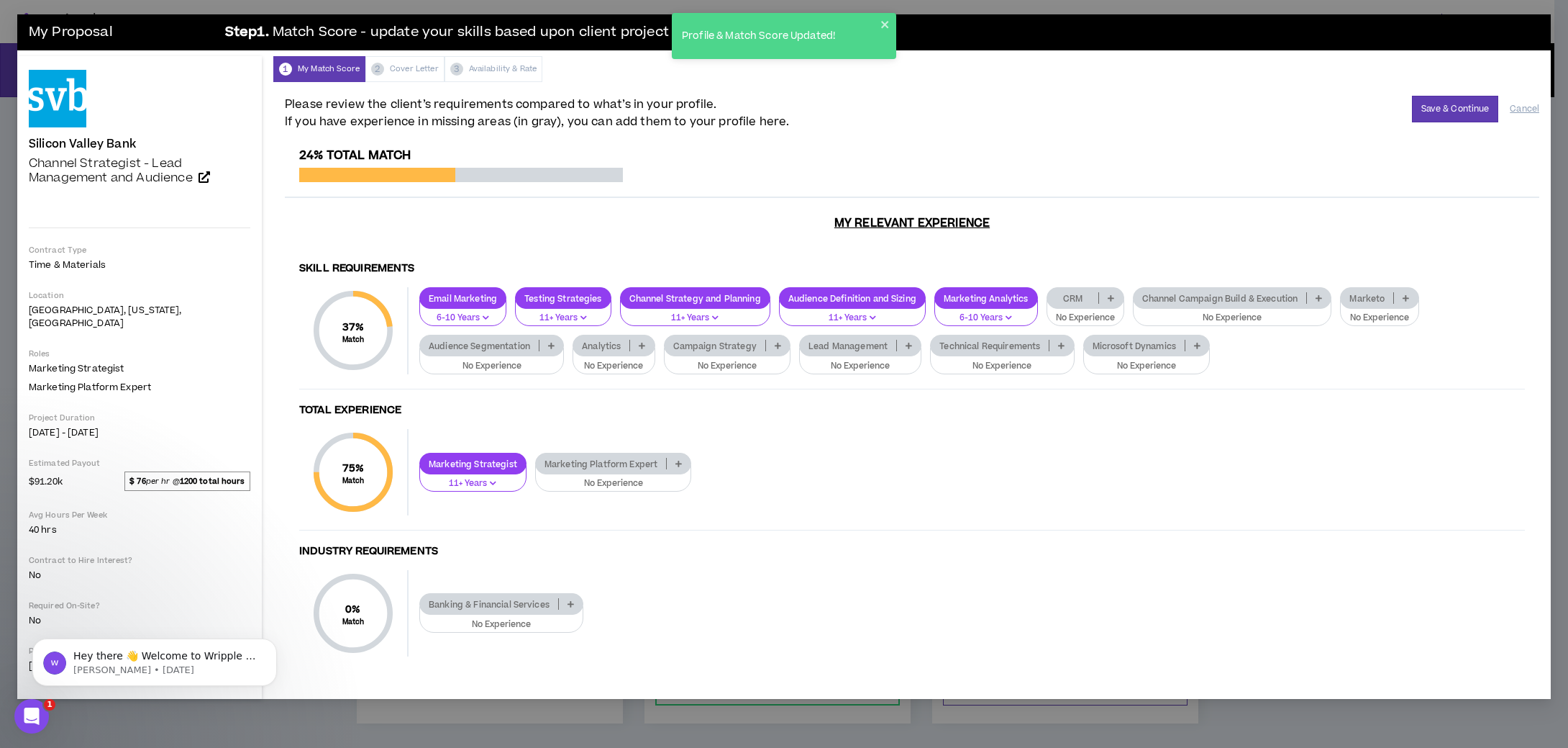
click at [548, 340] on p at bounding box center [552, 345] width 24 height 11
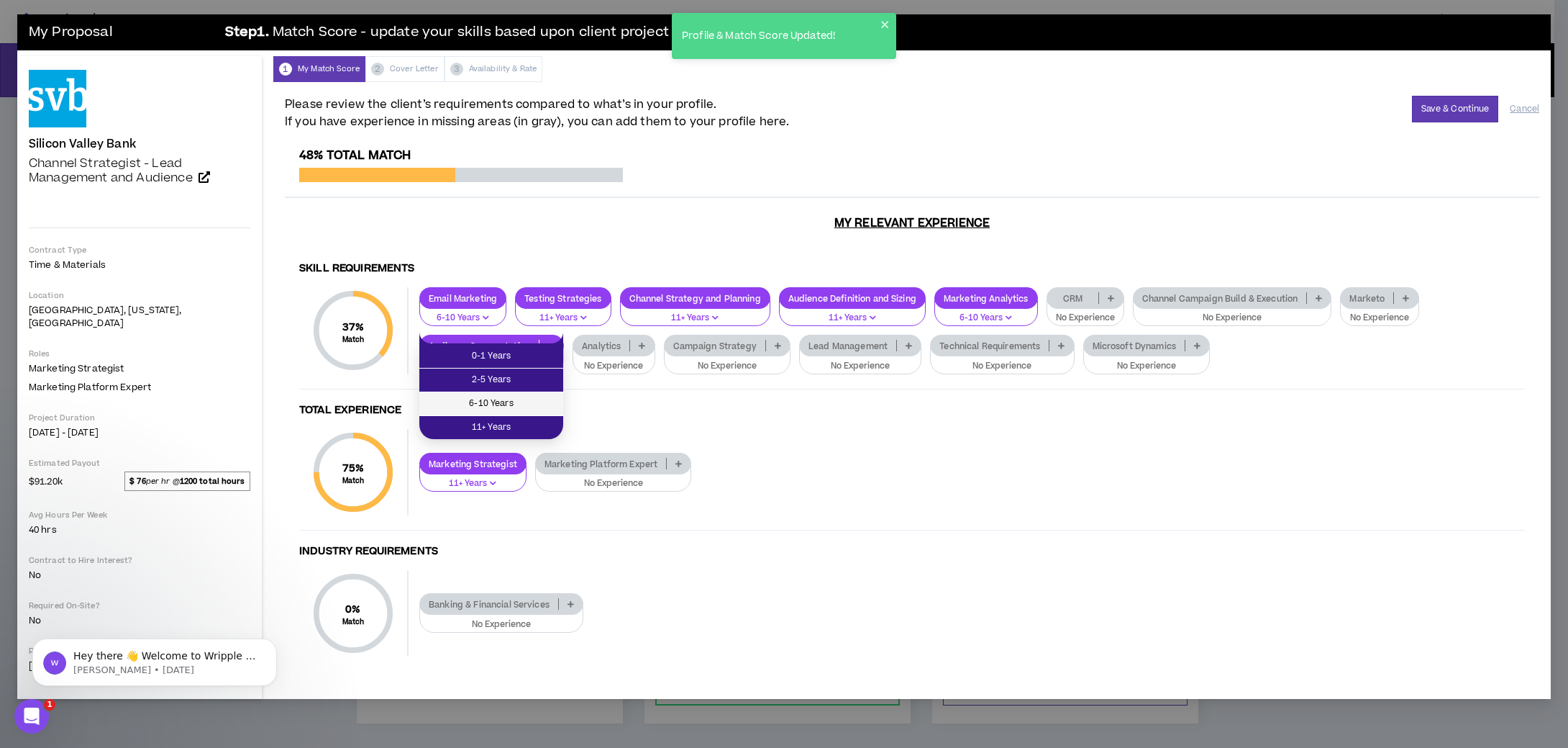
click at [526, 403] on span "6-10 Years" at bounding box center [491, 403] width 126 height 16
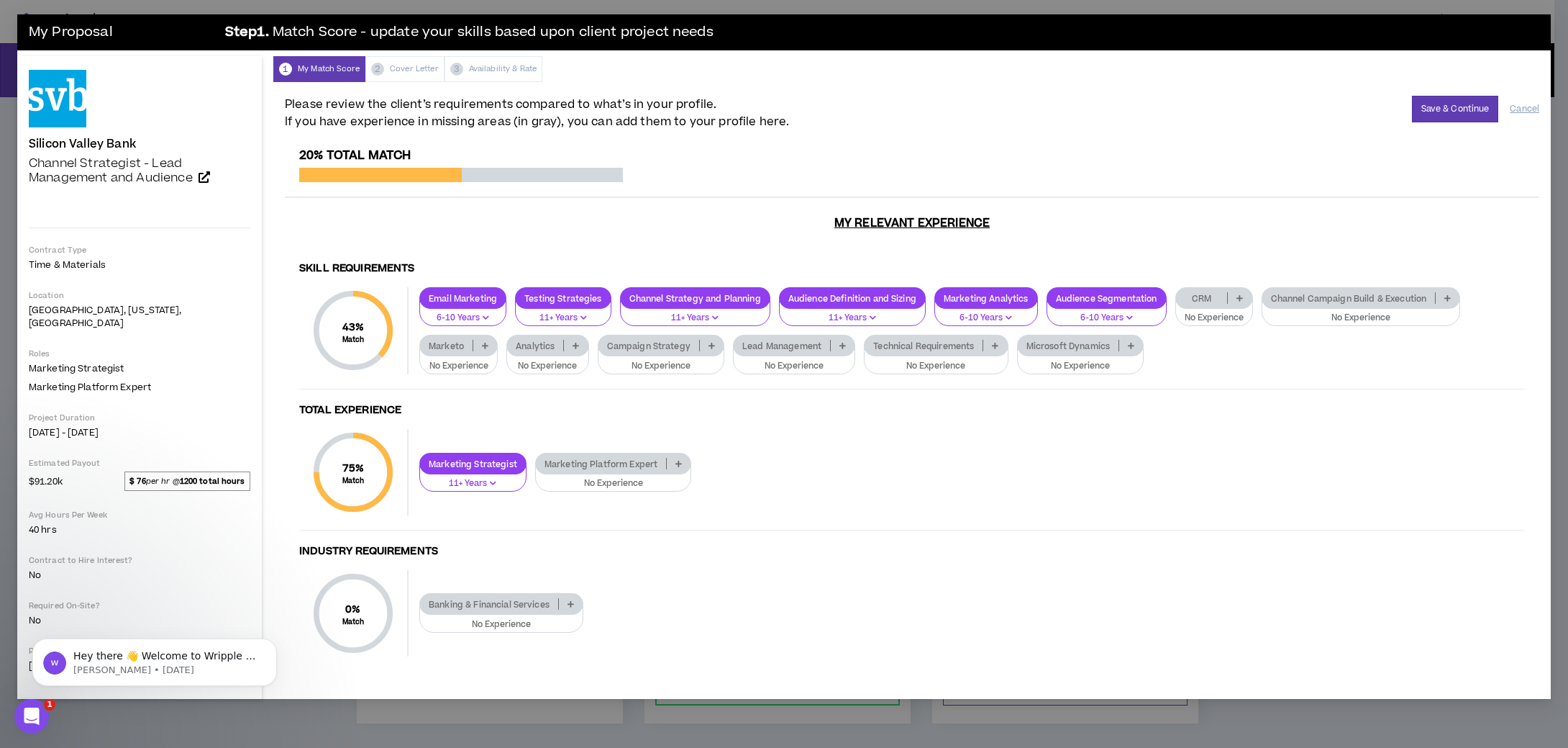
click at [487, 341] on icon at bounding box center [485, 345] width 6 height 7
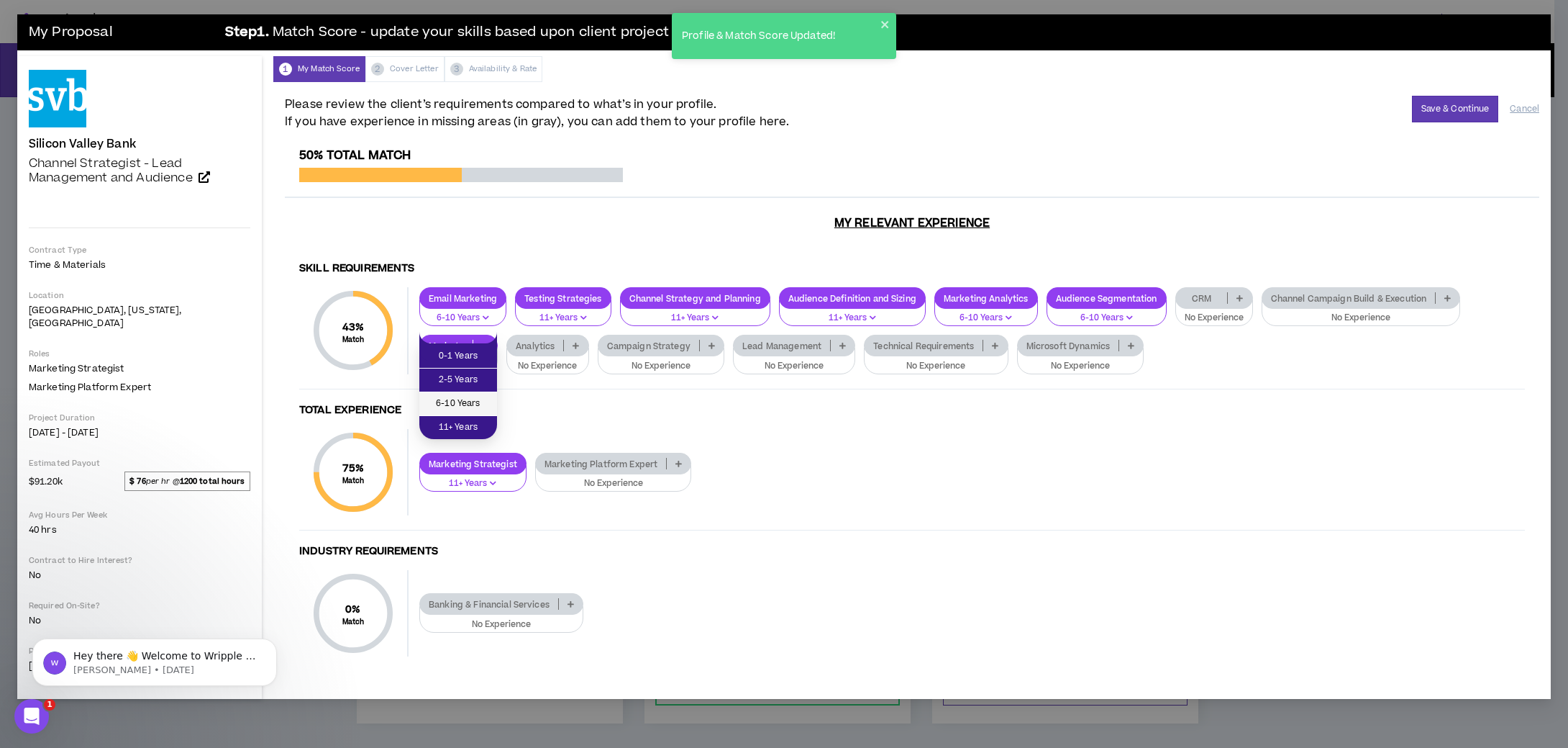
click at [483, 407] on span "6-10 Years" at bounding box center [458, 403] width 60 height 16
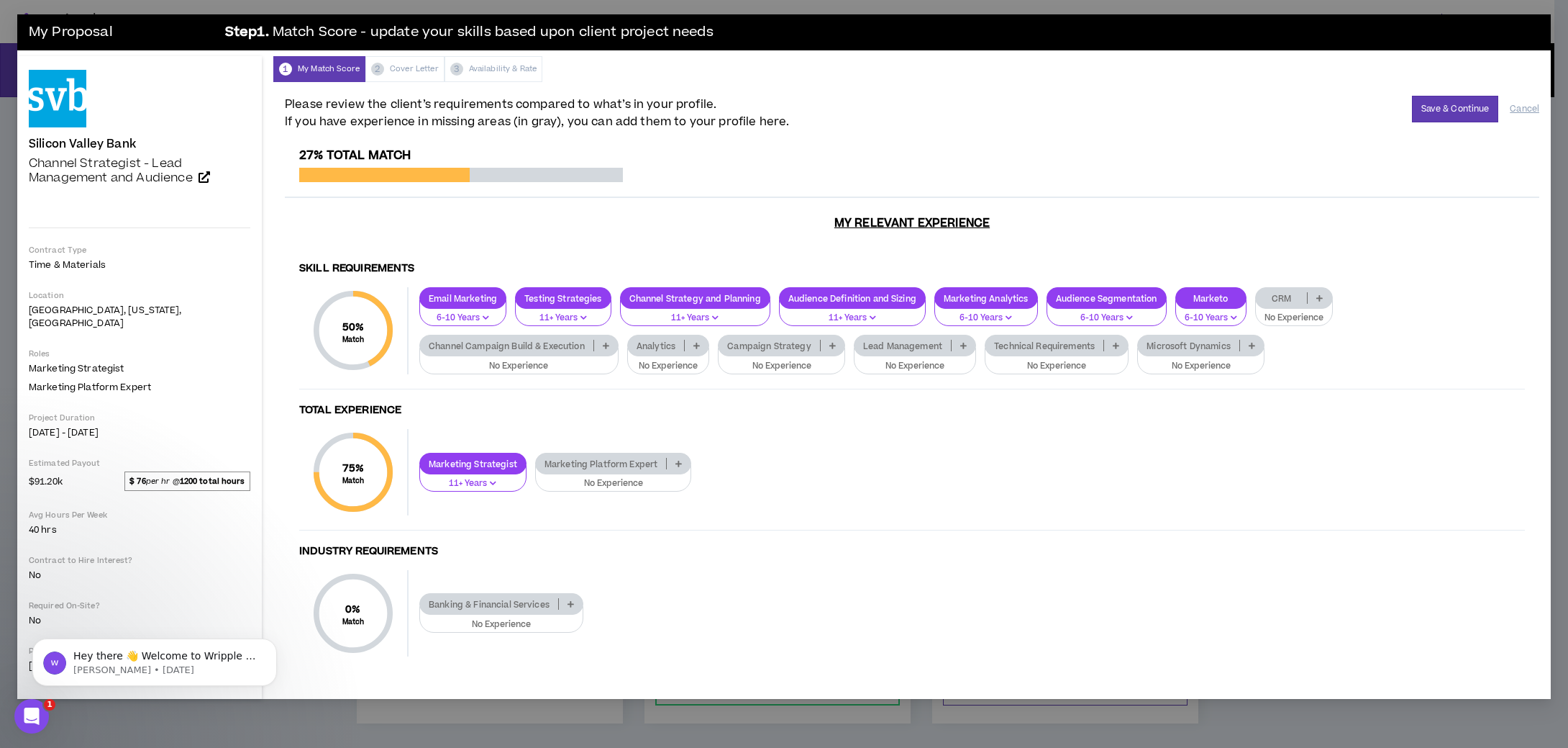
click at [608, 341] on icon at bounding box center [606, 345] width 6 height 7
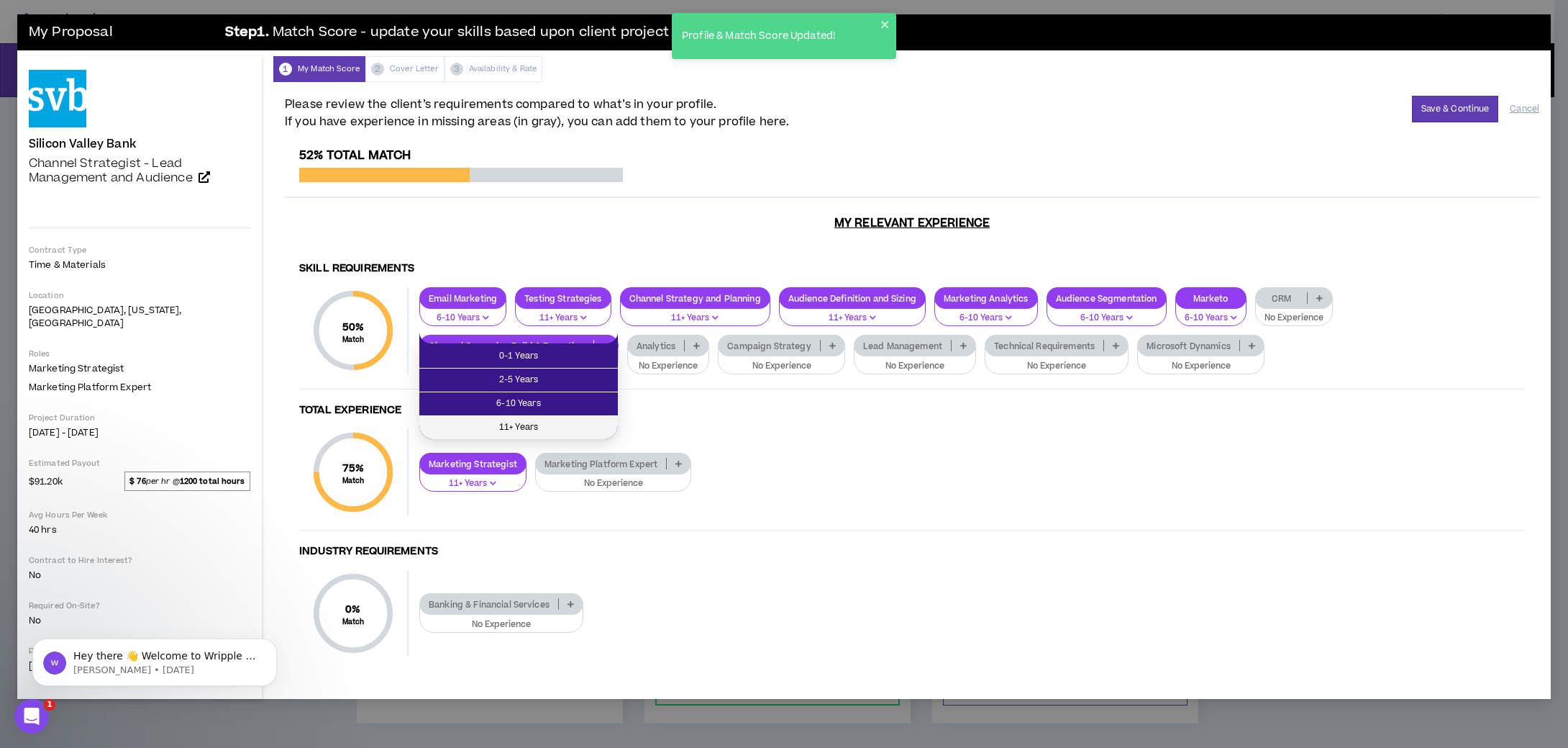
click at [561, 416] on li "11+ Years" at bounding box center [518, 427] width 198 height 23
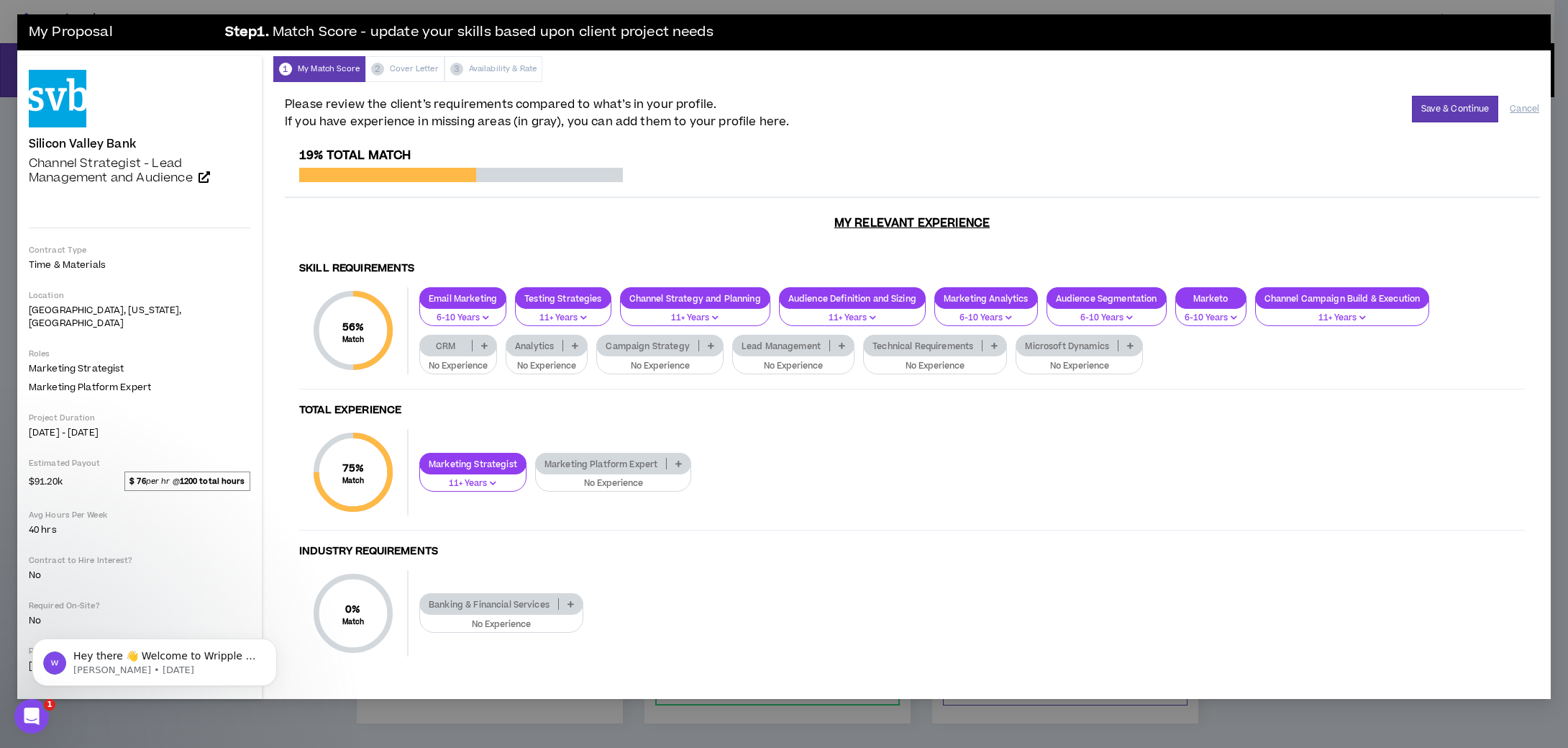
click at [482, 341] on icon at bounding box center [484, 345] width 6 height 7
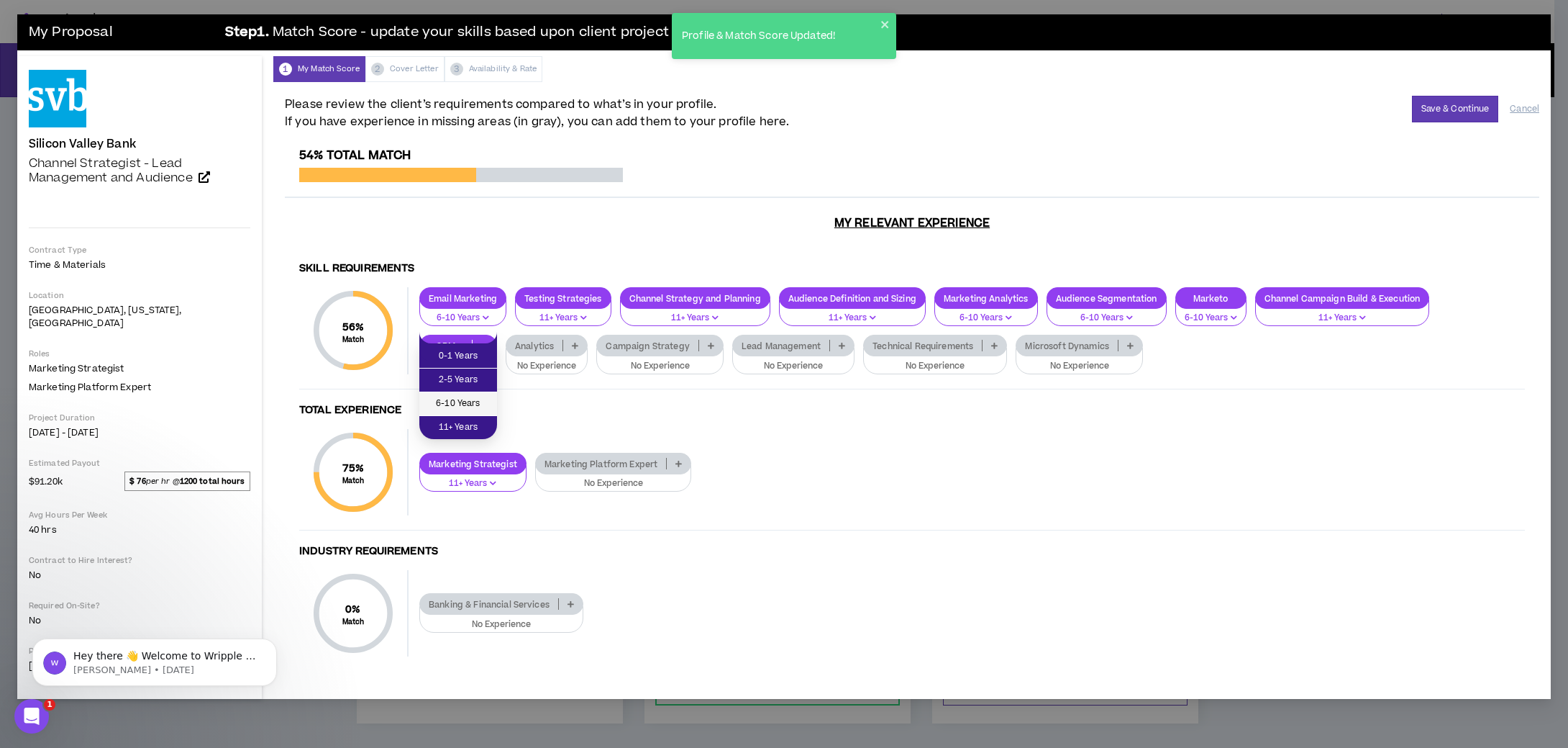
click at [481, 398] on span "6-10 Years" at bounding box center [458, 403] width 60 height 16
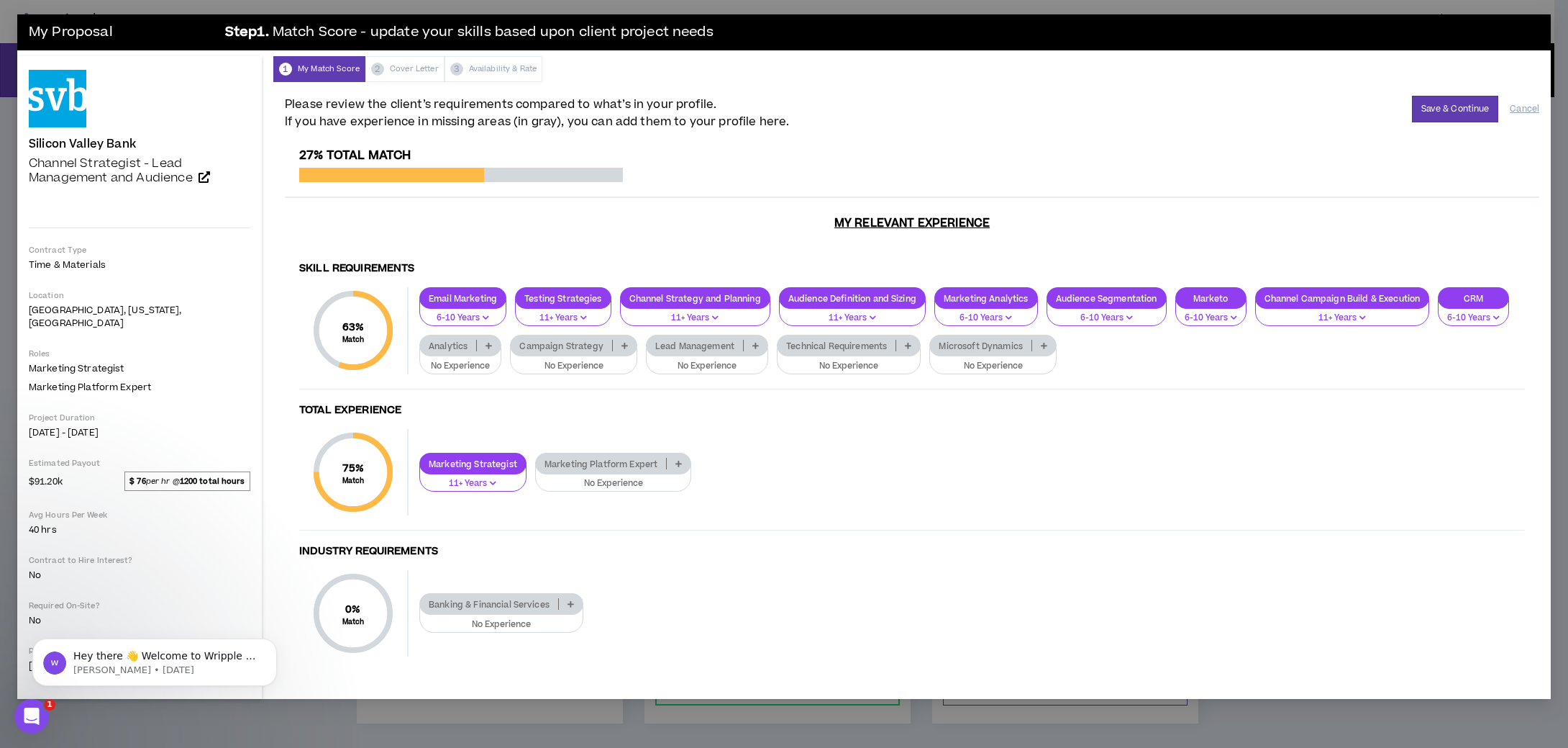
click at [626, 341] on icon at bounding box center [625, 345] width 6 height 7
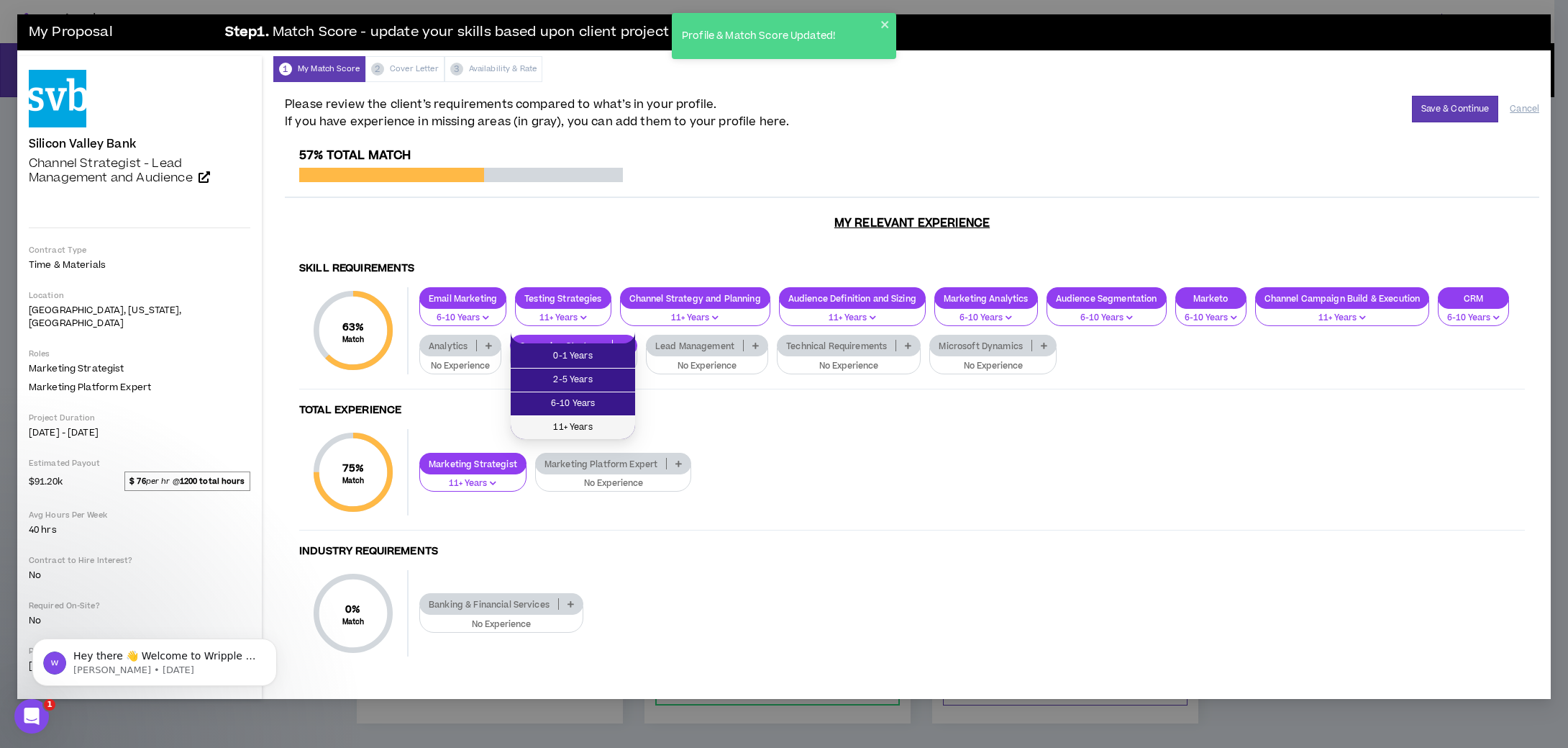
click at [588, 428] on span "11+ Years" at bounding box center [572, 427] width 107 height 16
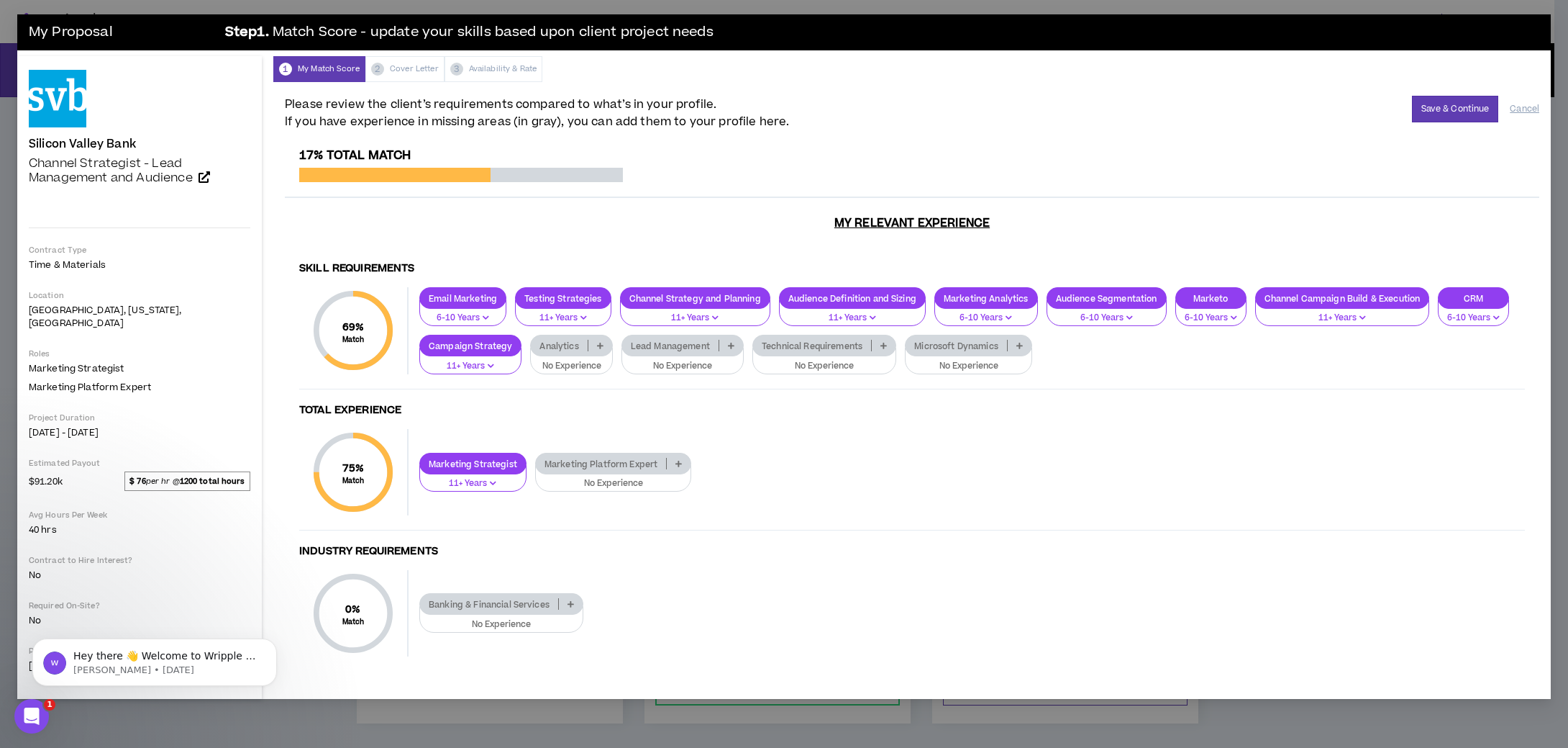
click at [599, 341] on icon at bounding box center [600, 345] width 6 height 7
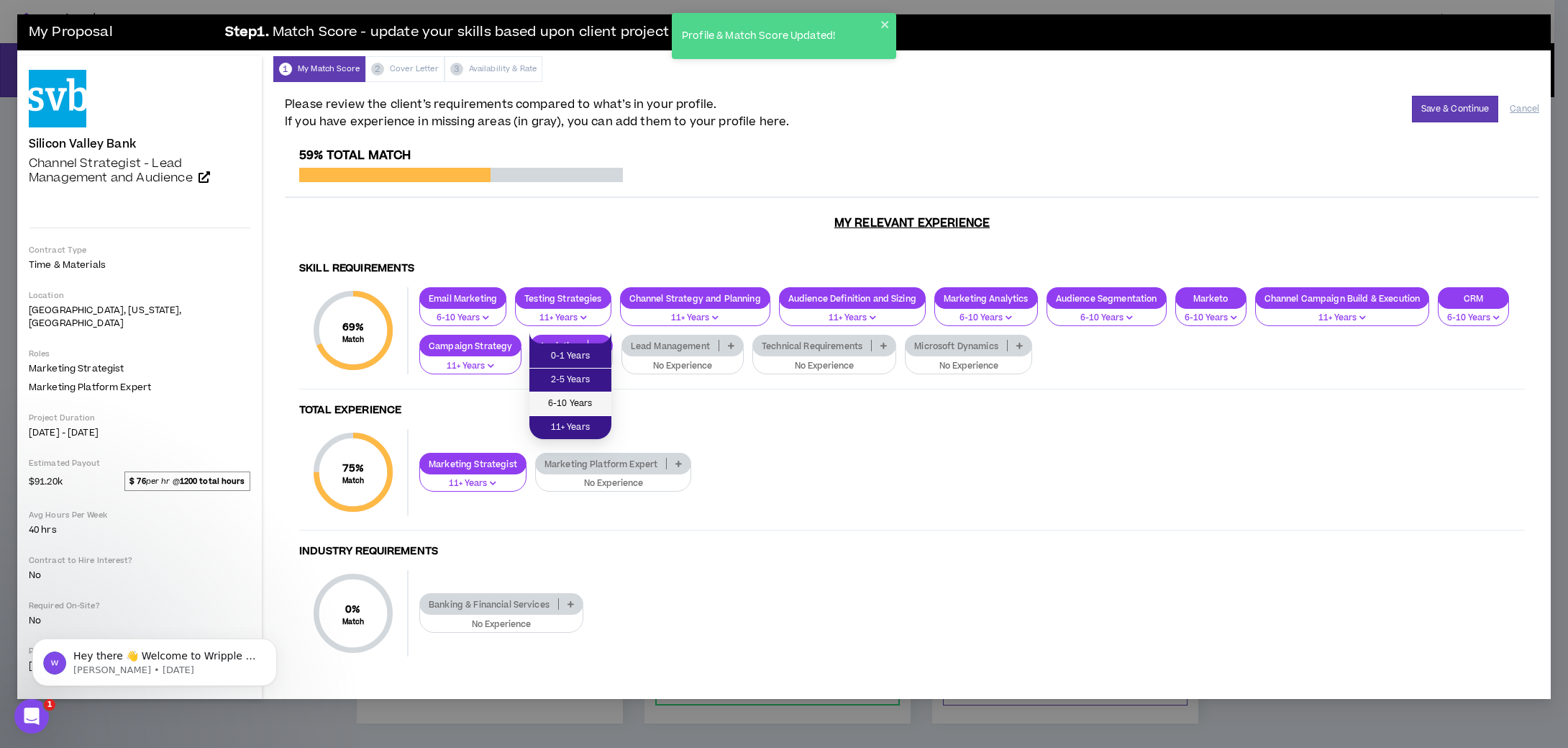
click at [591, 406] on span "6-10 Years" at bounding box center [571, 403] width 65 height 16
click at [717, 341] on icon at bounding box center [720, 345] width 6 height 7
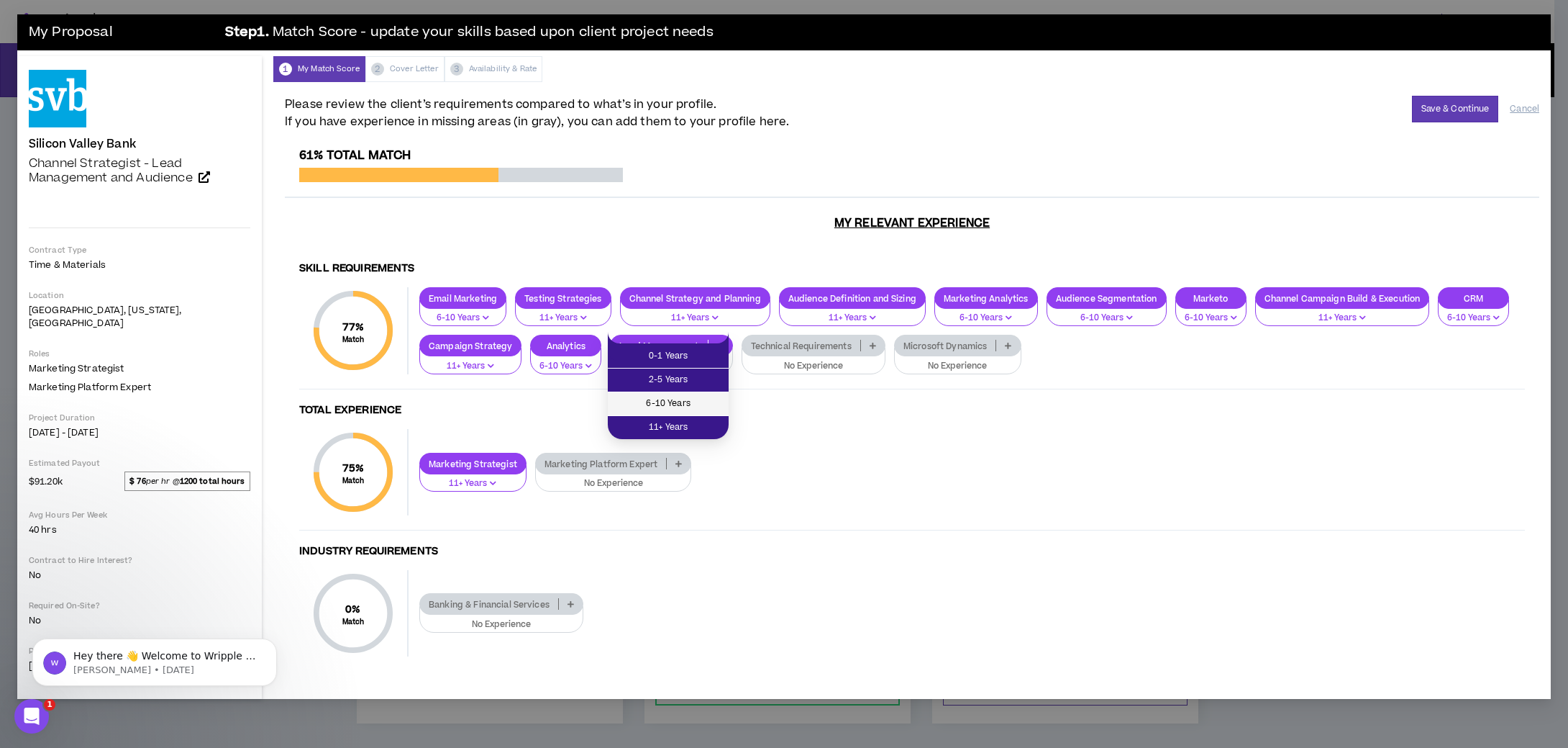
click at [698, 394] on li "6-10 Years" at bounding box center [668, 404] width 121 height 24
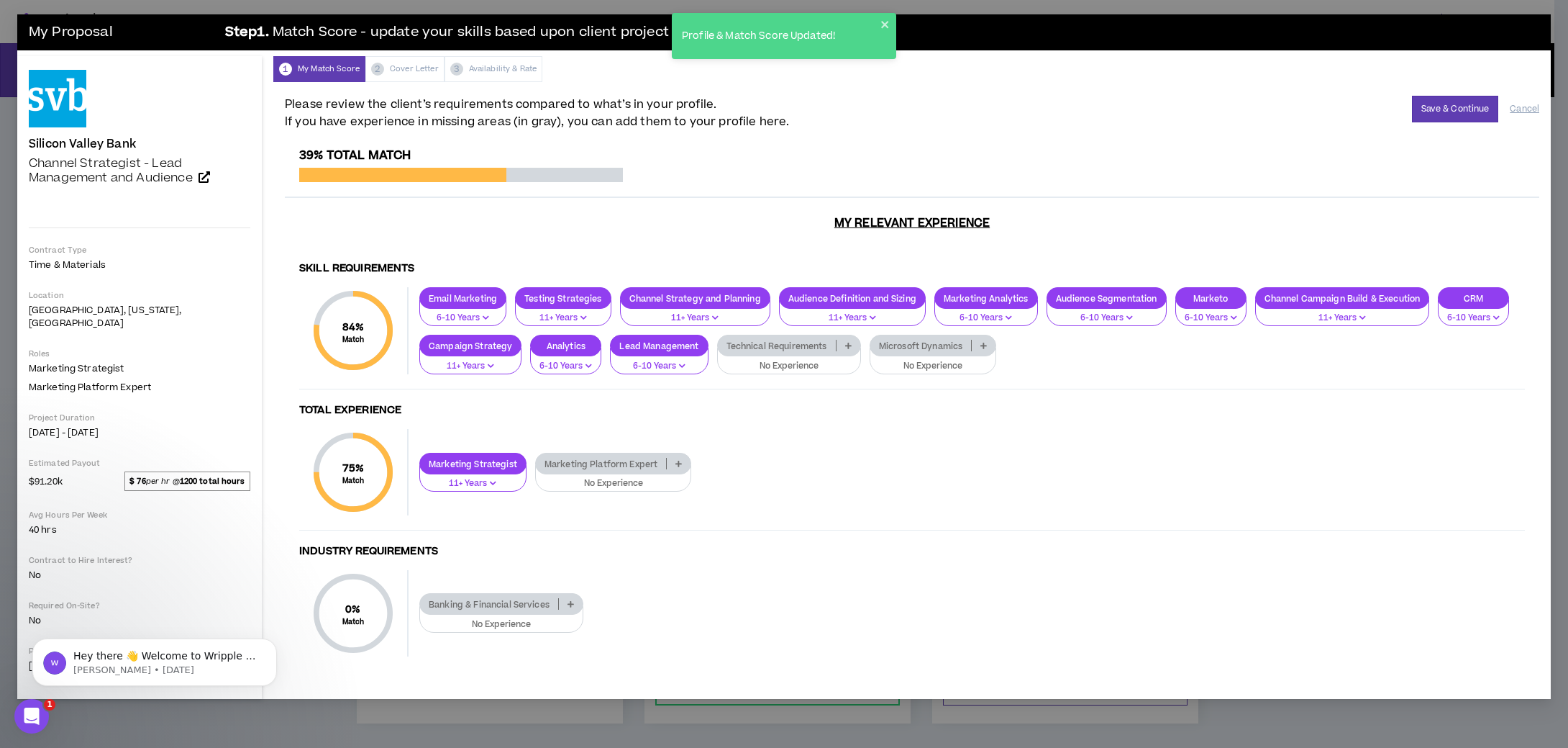
click at [849, 340] on p at bounding box center [849, 345] width 24 height 11
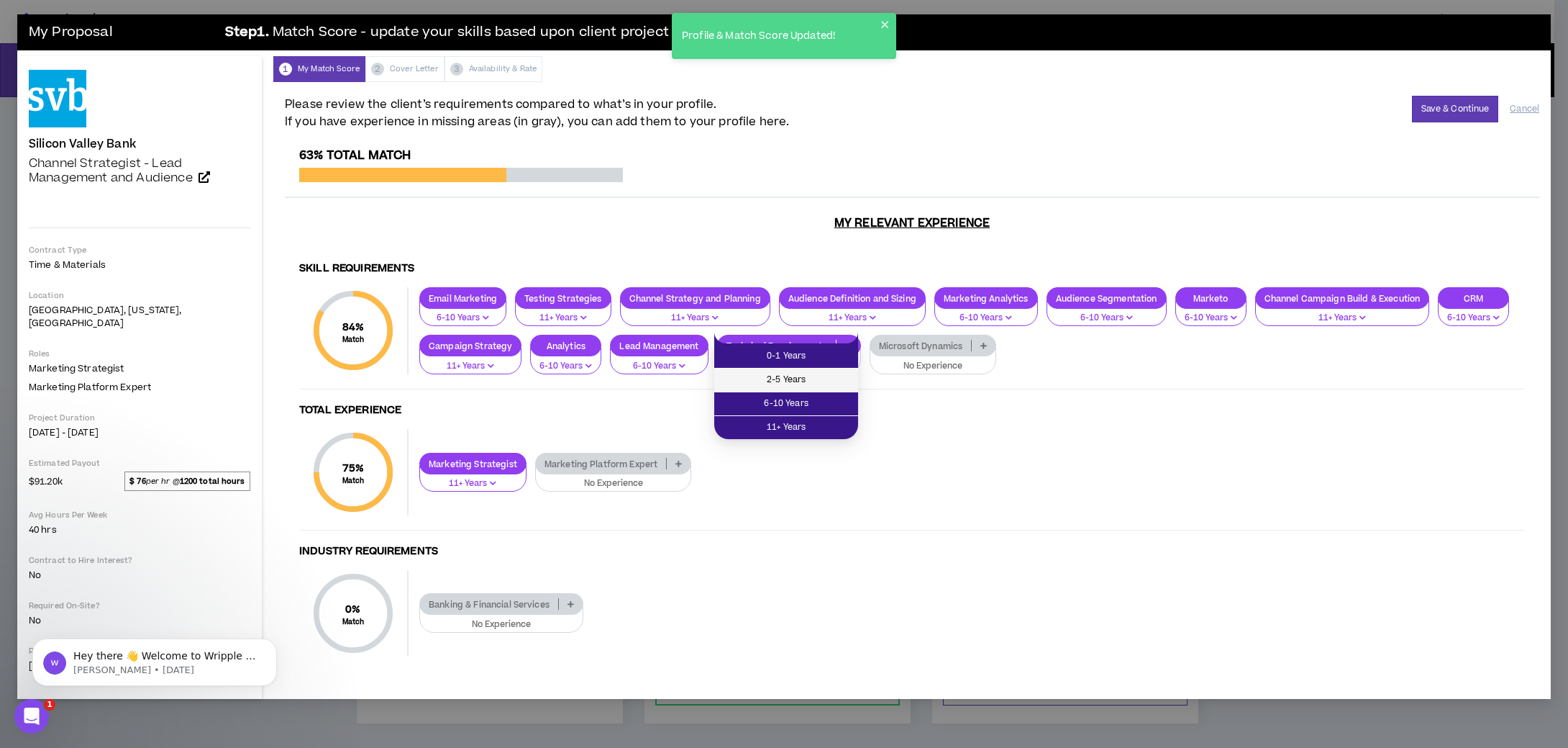
click at [805, 369] on li "2-5 Years" at bounding box center [786, 380] width 144 height 24
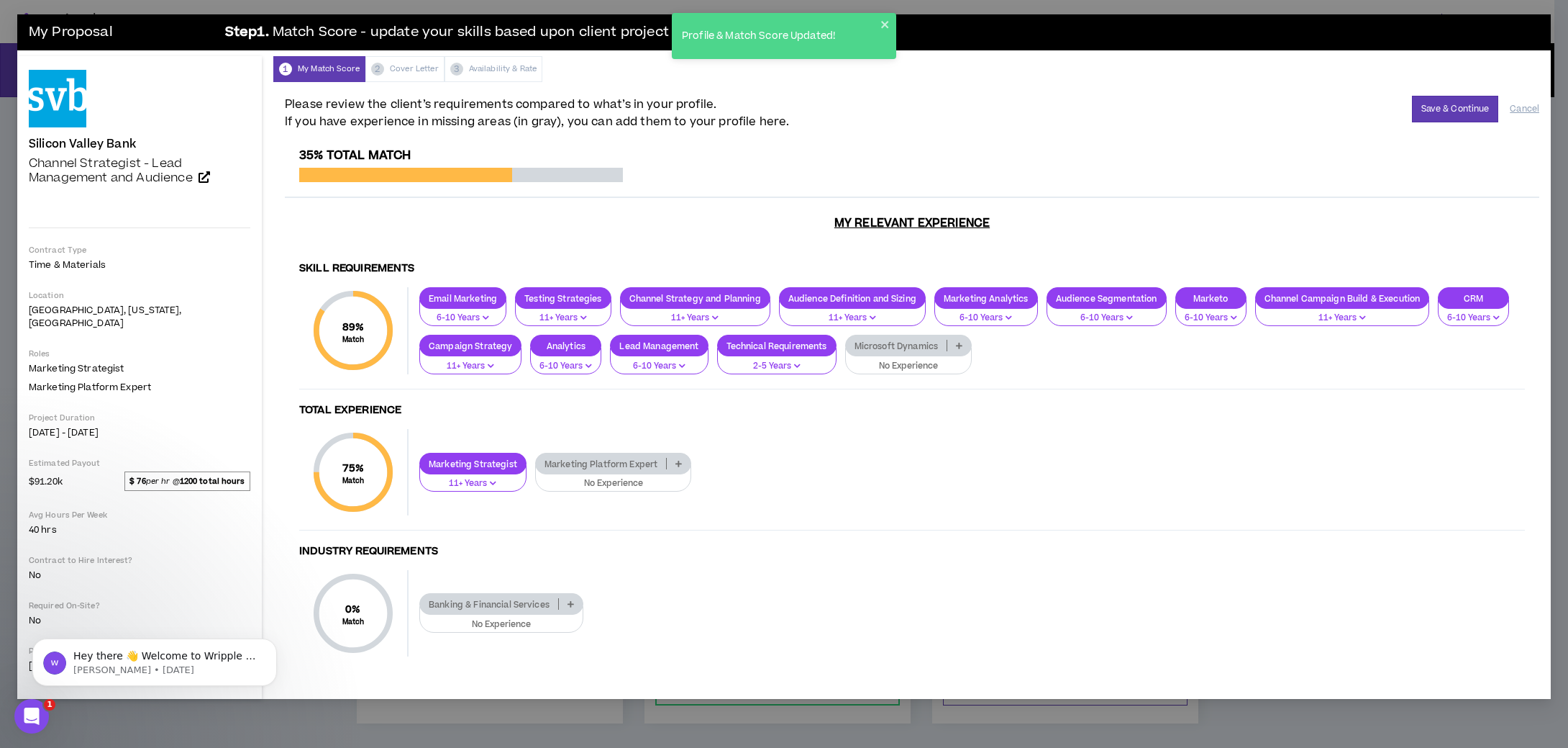
click at [954, 340] on p at bounding box center [959, 345] width 24 height 11
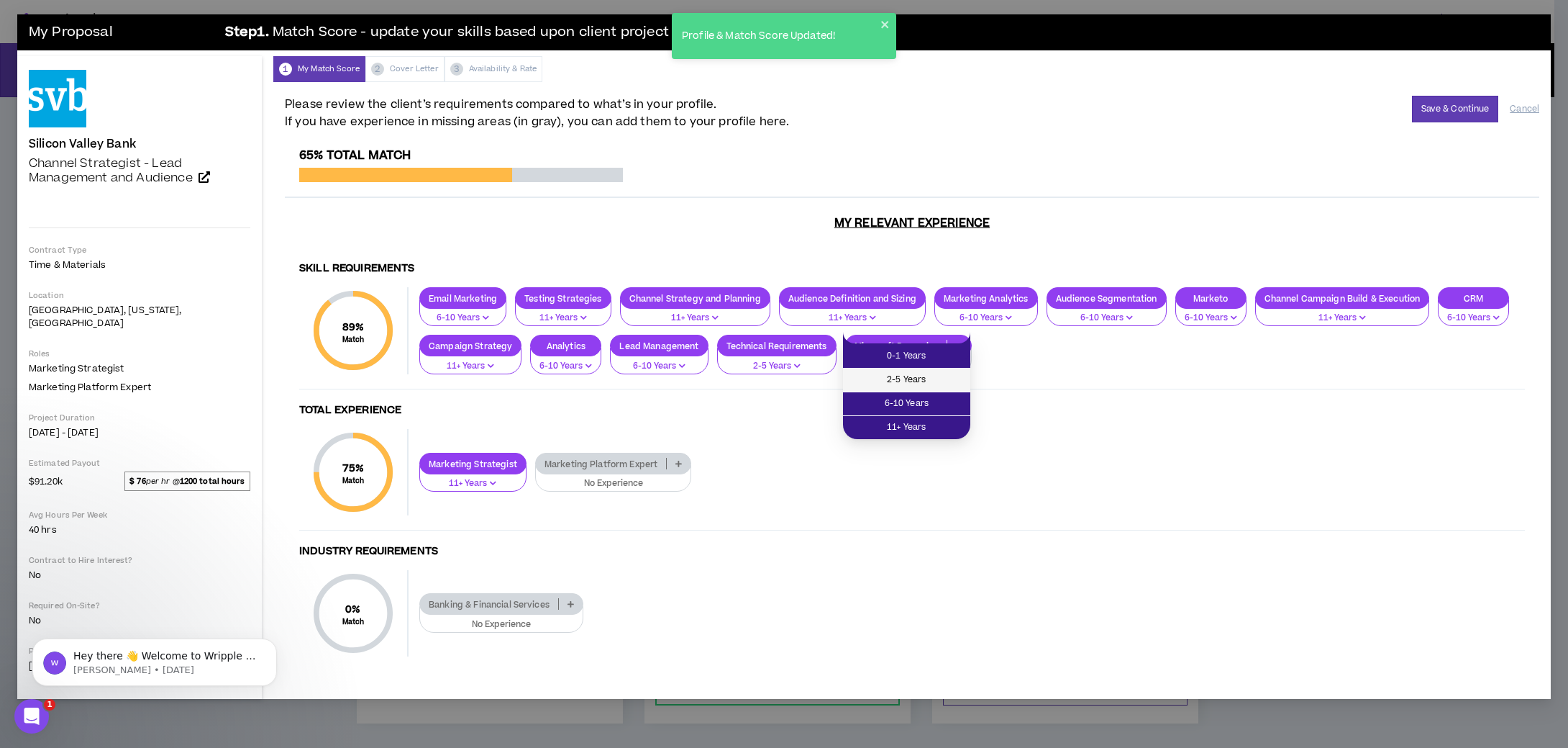
click at [931, 388] on li "2-5 Years" at bounding box center [907, 380] width 127 height 24
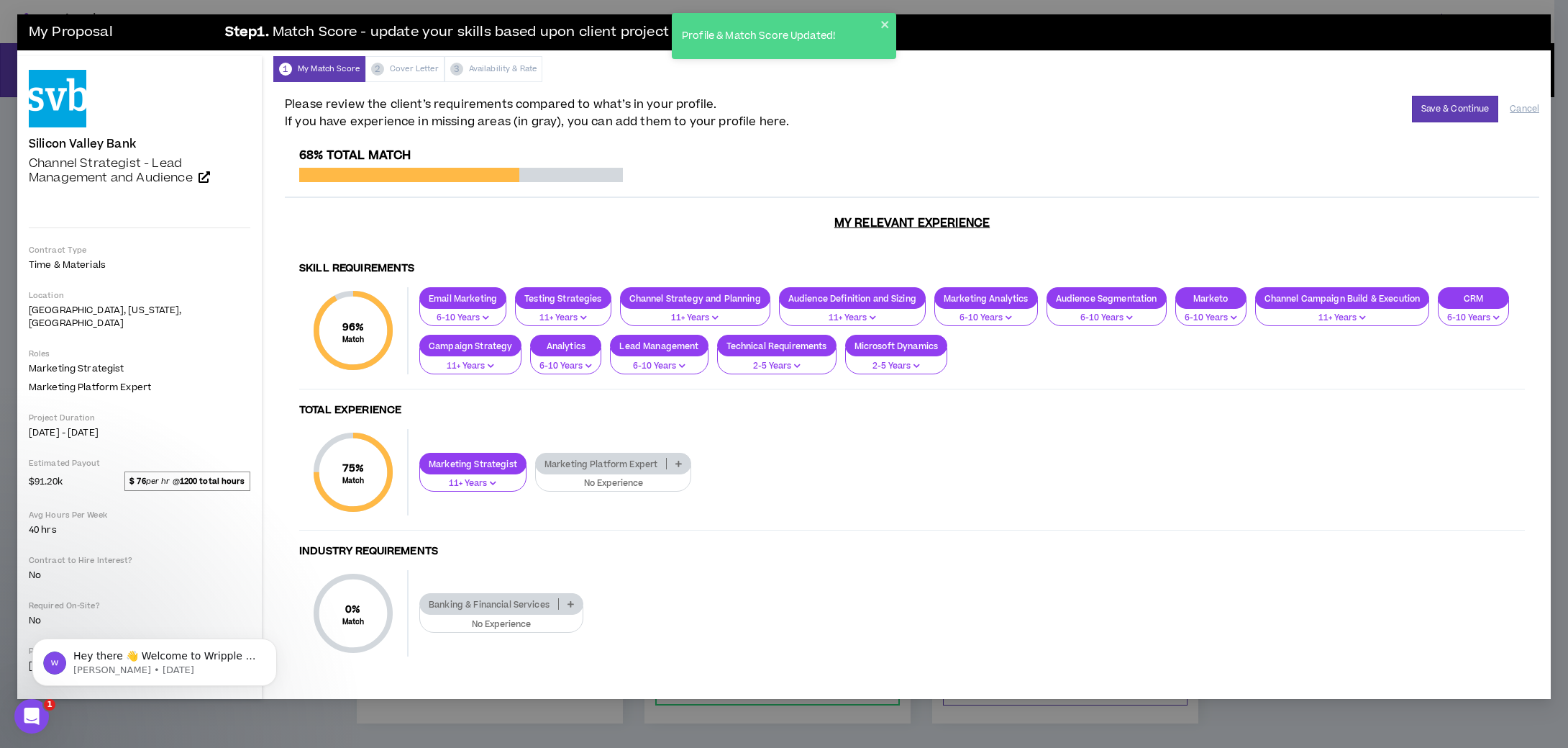
click at [681, 457] on p at bounding box center [679, 463] width 24 height 11
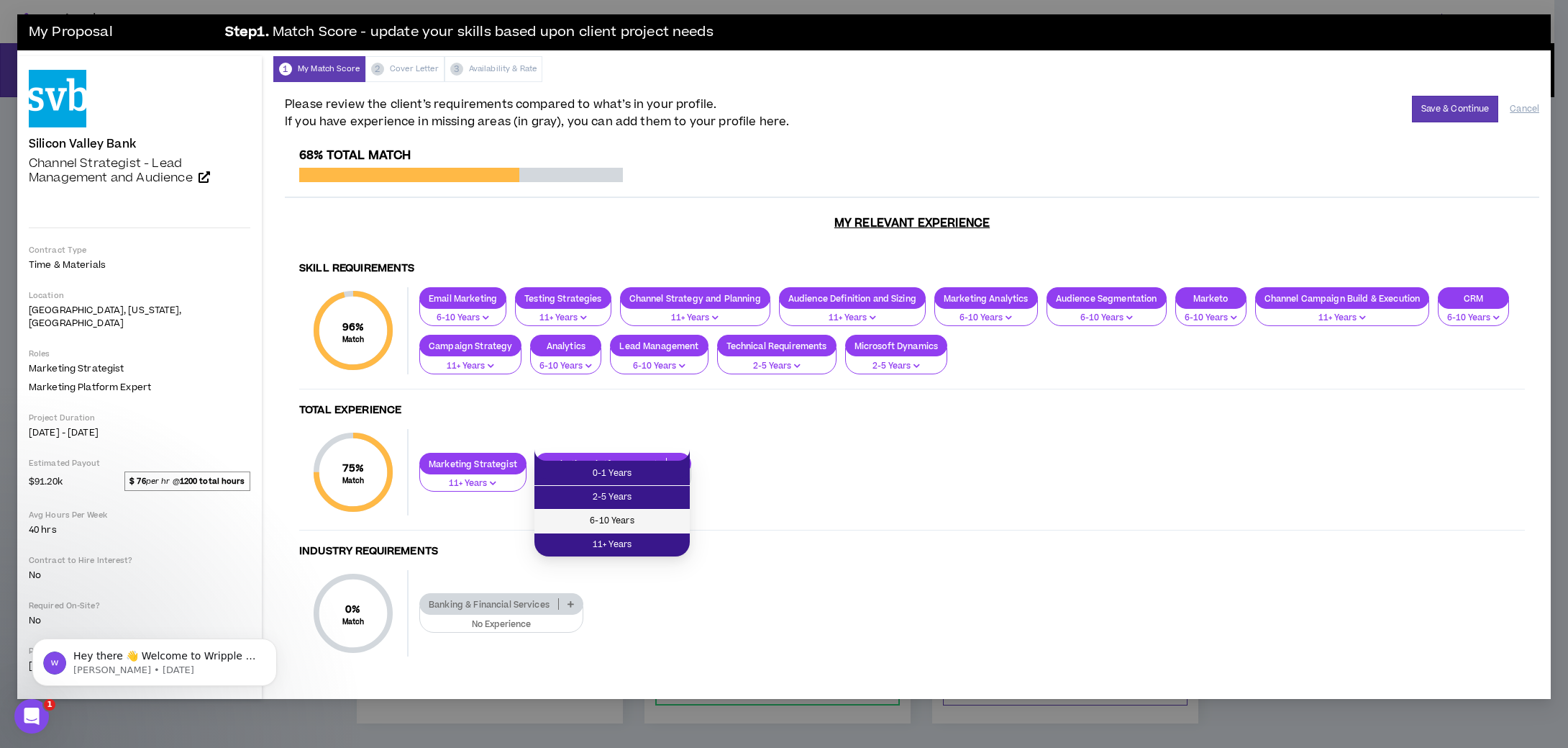
click at [661, 513] on span "6-10 Years" at bounding box center [612, 521] width 138 height 16
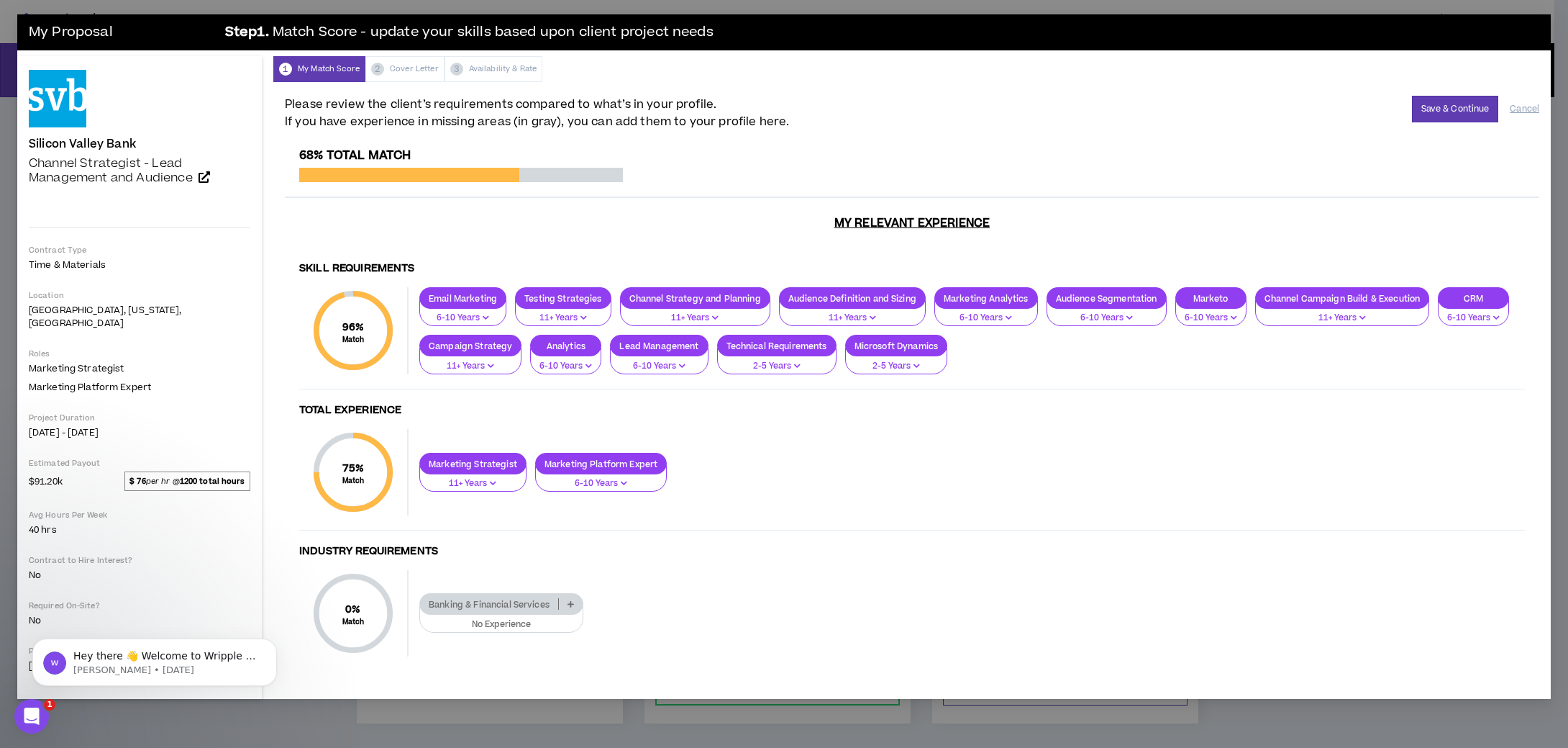
click at [568, 600] on icon at bounding box center [571, 603] width 6 height 7
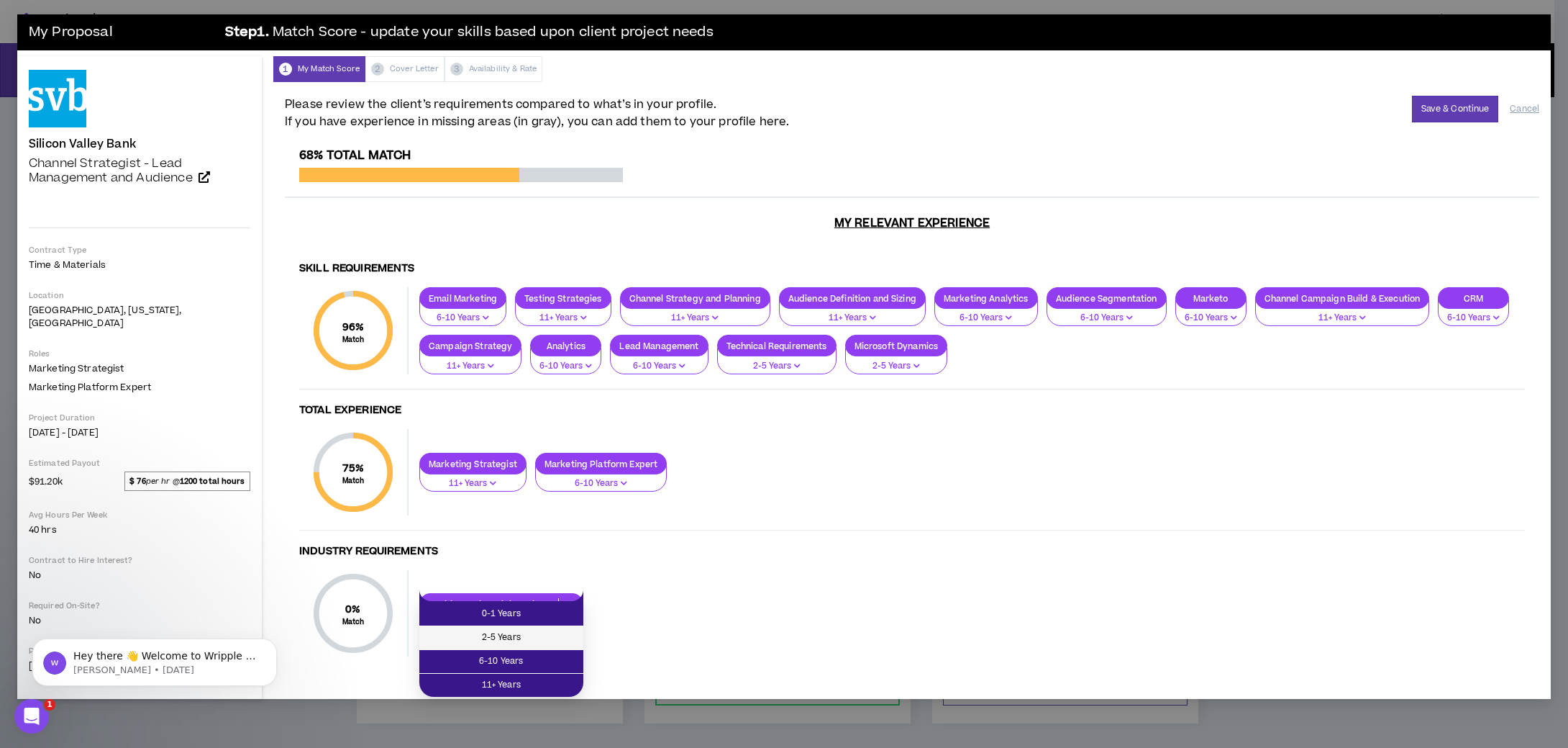
click at [534, 634] on span "2-5 Years" at bounding box center [501, 638] width 147 height 16
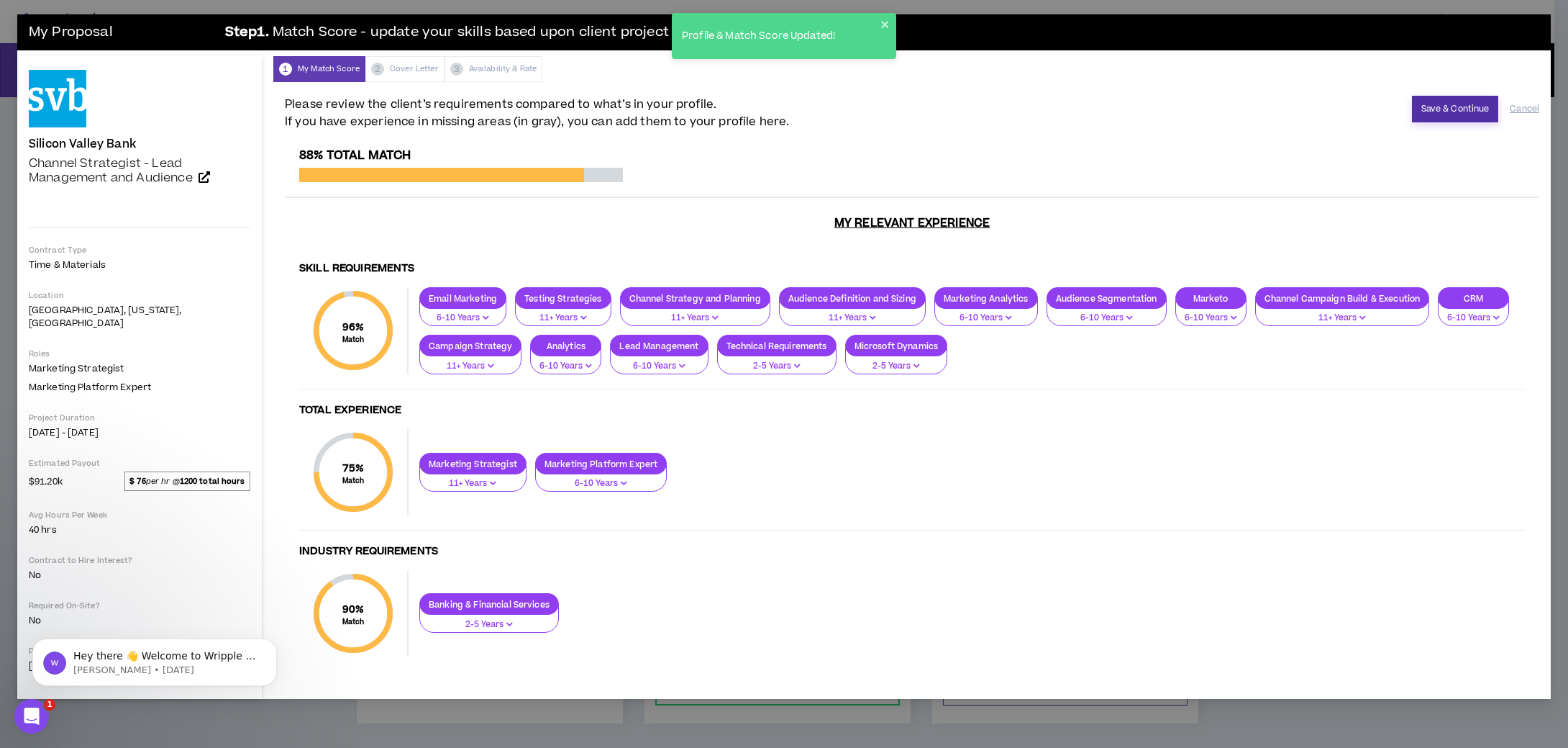
click at [1462, 105] on button "Save & Continue" at bounding box center [1456, 110] width 87 height 27
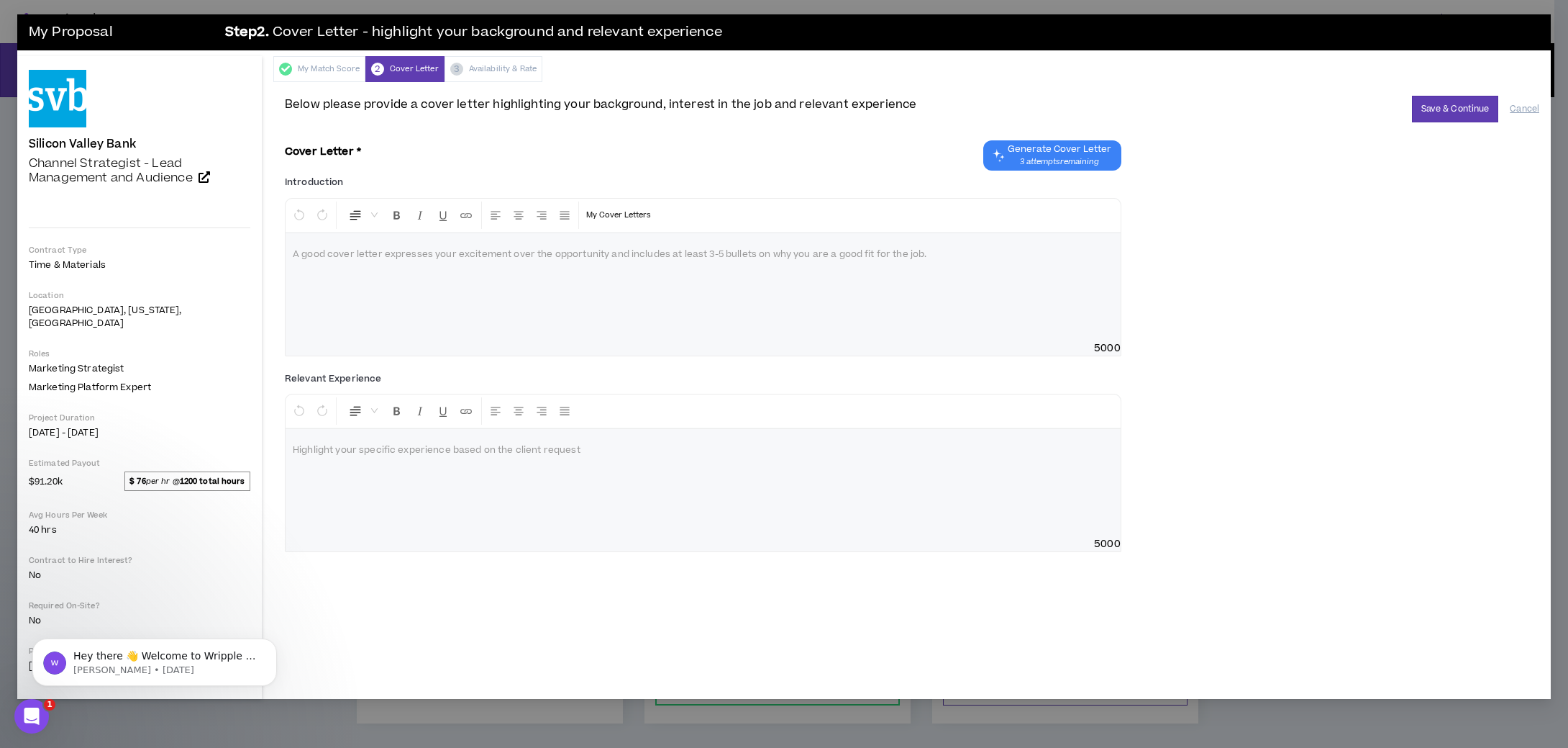
click at [1039, 152] on span "Generate Cover Letter" at bounding box center [1060, 148] width 103 height 11
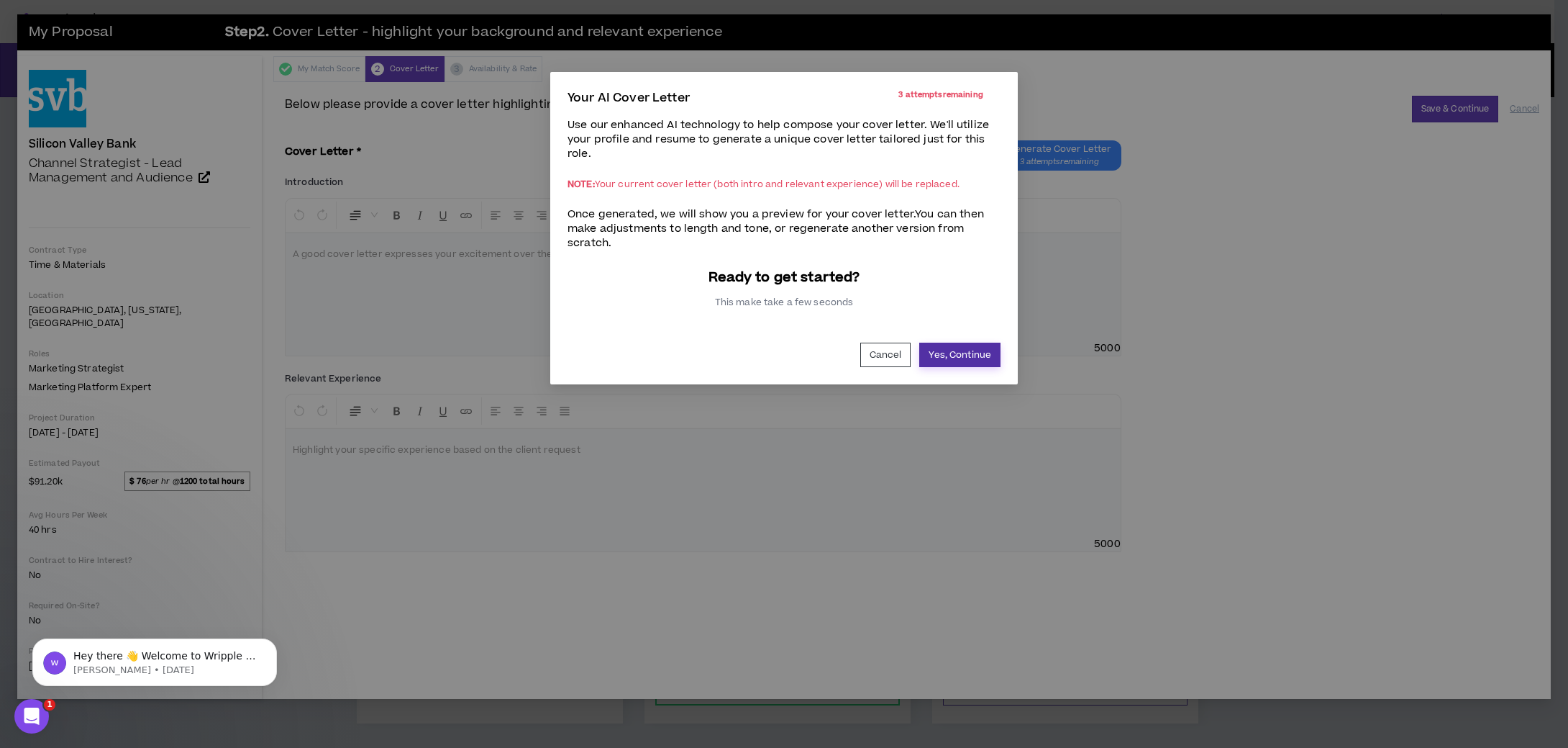
click at [962, 349] on button "Yes, Continue" at bounding box center [960, 354] width 81 height 25
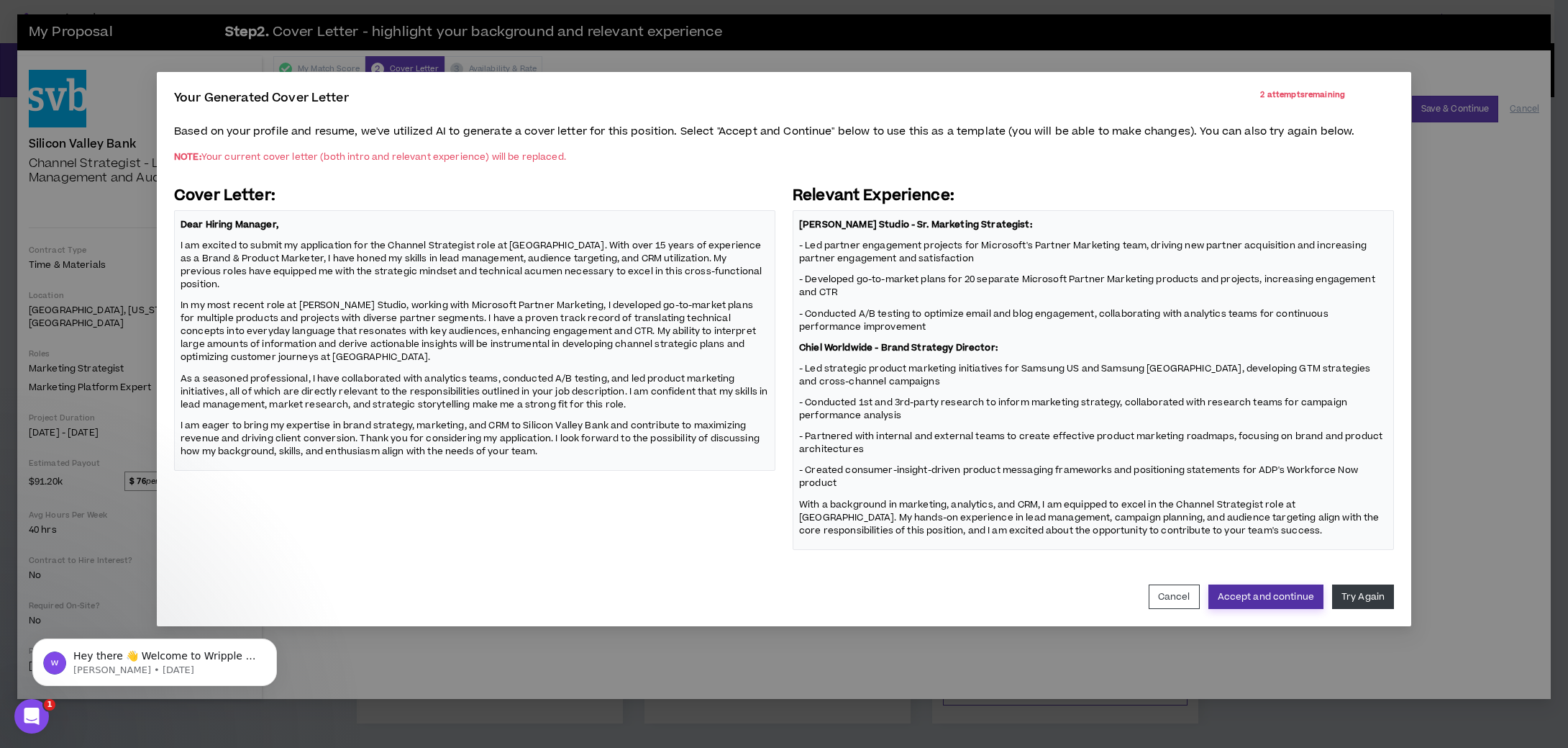
click at [1265, 596] on button "Accept and continue" at bounding box center [1266, 596] width 115 height 25
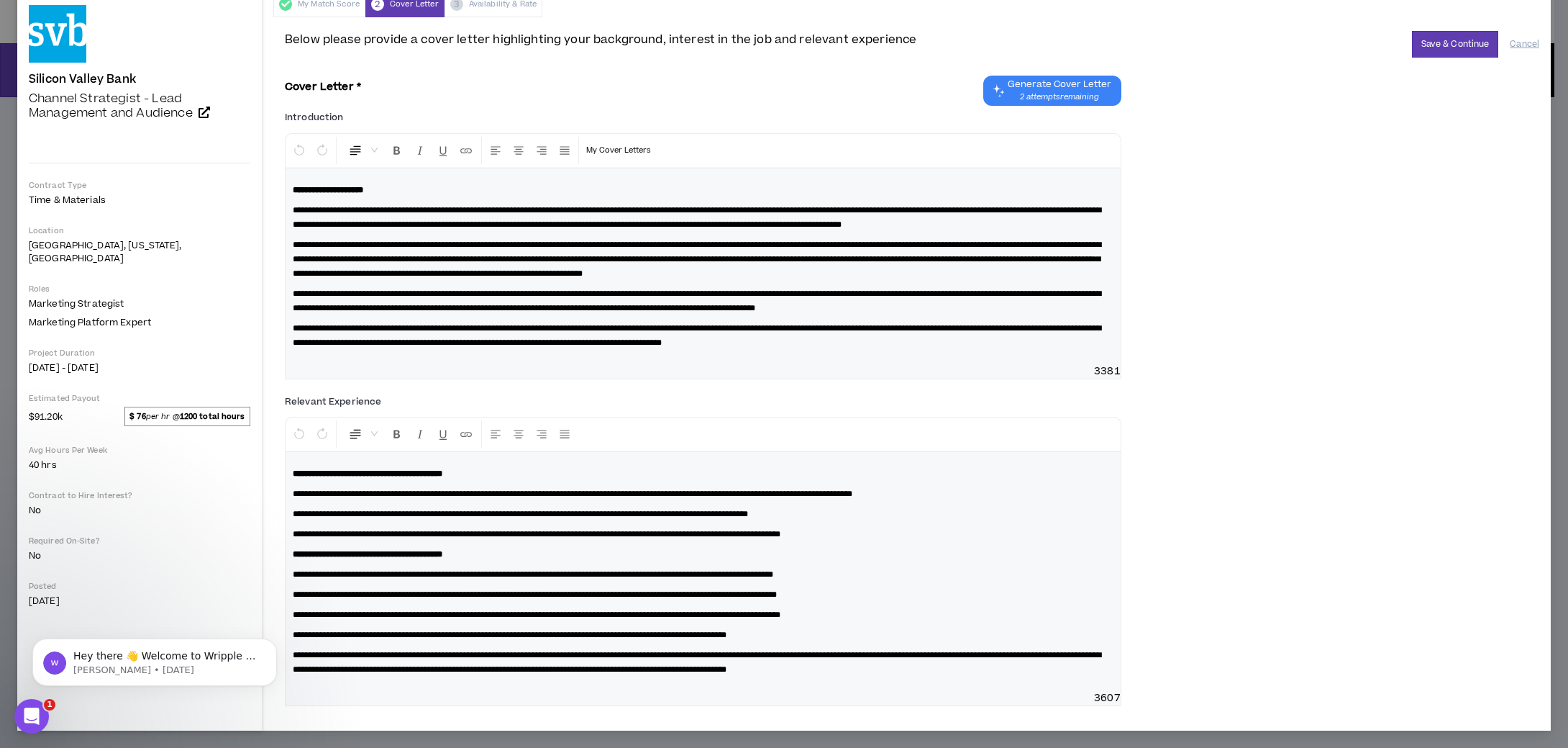
scroll to position [88, 0]
click at [1443, 31] on button "Save & Continue" at bounding box center [1456, 44] width 87 height 27
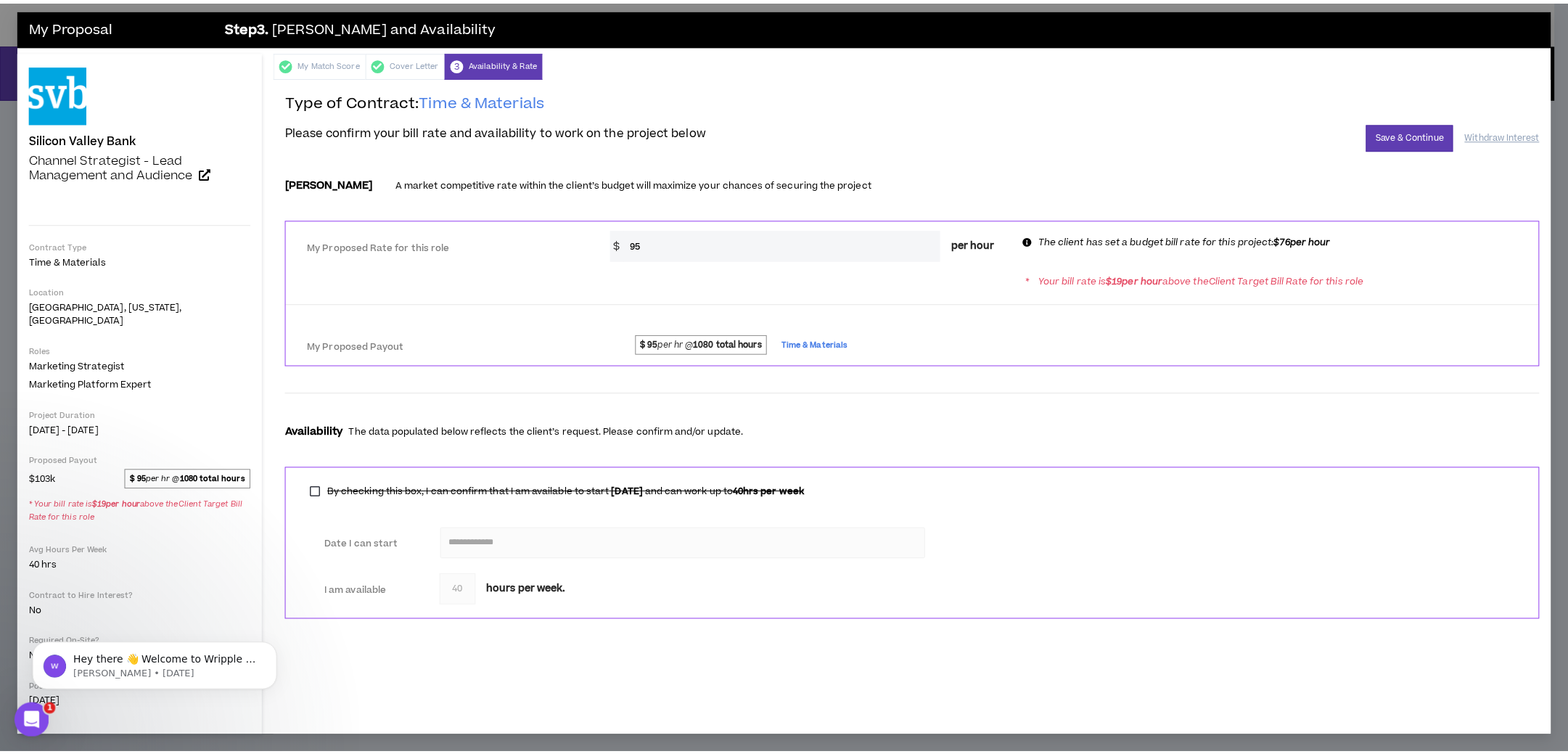
scroll to position [0, 0]
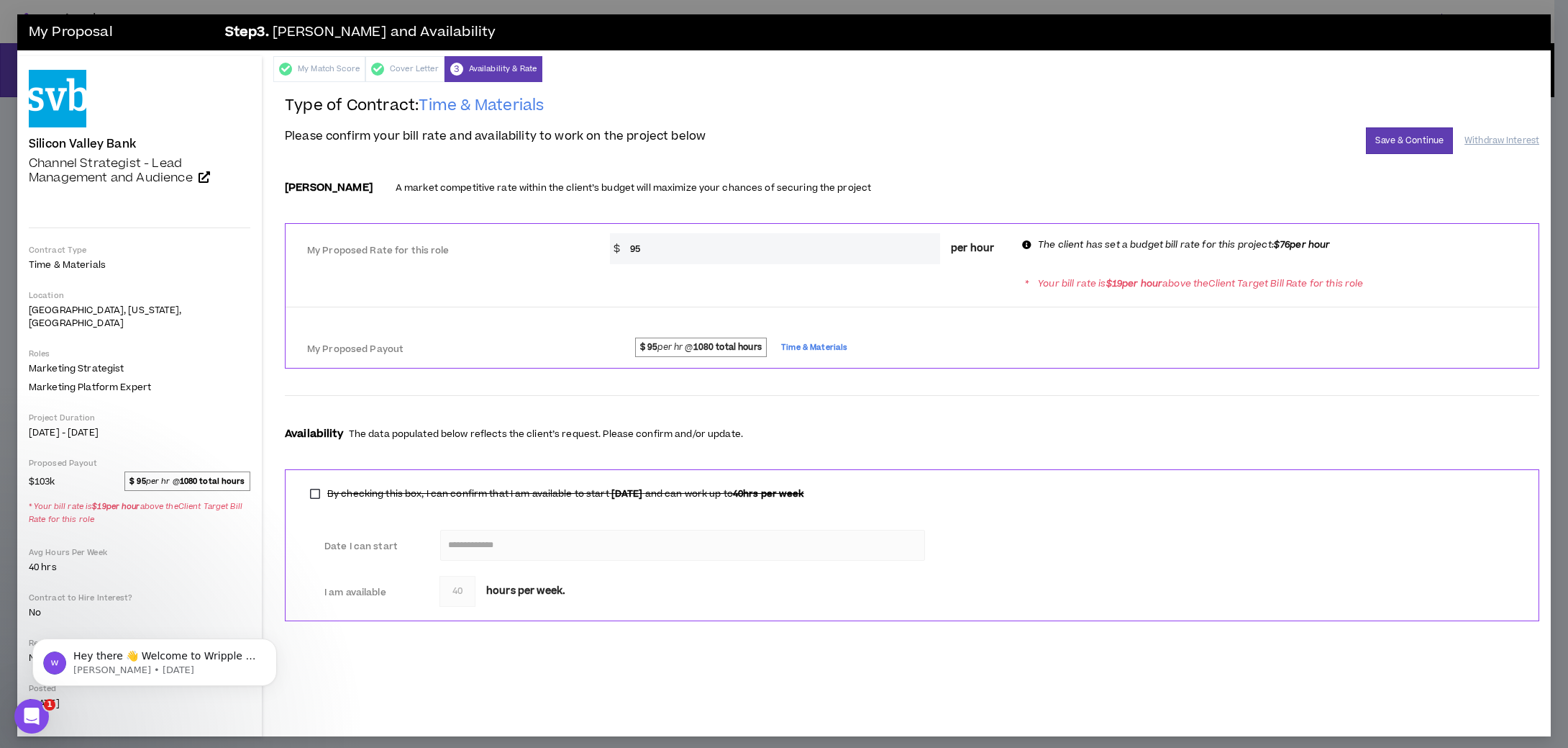
click at [673, 249] on input "95" at bounding box center [782, 249] width 318 height 31
type input "9"
type input "76"
click at [1042, 337] on span "$ 95 per hr @ 1080 total hours Time & Materials" at bounding box center [1069, 349] width 911 height 22
click at [1393, 132] on button "Save & Continue" at bounding box center [1410, 141] width 87 height 27
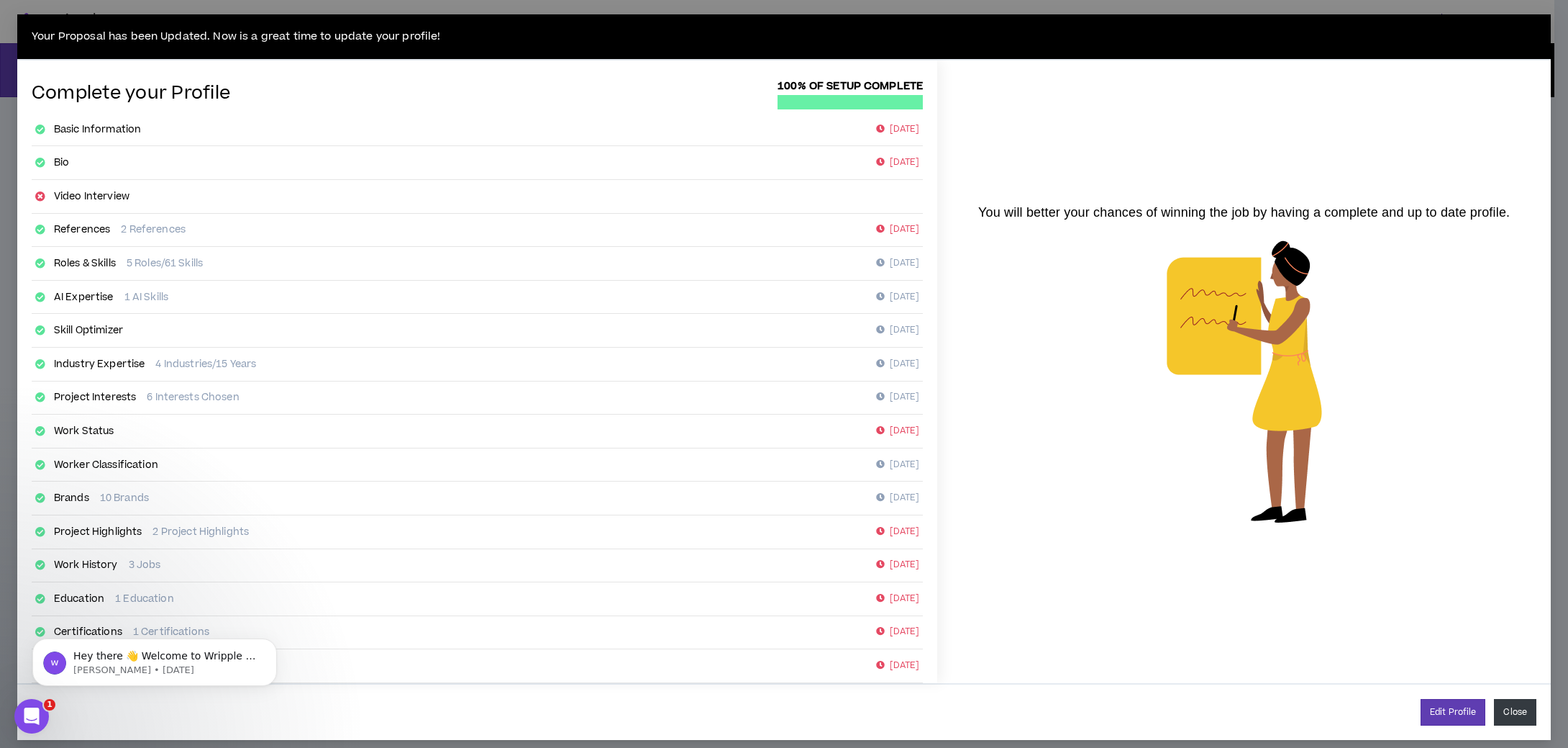
click at [1497, 701] on button "Close" at bounding box center [1515, 712] width 42 height 27
